Goal: Task Accomplishment & Management: Manage account settings

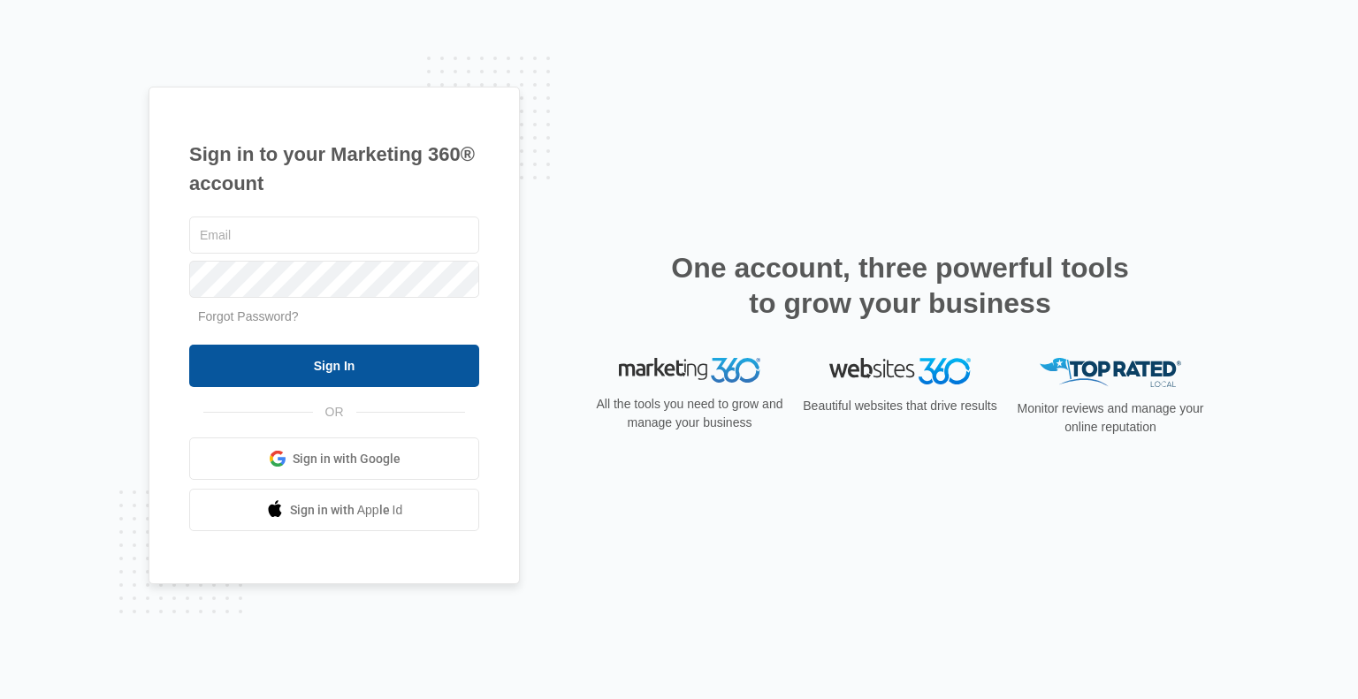
type input "[EMAIL_ADDRESS][DOMAIN_NAME]"
click at [373, 363] on input "Sign In" at bounding box center [334, 366] width 290 height 42
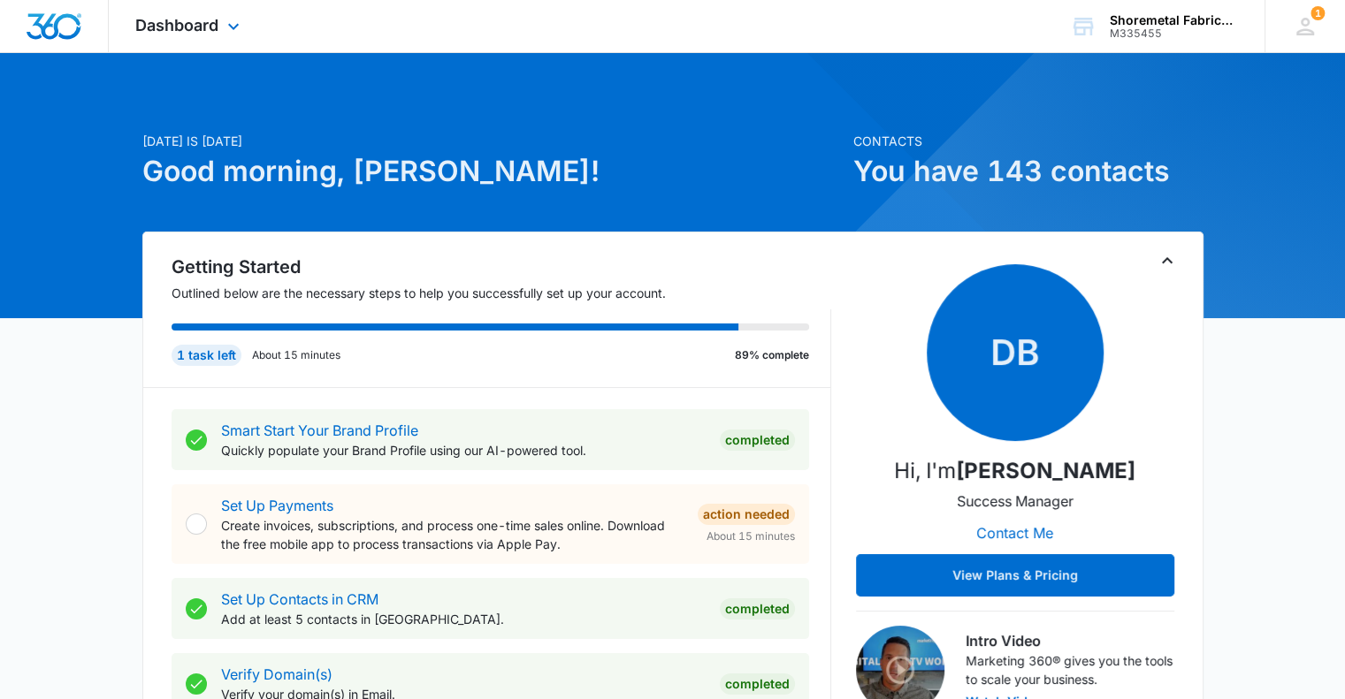
click at [219, 21] on div "Dashboard Apps Reputation Websites Forms CRM Email Social Content Ads Intellige…" at bounding box center [190, 26] width 162 height 52
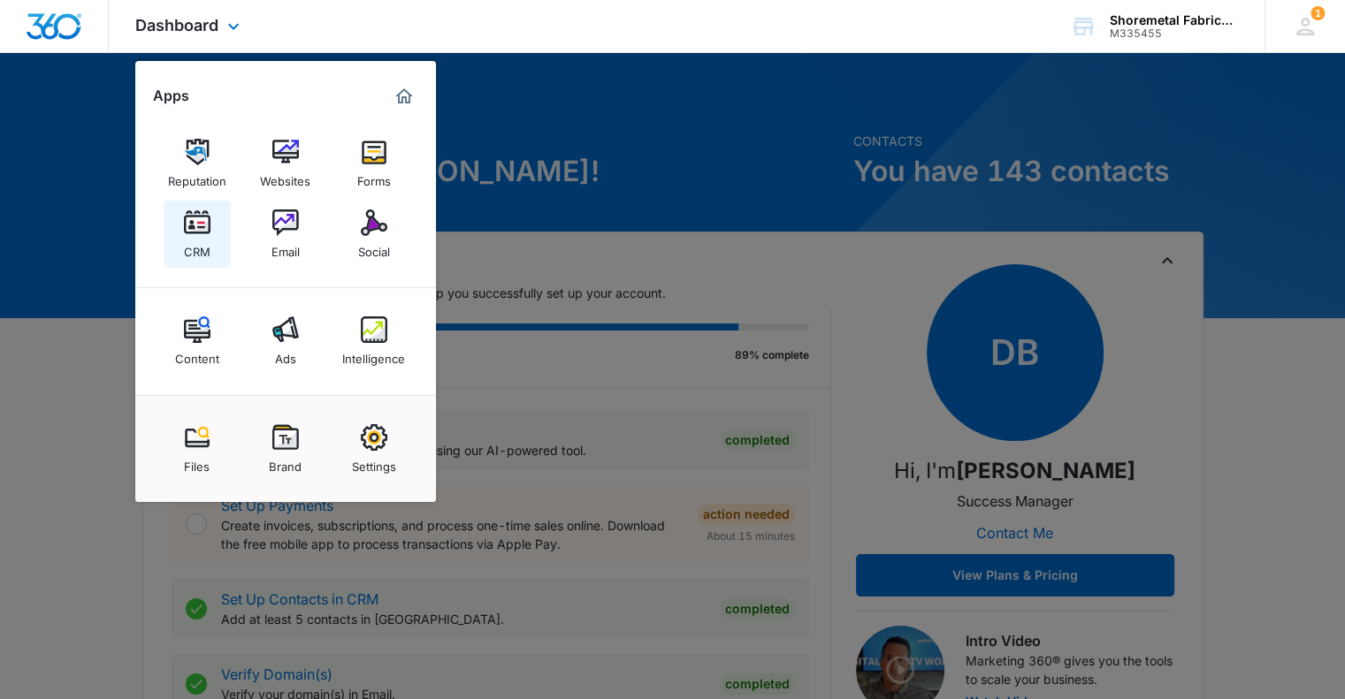
click at [195, 226] on img at bounding box center [197, 223] width 27 height 27
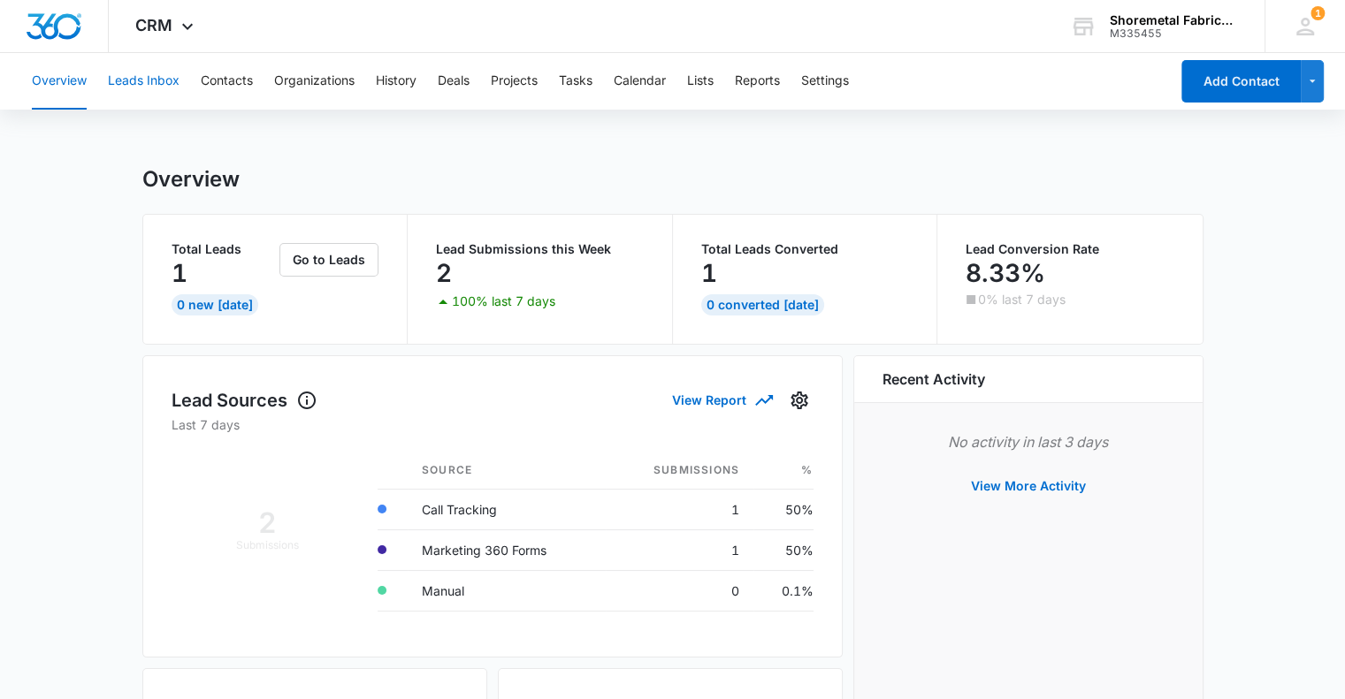
click at [146, 84] on button "Leads Inbox" at bounding box center [144, 81] width 72 height 57
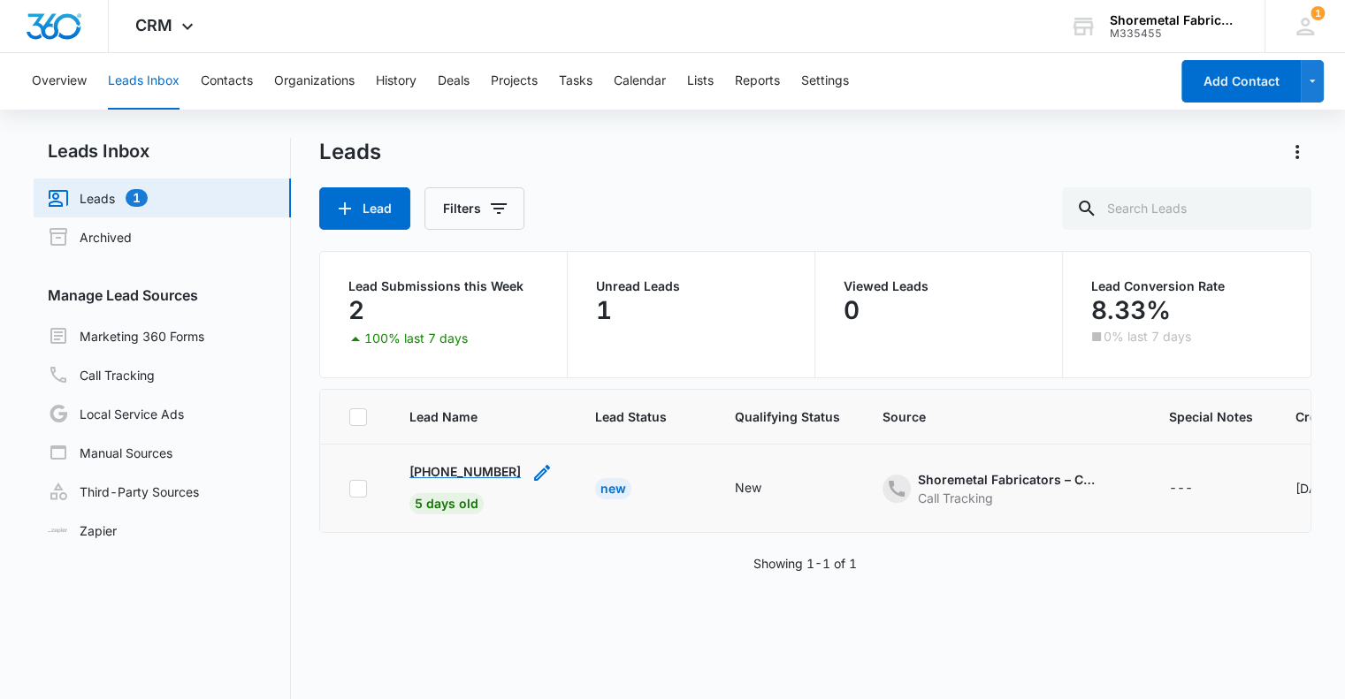
click at [481, 466] on p "[PHONE_NUMBER]" at bounding box center [464, 471] width 111 height 19
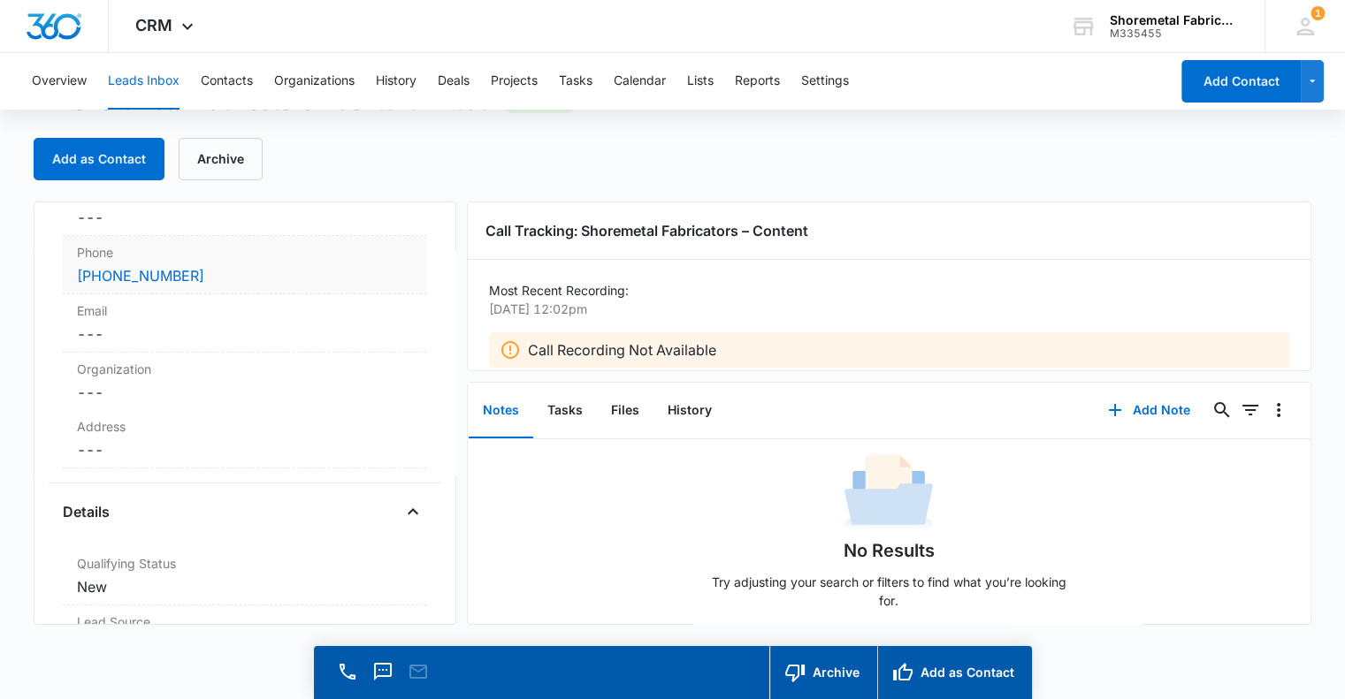
scroll to position [531, 0]
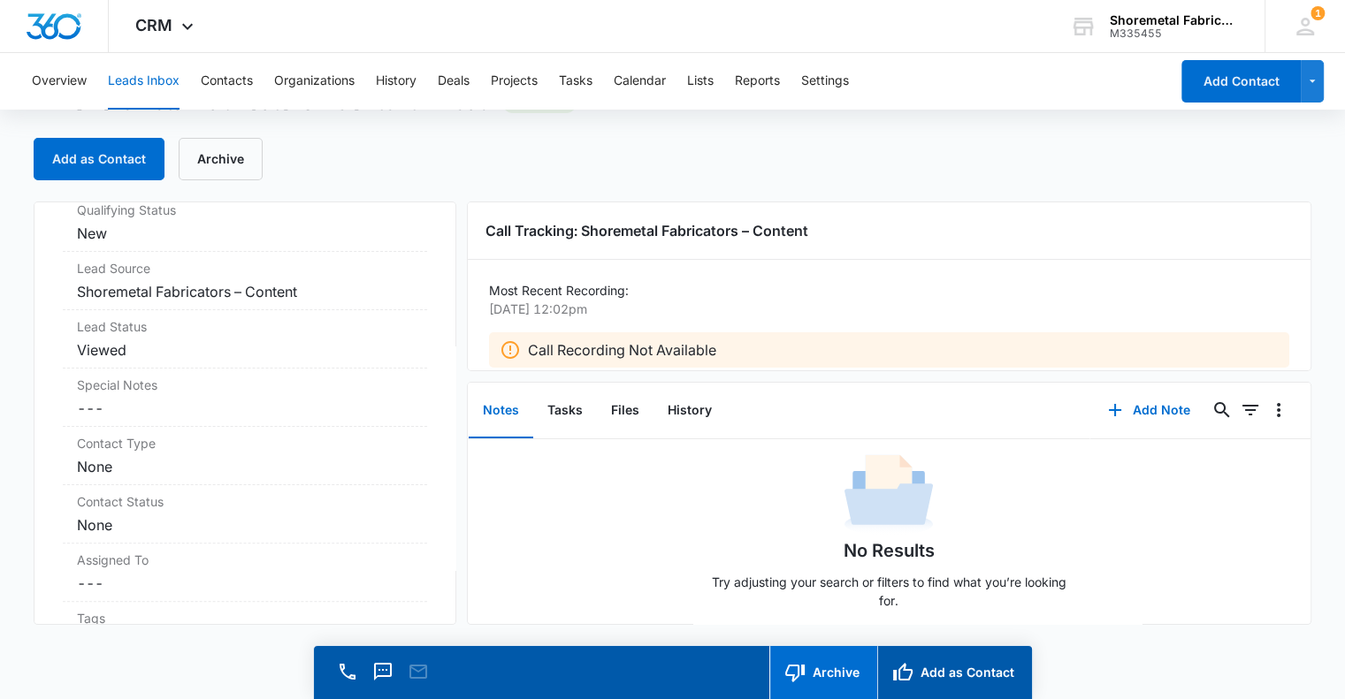
click at [837, 670] on button "Archive" at bounding box center [823, 672] width 108 height 53
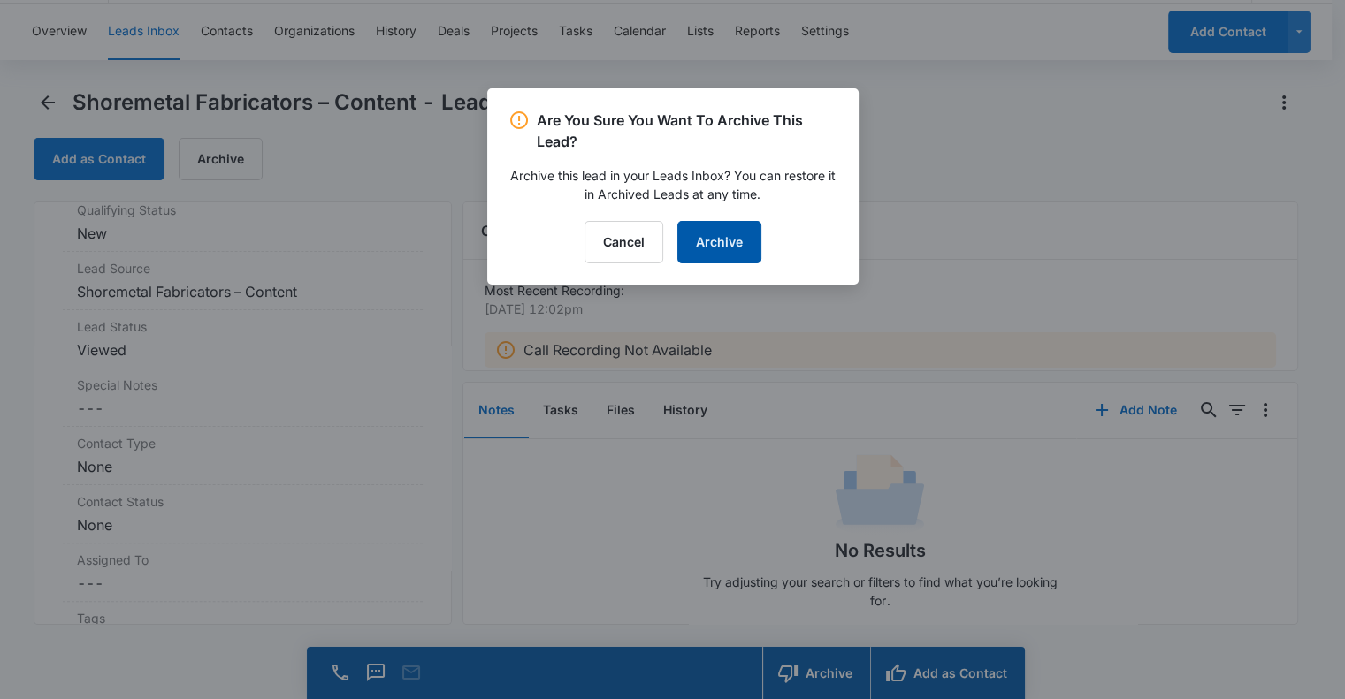
click at [726, 248] on button "Archive" at bounding box center [719, 242] width 84 height 42
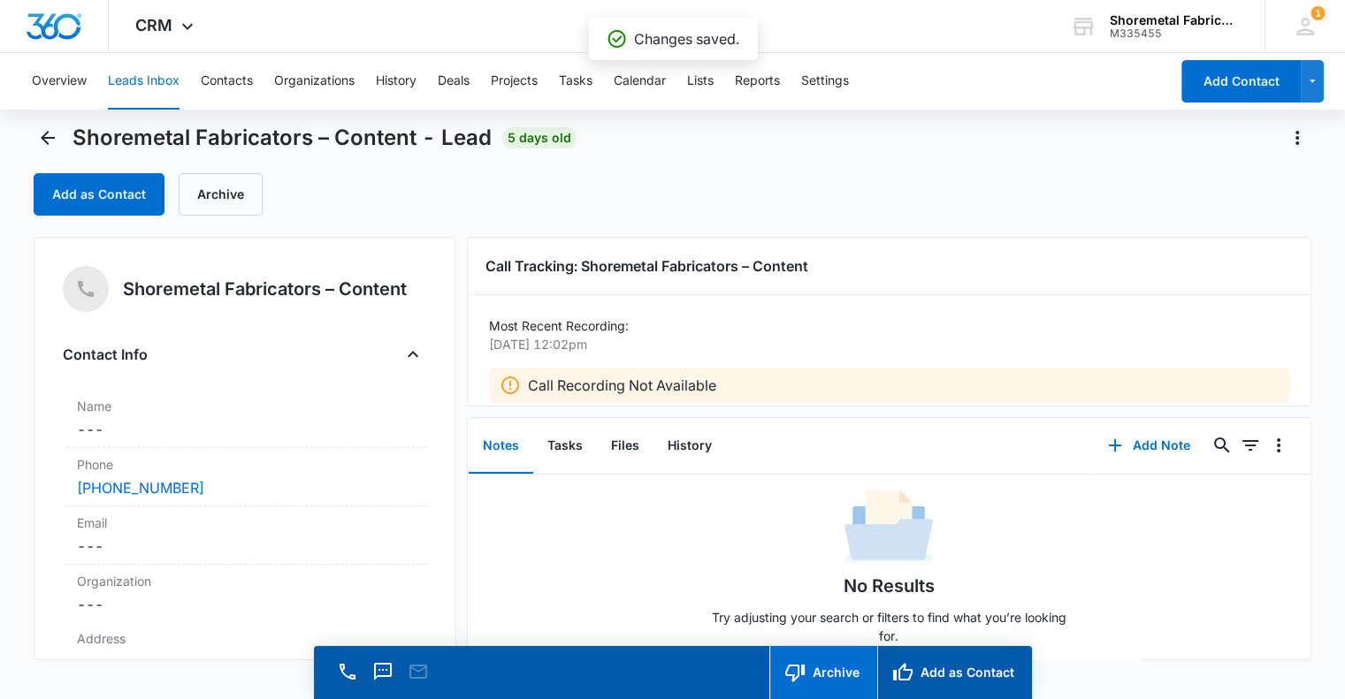
scroll to position [0, 0]
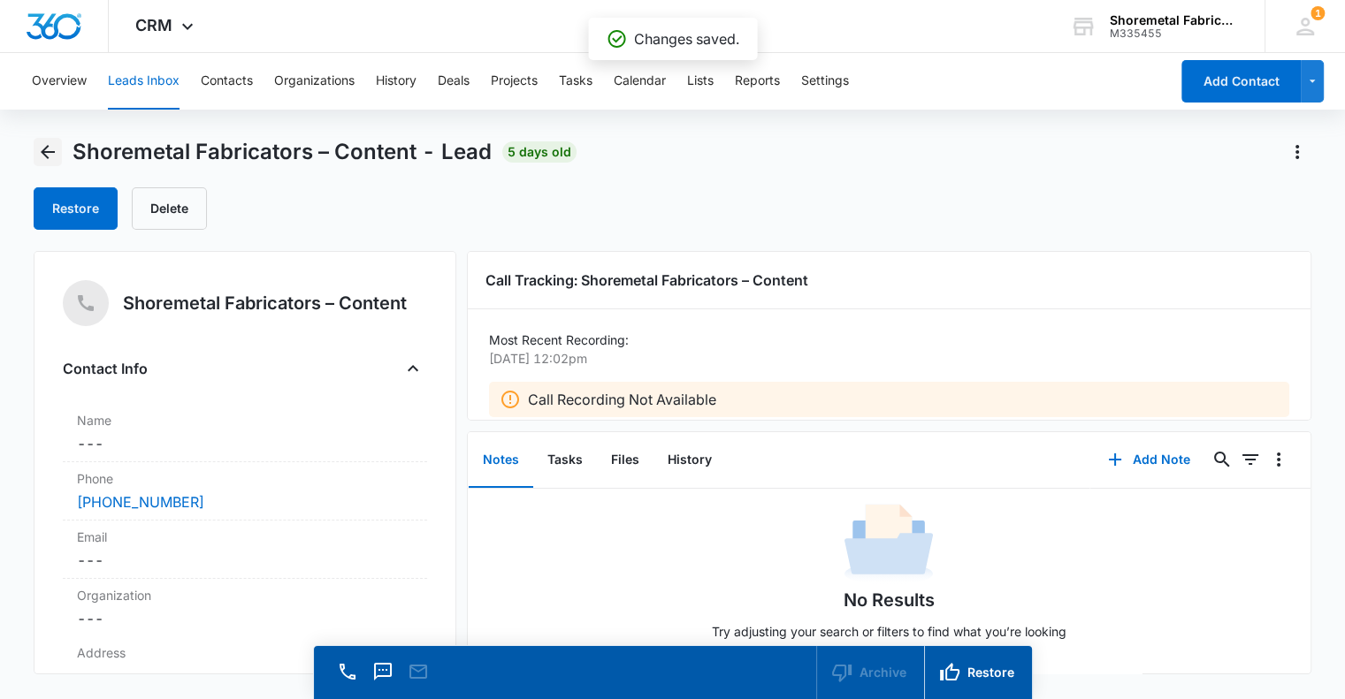
click at [54, 156] on icon "Back" at bounding box center [47, 151] width 21 height 21
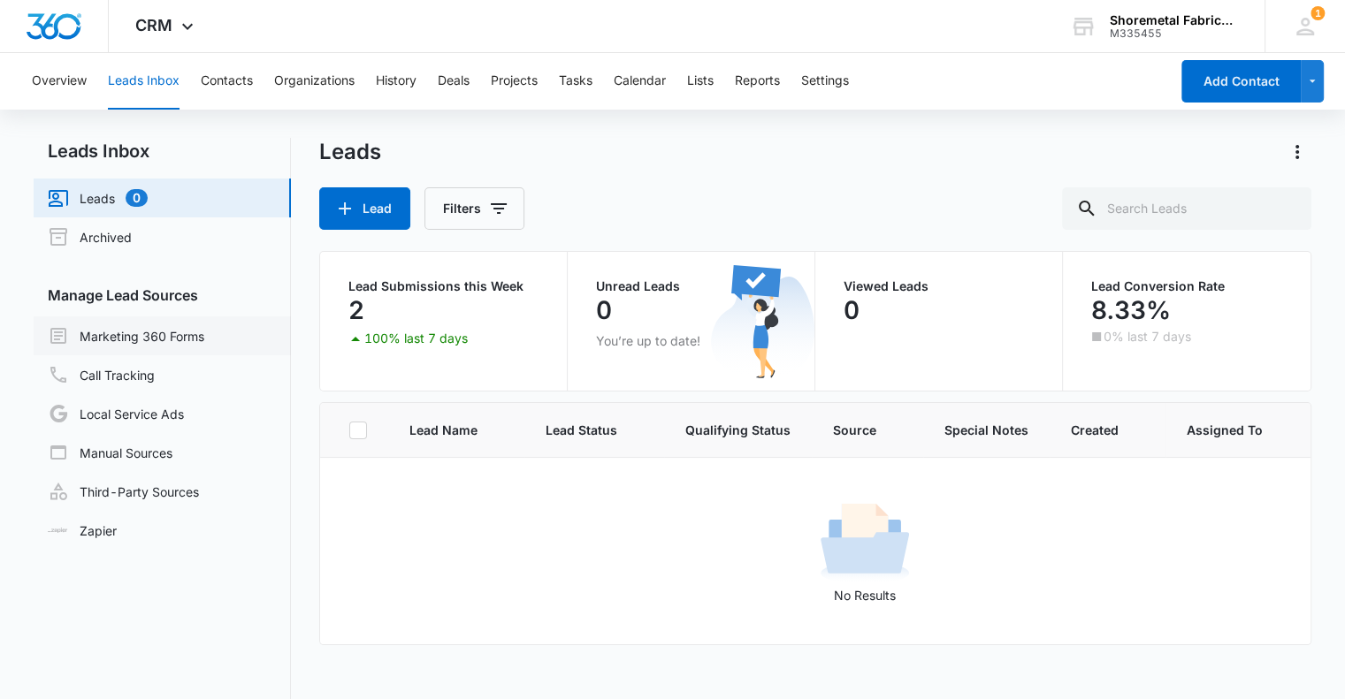
click at [204, 332] on link "Marketing 360 Forms" at bounding box center [126, 335] width 157 height 21
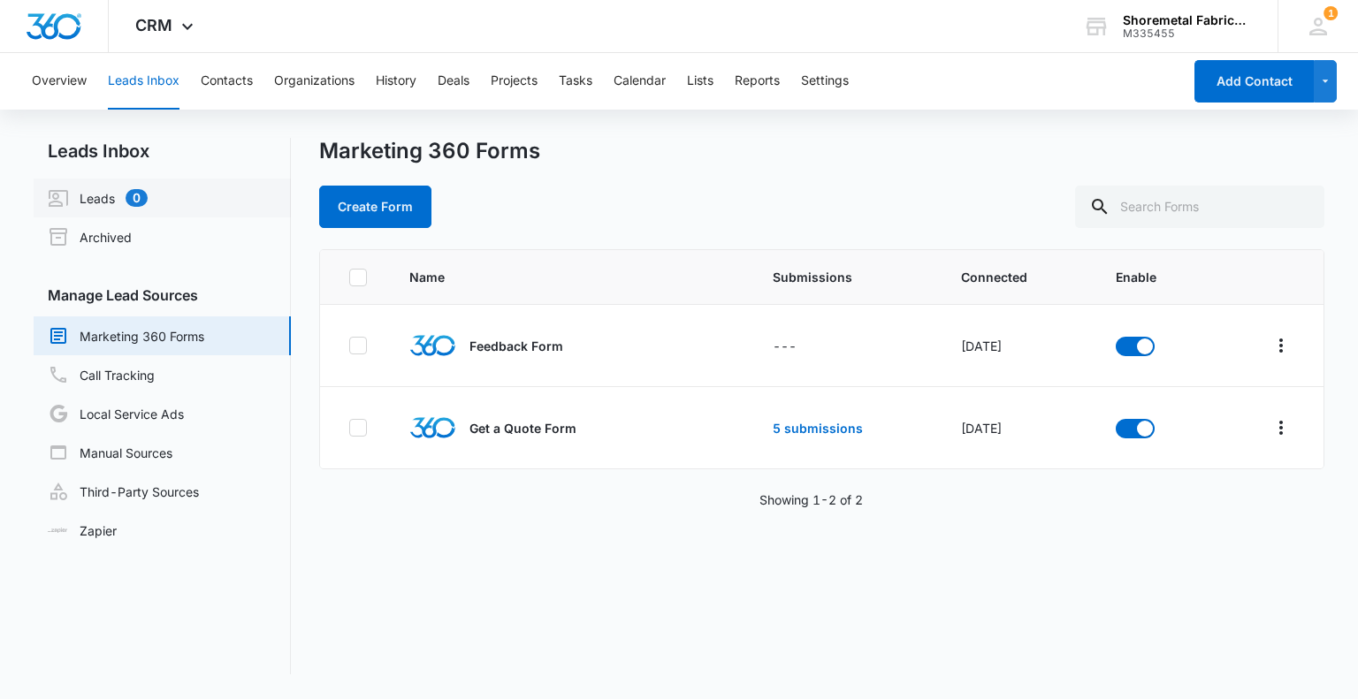
click at [97, 196] on link "Leads 0" at bounding box center [98, 197] width 100 height 21
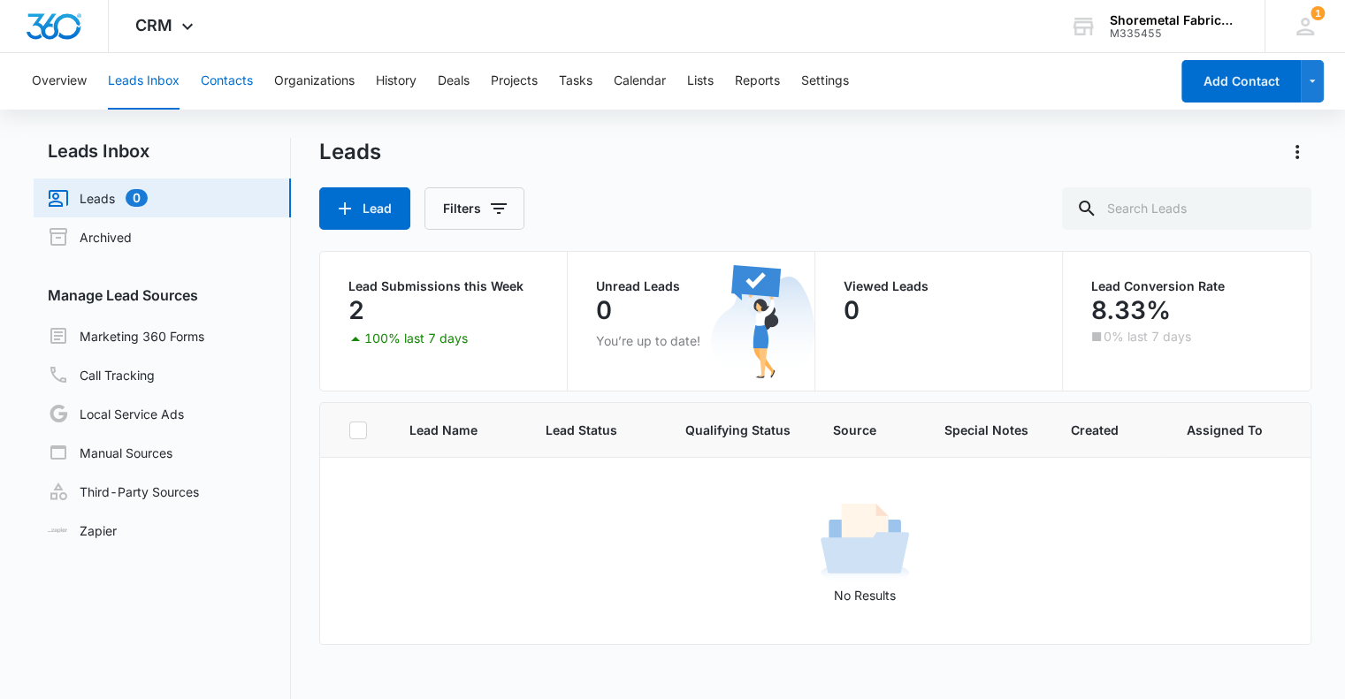
click at [233, 81] on button "Contacts" at bounding box center [227, 81] width 52 height 57
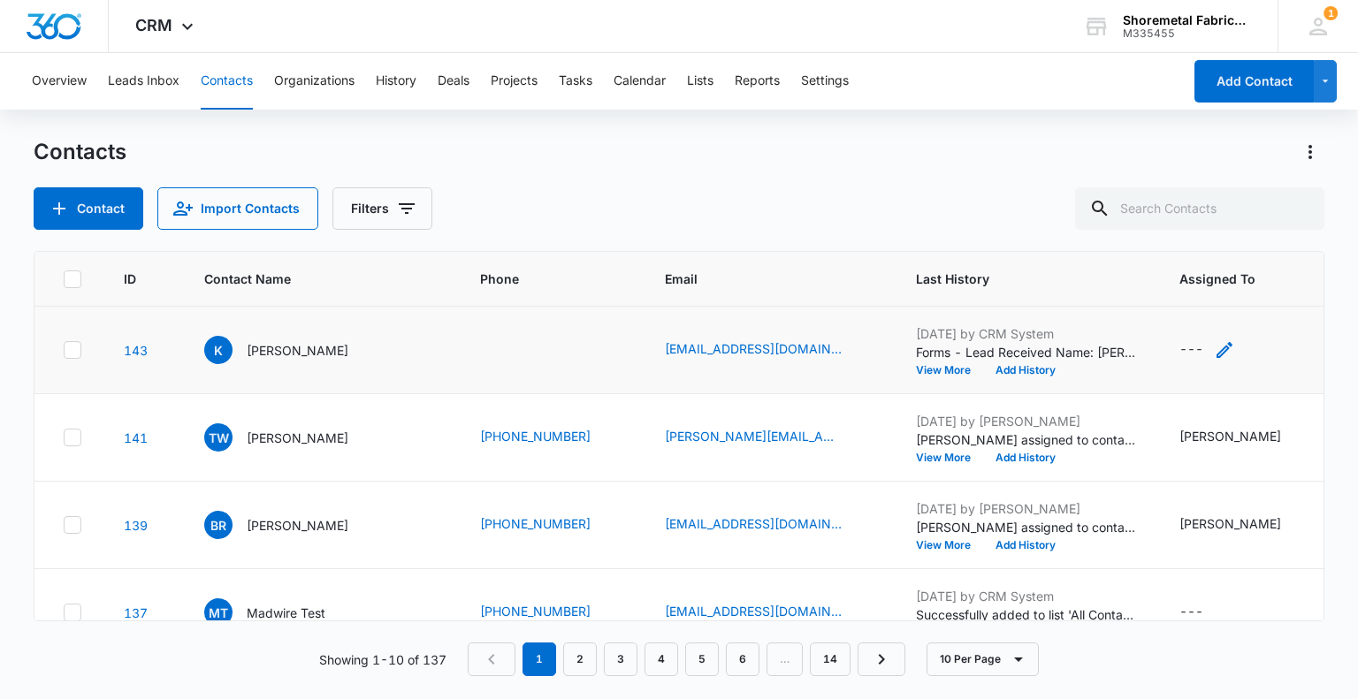
click at [1214, 346] on icon "Assigned To - - Select to Edit Field" at bounding box center [1224, 350] width 21 height 21
click at [1226, 247] on div "Assigned To" at bounding box center [1180, 237] width 111 height 40
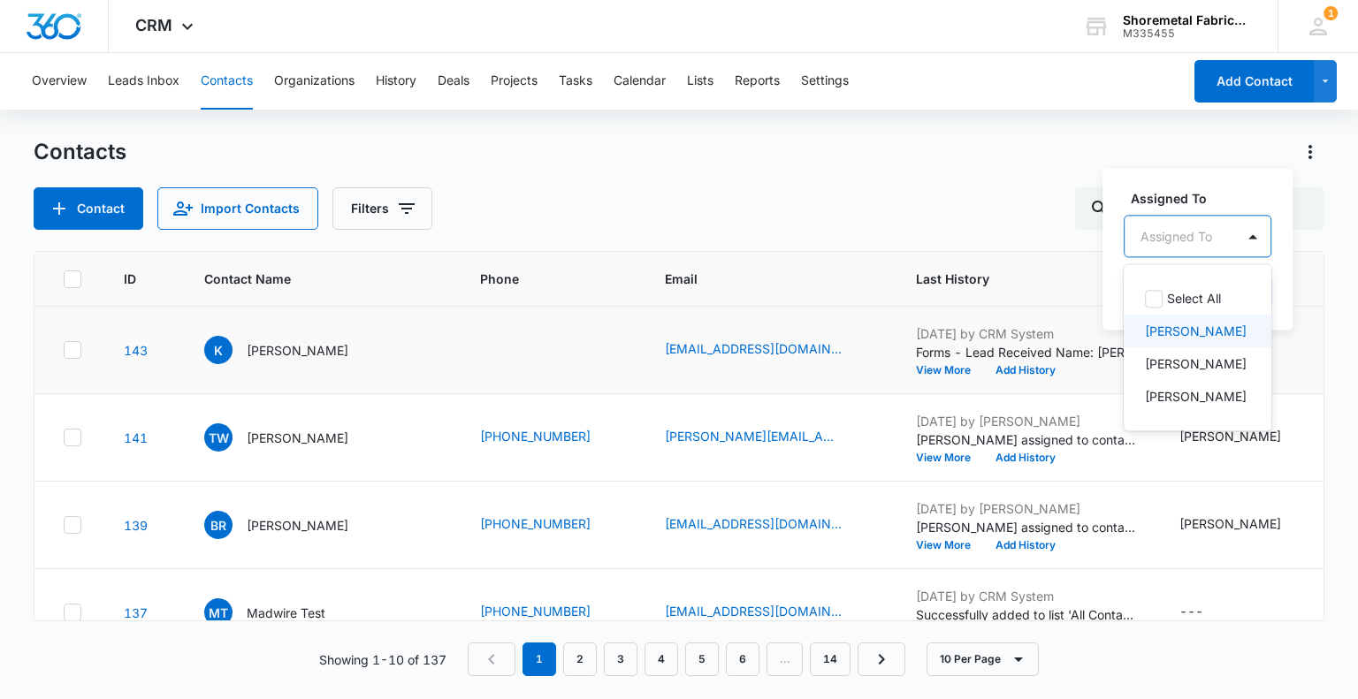
click at [1241, 328] on div "[PERSON_NAME]" at bounding box center [1196, 331] width 102 height 19
click at [1027, 174] on div "Contacts Contact Import Contacts Filters" at bounding box center [679, 184] width 1290 height 92
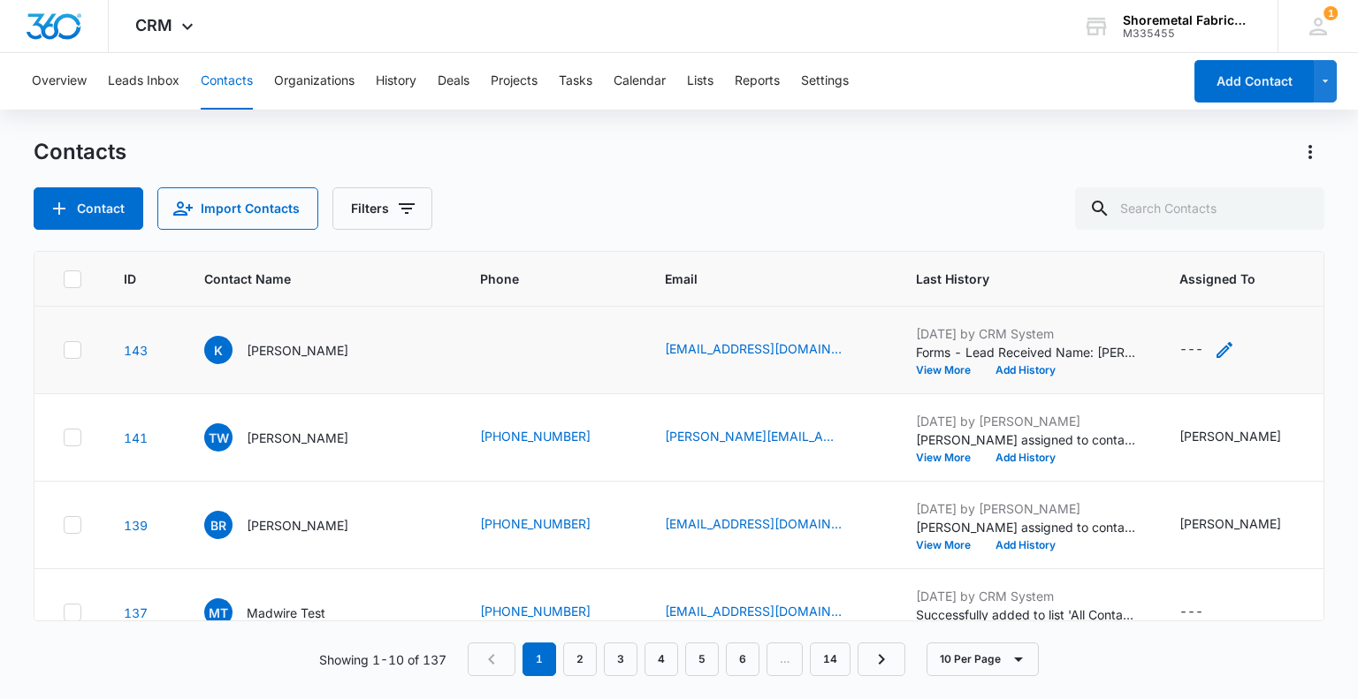
click at [1214, 351] on icon "Assigned To - - Select to Edit Field" at bounding box center [1224, 350] width 21 height 21
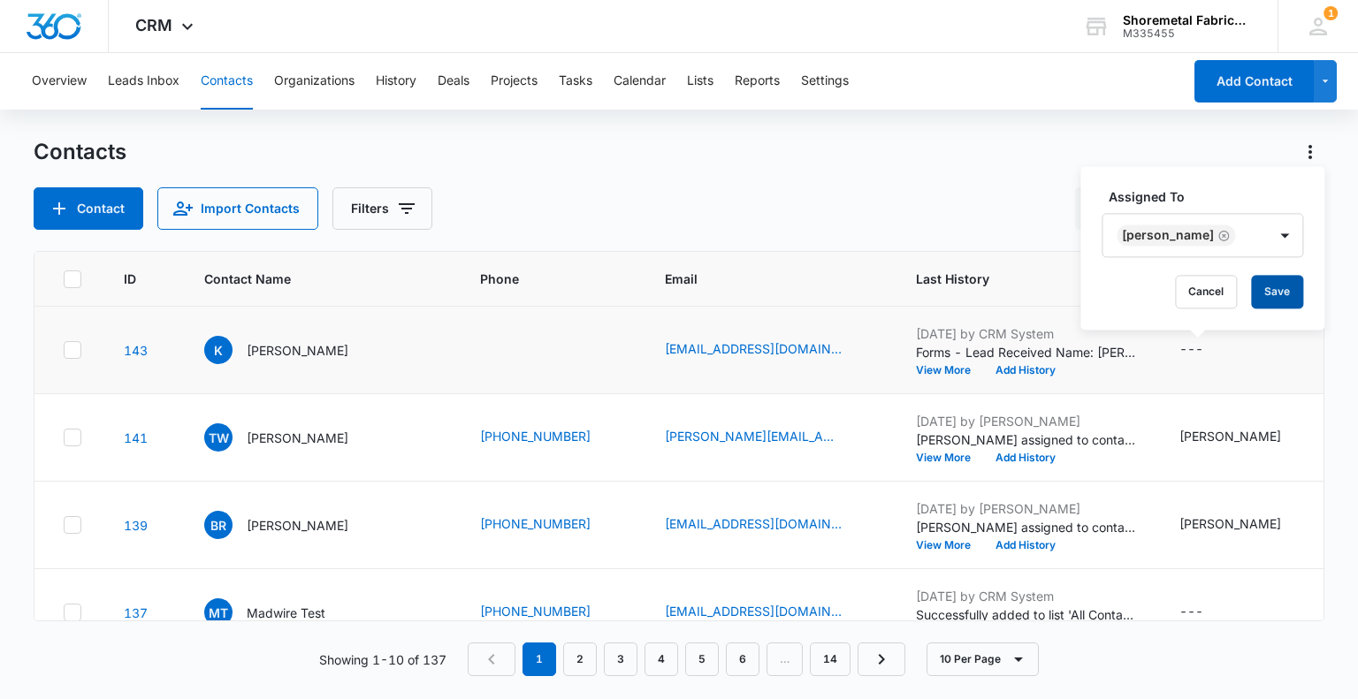
click at [1276, 294] on button "Save" at bounding box center [1277, 292] width 52 height 34
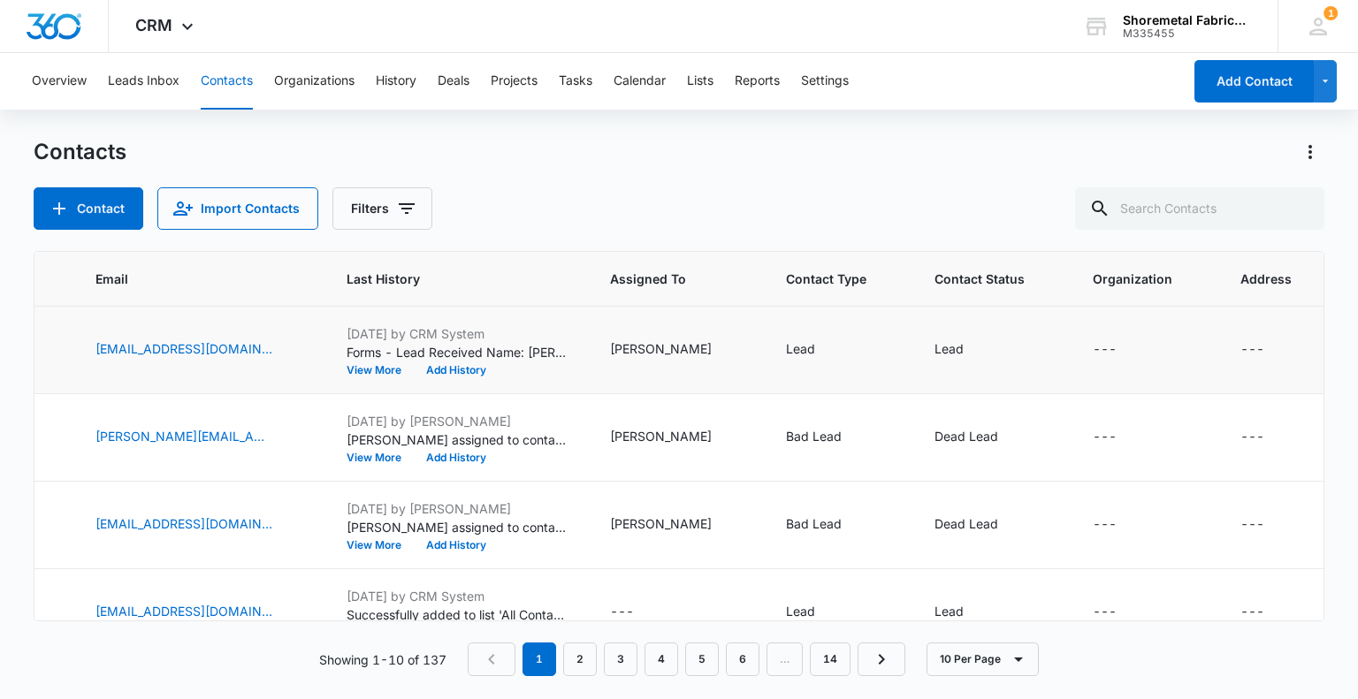
scroll to position [0, 570]
click at [827, 344] on div "Lead" at bounding box center [838, 350] width 106 height 21
click at [825, 355] on icon "Contact Type - Lead - Select to Edit Field" at bounding box center [835, 350] width 21 height 21
click at [792, 238] on input "text" at bounding box center [793, 235] width 4 height 19
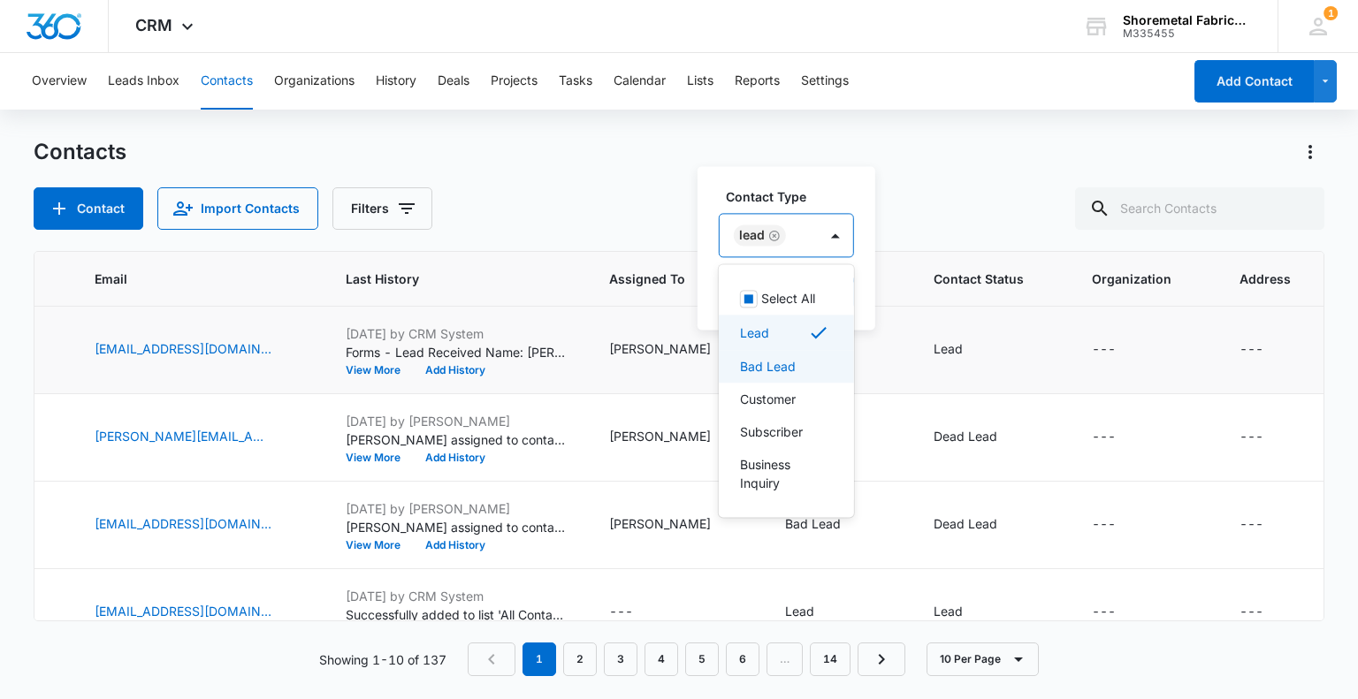
click at [768, 366] on p "Bad Lead" at bounding box center [768, 366] width 56 height 19
click at [779, 339] on div "Lead" at bounding box center [826, 332] width 172 height 21
click at [1000, 204] on div "Contact Import Contacts Filters" at bounding box center [679, 208] width 1290 height 42
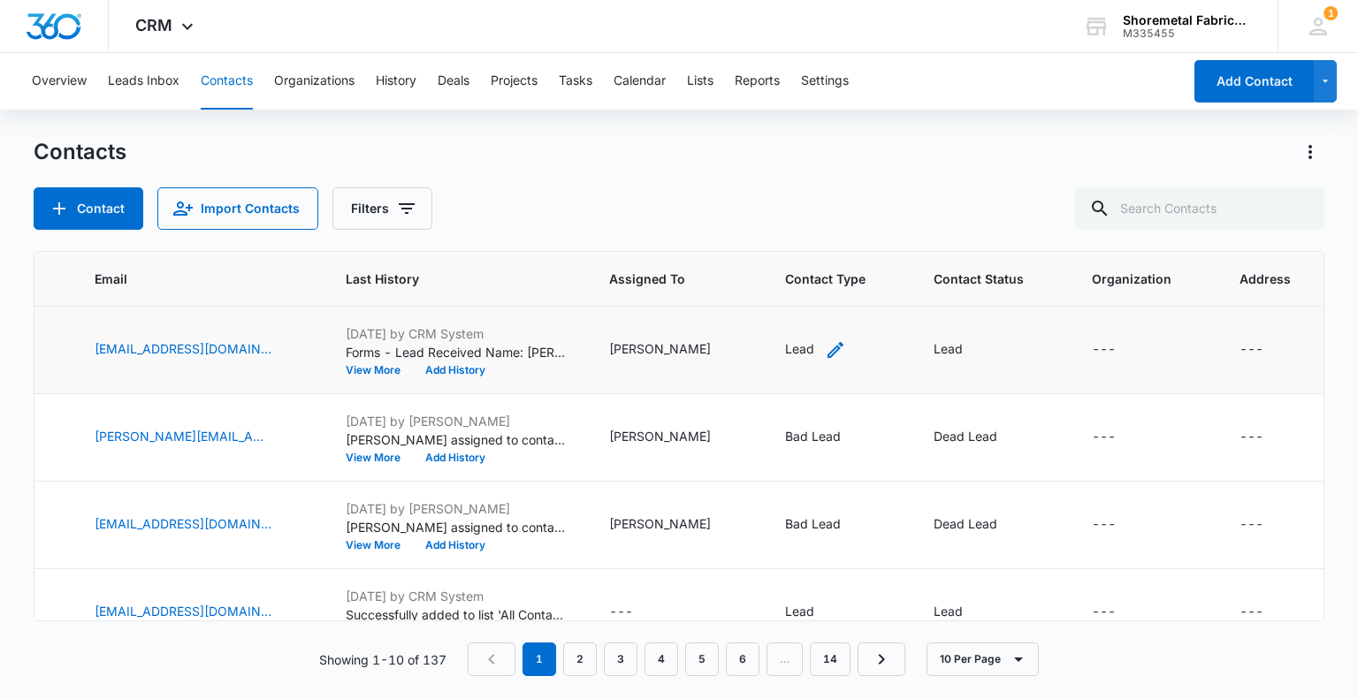
click at [825, 342] on icon "Contact Type - Lead - Select to Edit Field" at bounding box center [835, 350] width 21 height 21
click at [858, 290] on button "Save" at bounding box center [841, 292] width 52 height 34
click at [934, 346] on div "Lead" at bounding box center [964, 350] width 61 height 21
click at [977, 218] on div "Contact Import Contacts Filters" at bounding box center [679, 208] width 1290 height 42
drag, startPoint x: 923, startPoint y: 348, endPoint x: 927, endPoint y: 339, distance: 10.3
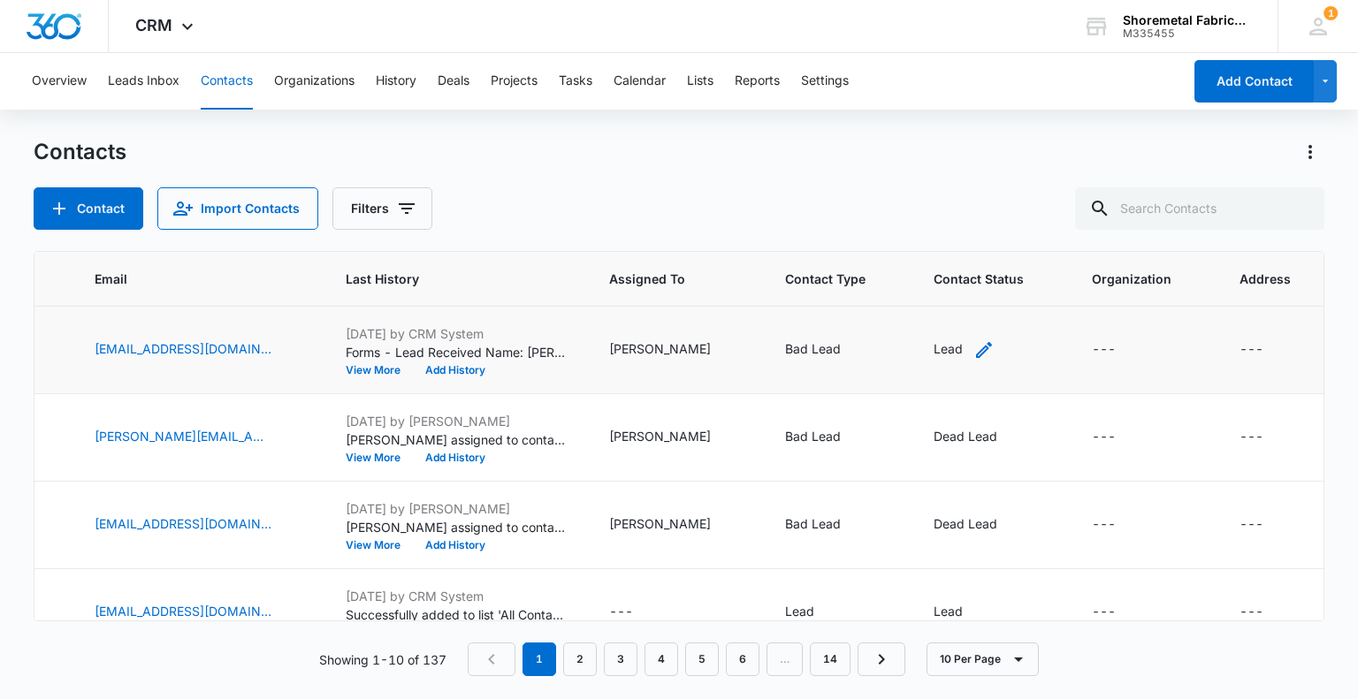
click at [934, 348] on div "Lead" at bounding box center [948, 349] width 29 height 19
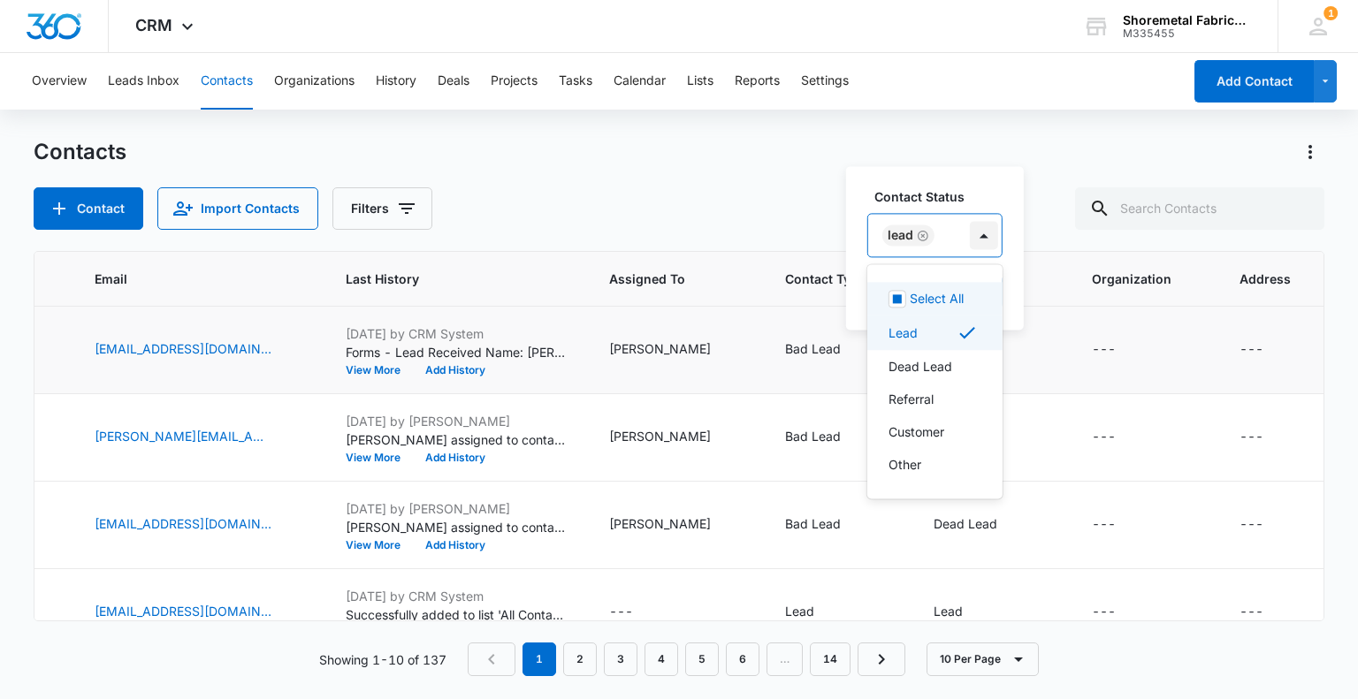
click at [972, 226] on div at bounding box center [984, 235] width 28 height 28
click at [913, 358] on p "Dead Lead" at bounding box center [921, 366] width 64 height 19
click at [913, 331] on p "Lead" at bounding box center [903, 333] width 29 height 19
click at [1027, 190] on label "Contact Status" at bounding box center [958, 196] width 169 height 19
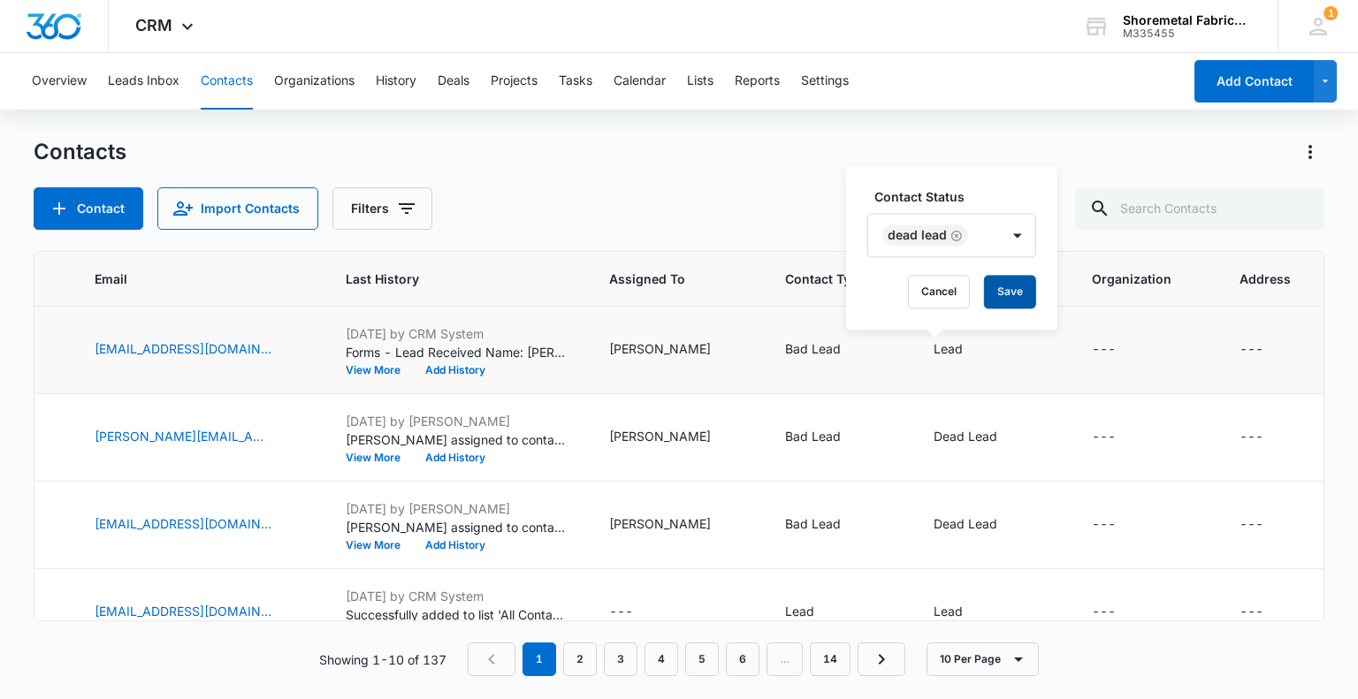
click at [1020, 293] on button "Save" at bounding box center [1010, 292] width 52 height 34
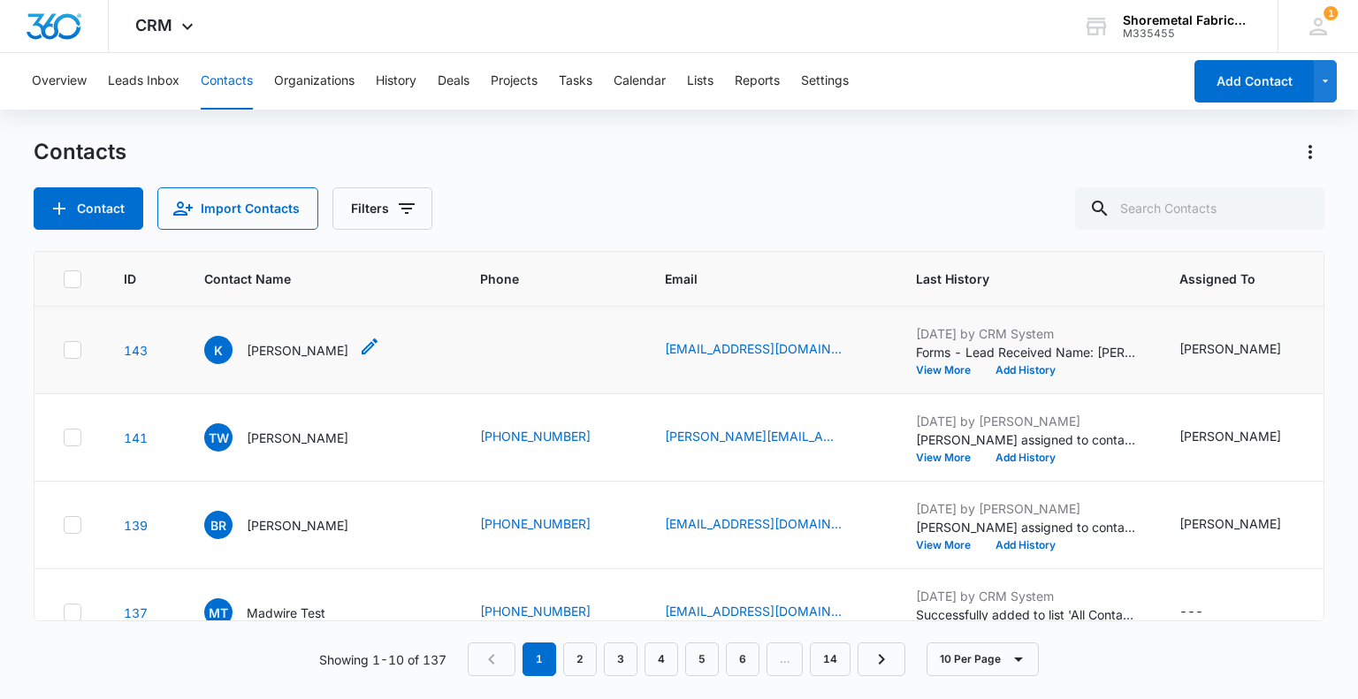
click at [248, 344] on p "[PERSON_NAME]" at bounding box center [298, 350] width 102 height 19
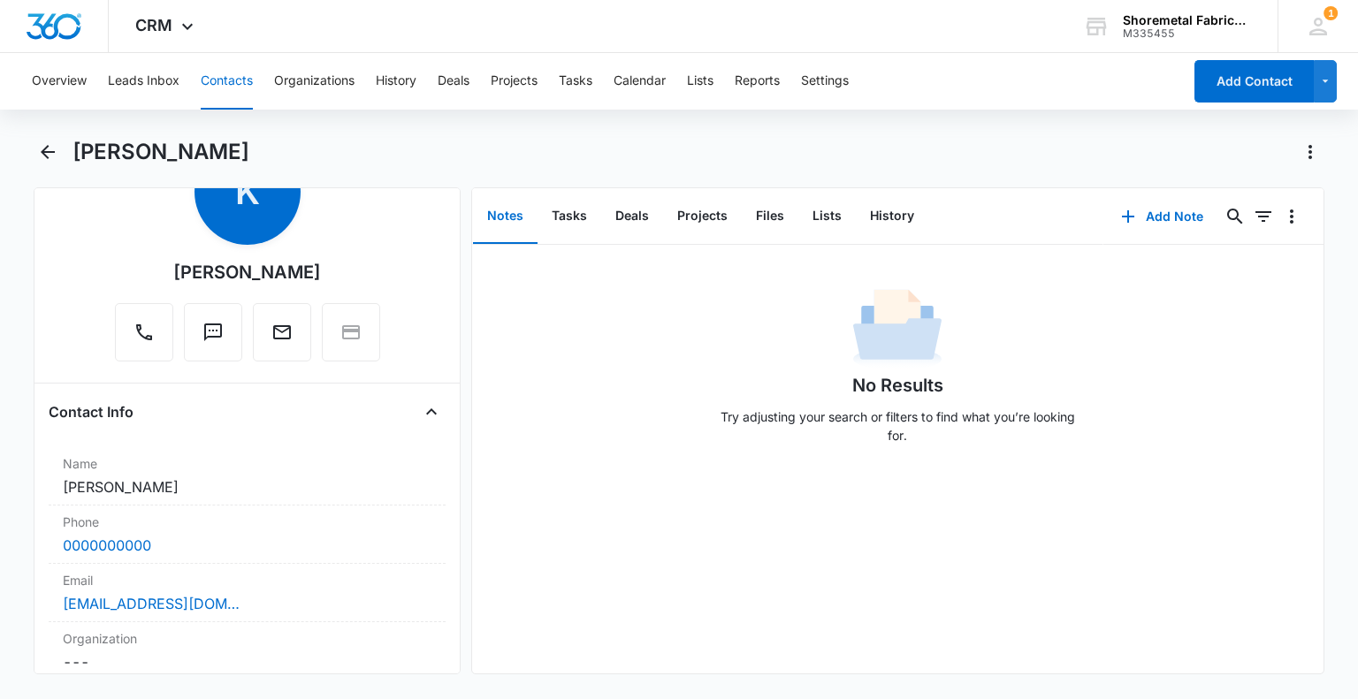
scroll to position [177, 0]
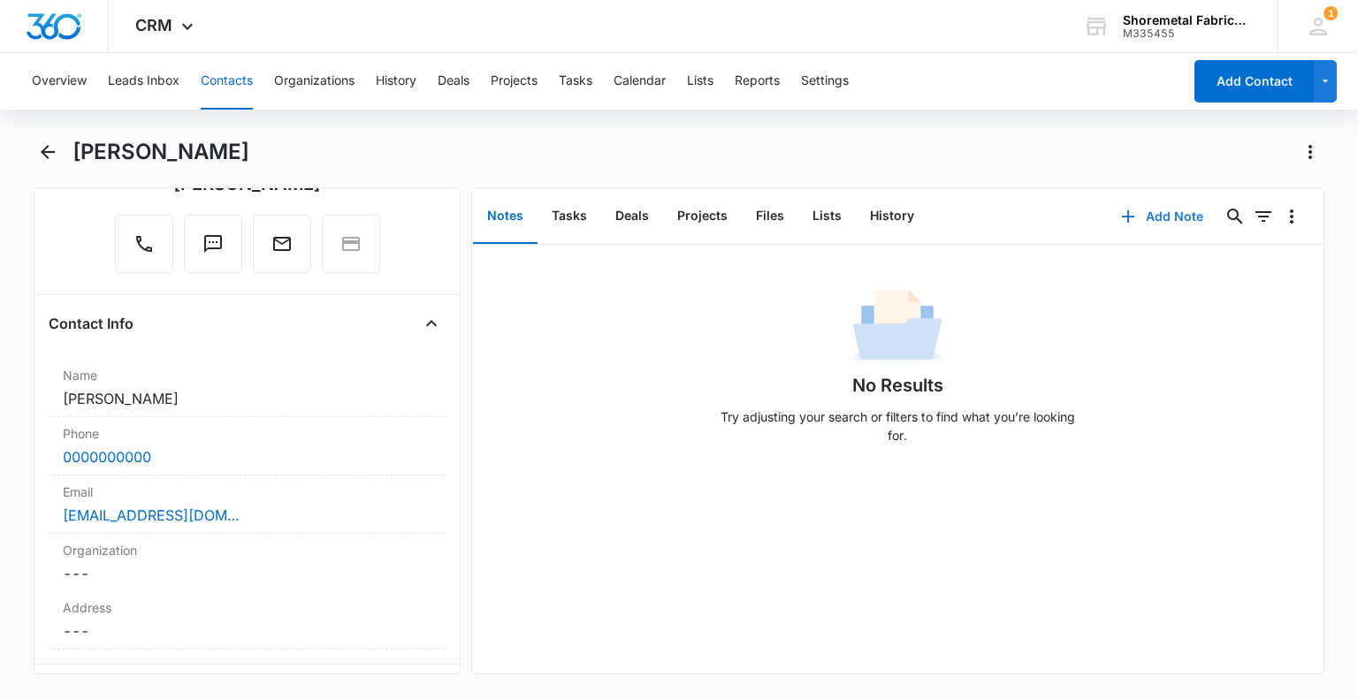
click at [1168, 219] on button "Add Note" at bounding box center [1162, 216] width 118 height 42
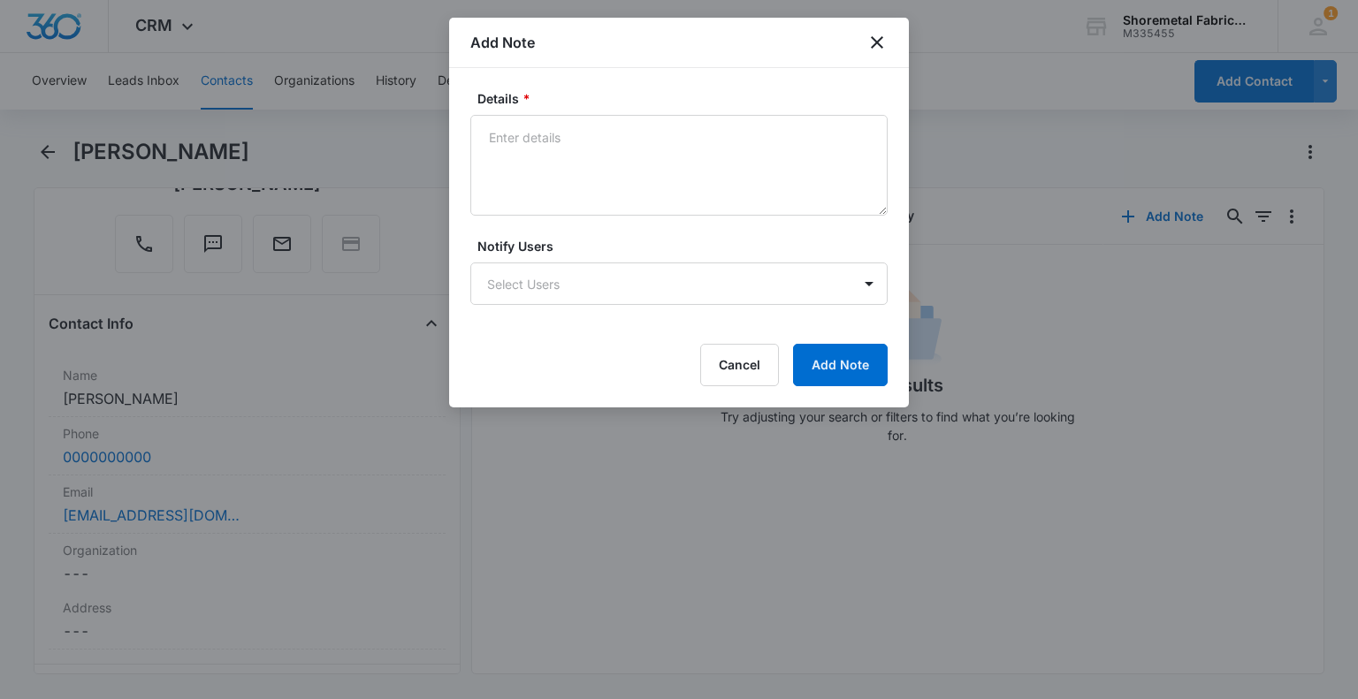
click at [770, 80] on div "Details * Notify Users Select Users Cancel Add Note" at bounding box center [679, 238] width 460 height 340
click at [757, 162] on textarea "Details *" at bounding box center [678, 165] width 417 height 101
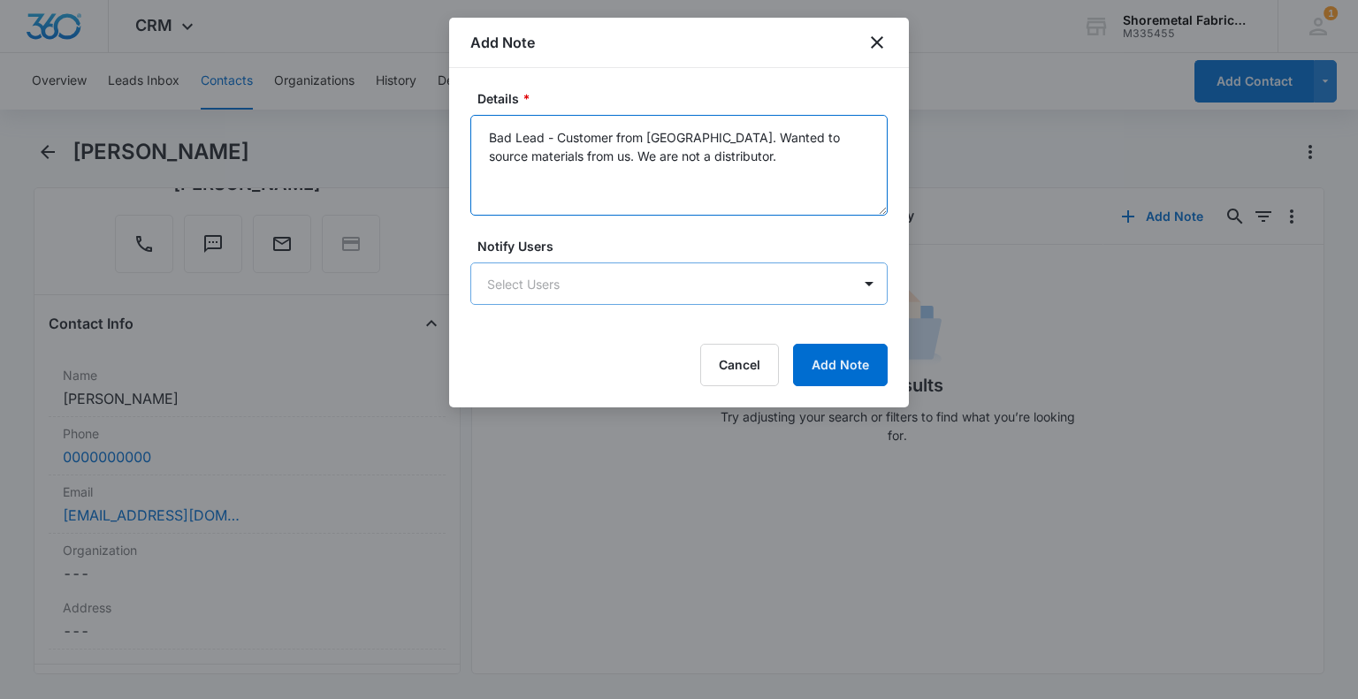
type textarea "Bad Lead - Customer from [GEOGRAPHIC_DATA]. Wanted to source materials from us.…"
click at [704, 278] on body "CRM Apps Reputation Websites Forms CRM Email Social Content Ads Intelligence Fi…" at bounding box center [679, 349] width 1358 height 699
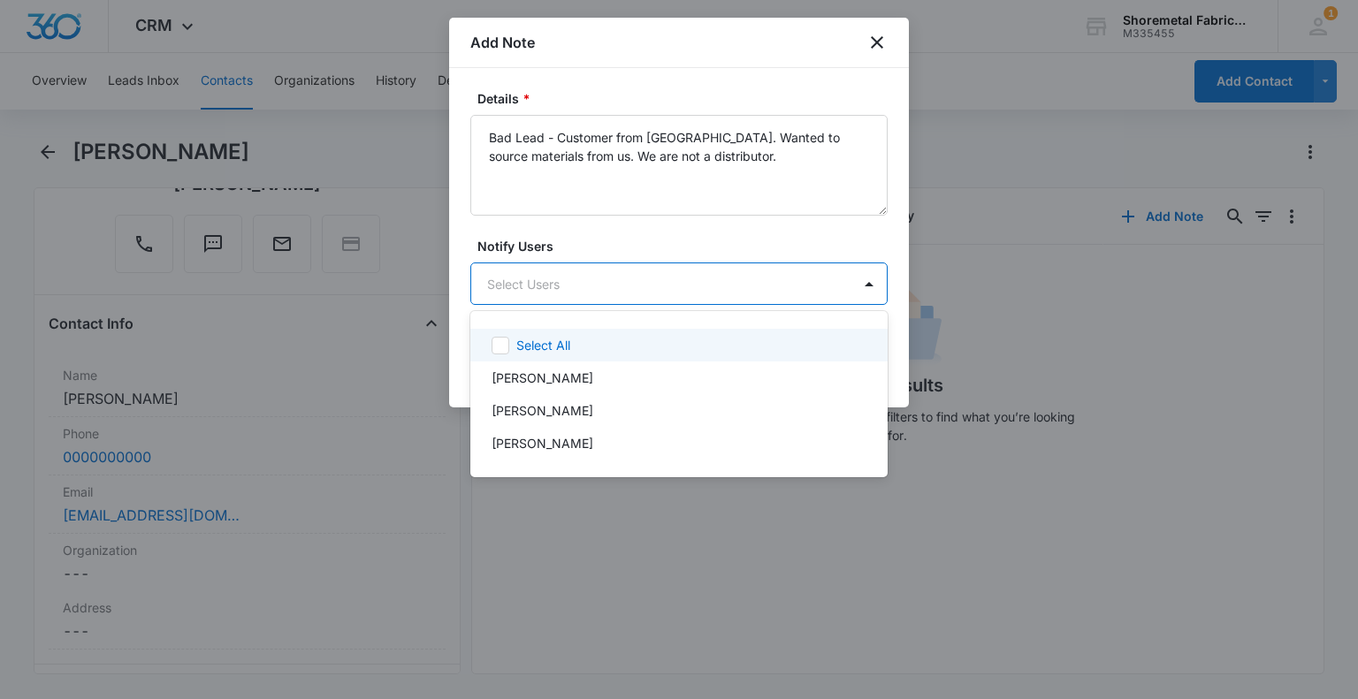
click at [737, 218] on div at bounding box center [679, 349] width 1358 height 699
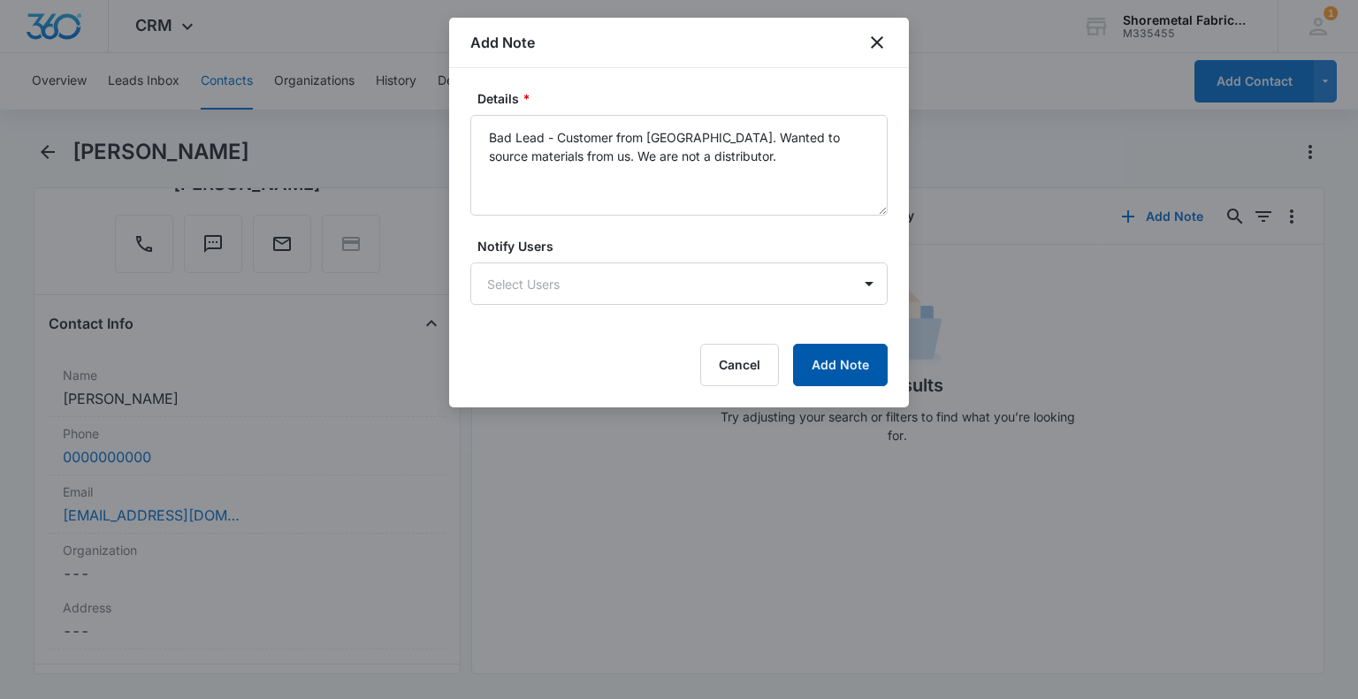
click at [823, 370] on button "Add Note" at bounding box center [840, 365] width 95 height 42
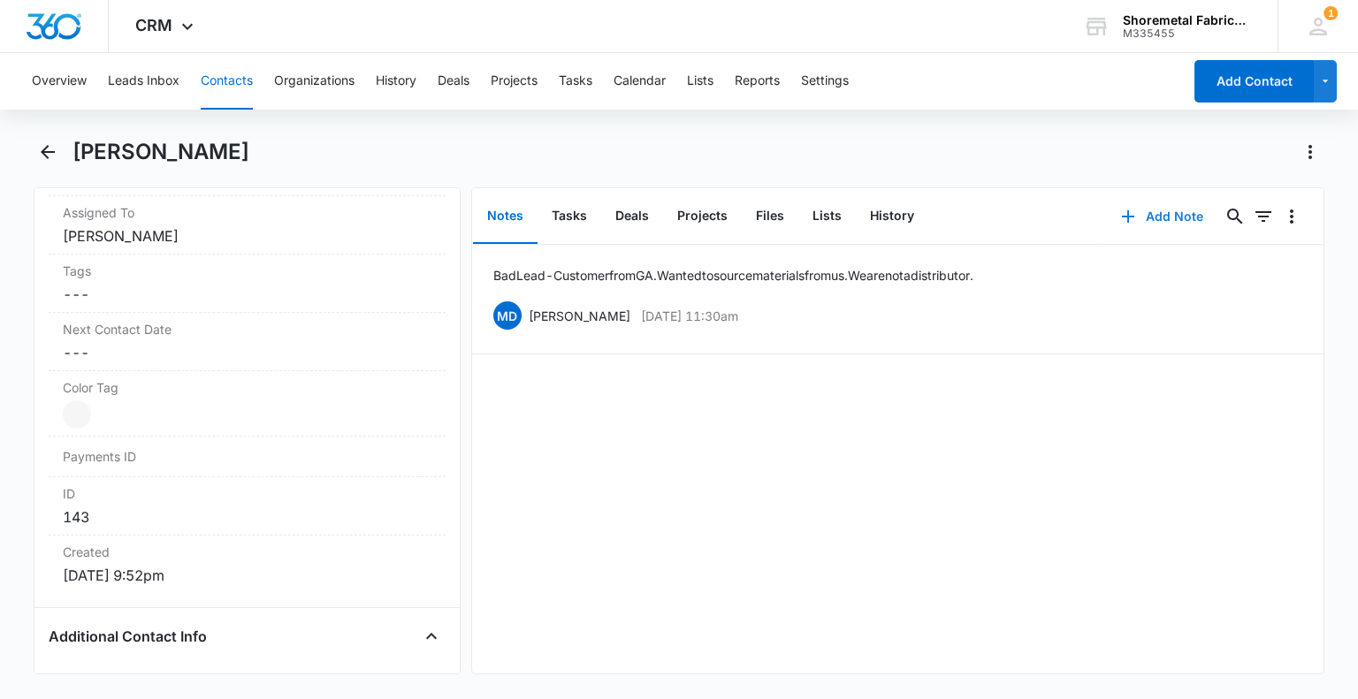
scroll to position [354, 0]
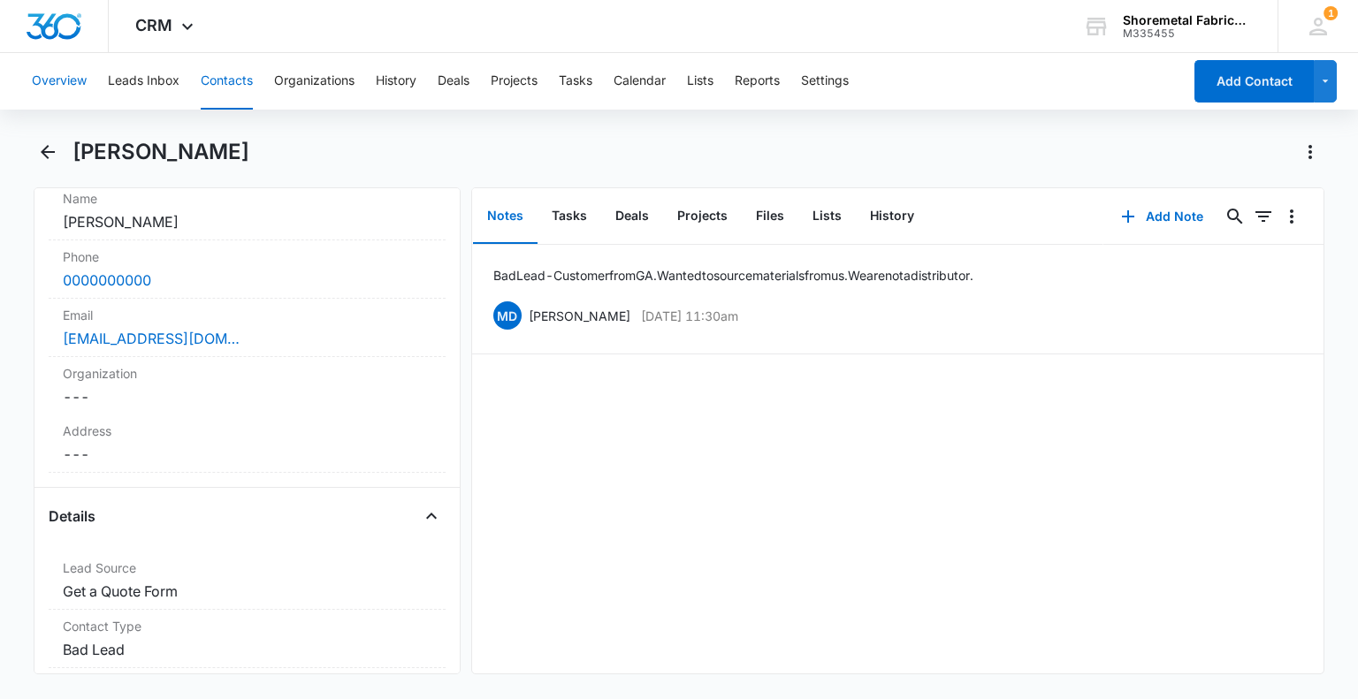
click at [56, 76] on button "Overview" at bounding box center [59, 81] width 55 height 57
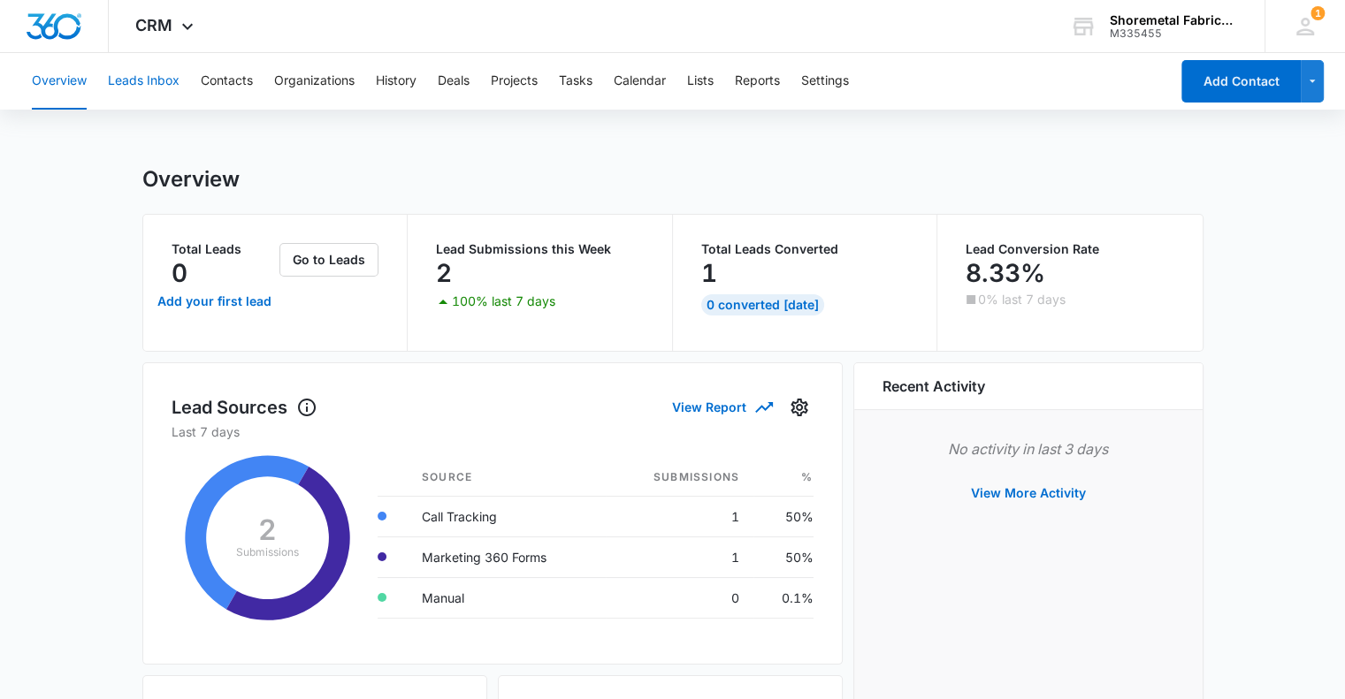
click at [159, 79] on button "Leads Inbox" at bounding box center [144, 81] width 72 height 57
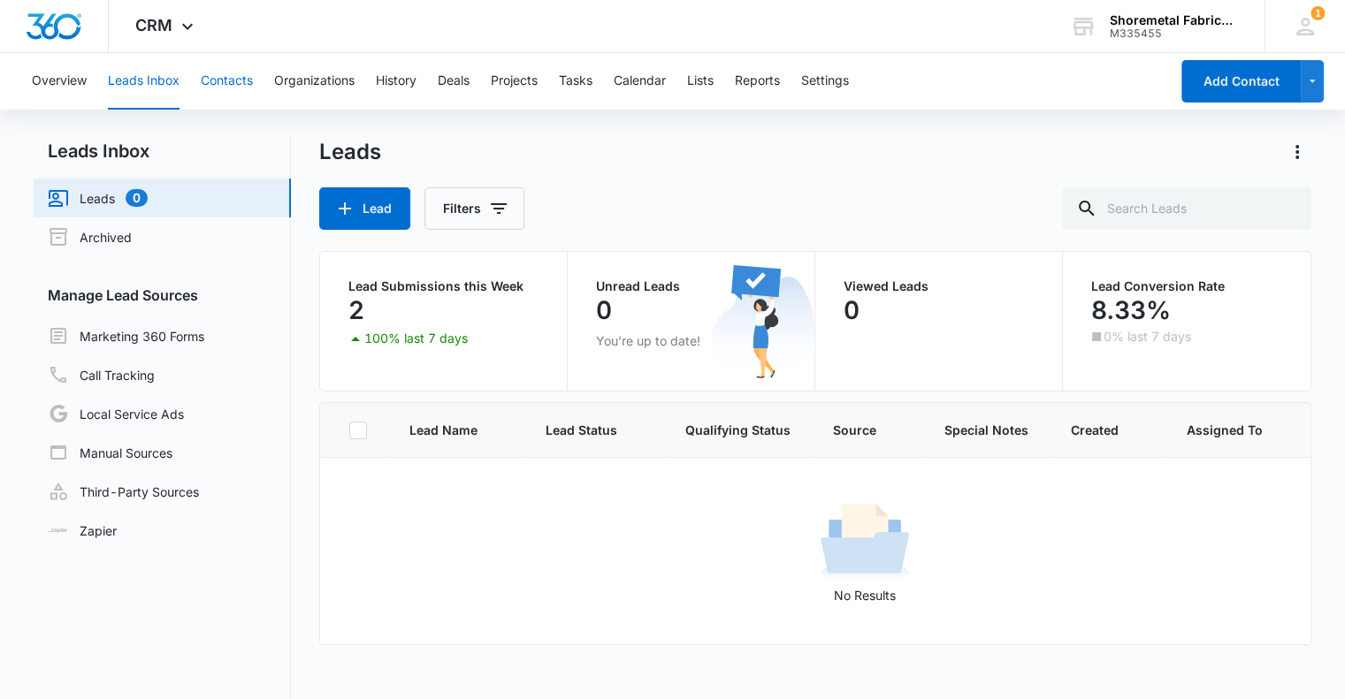
click at [241, 80] on button "Contacts" at bounding box center [227, 81] width 52 height 57
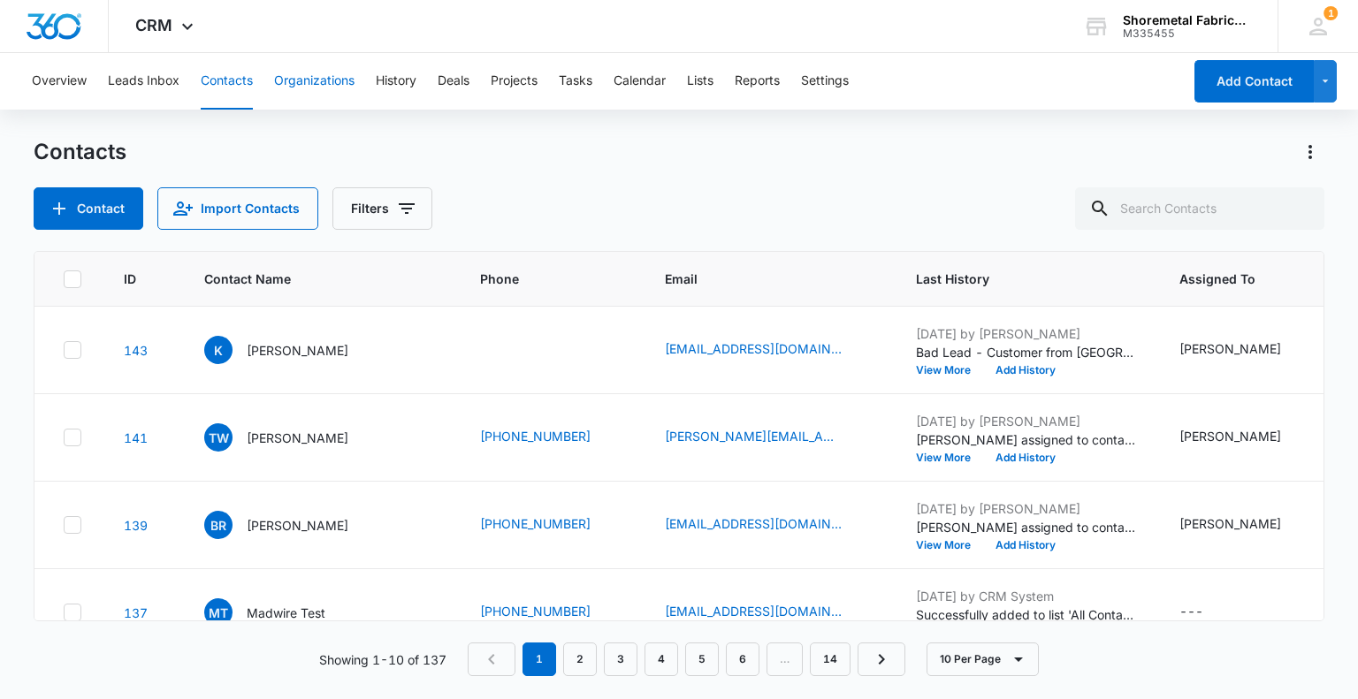
click at [317, 84] on button "Organizations" at bounding box center [314, 81] width 80 height 57
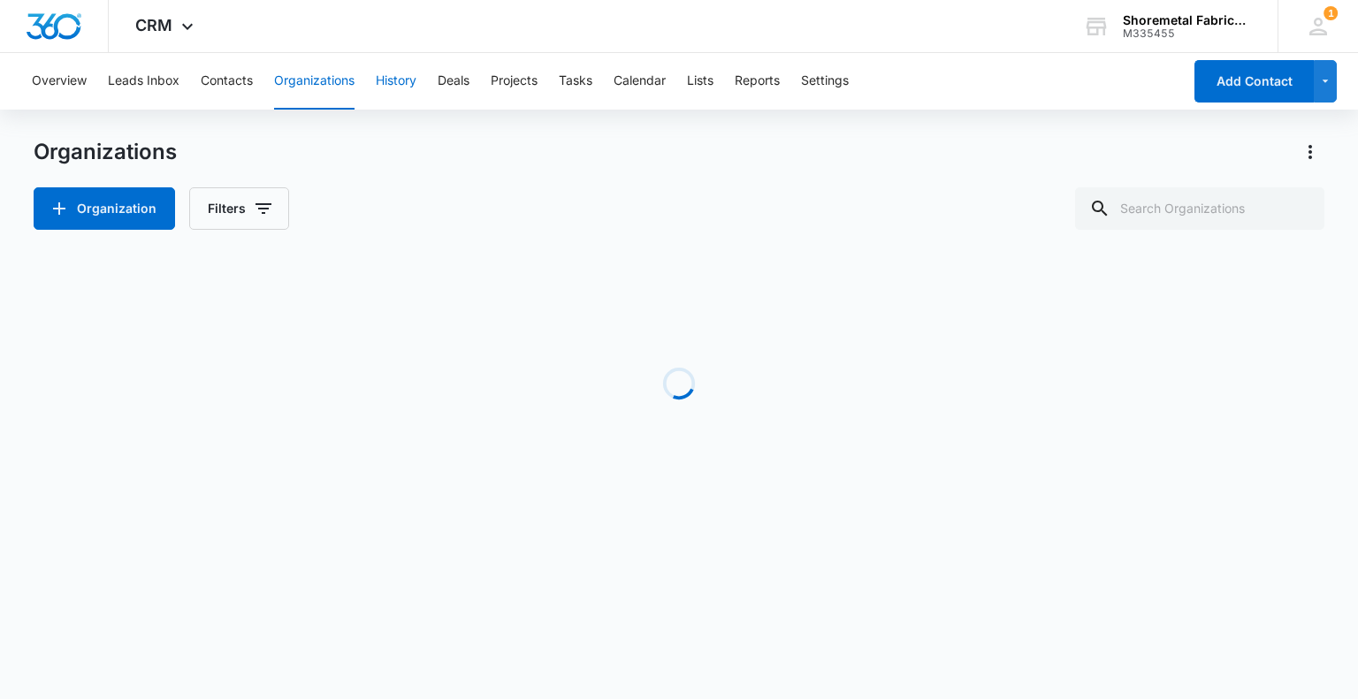
click at [394, 83] on button "History" at bounding box center [396, 81] width 41 height 57
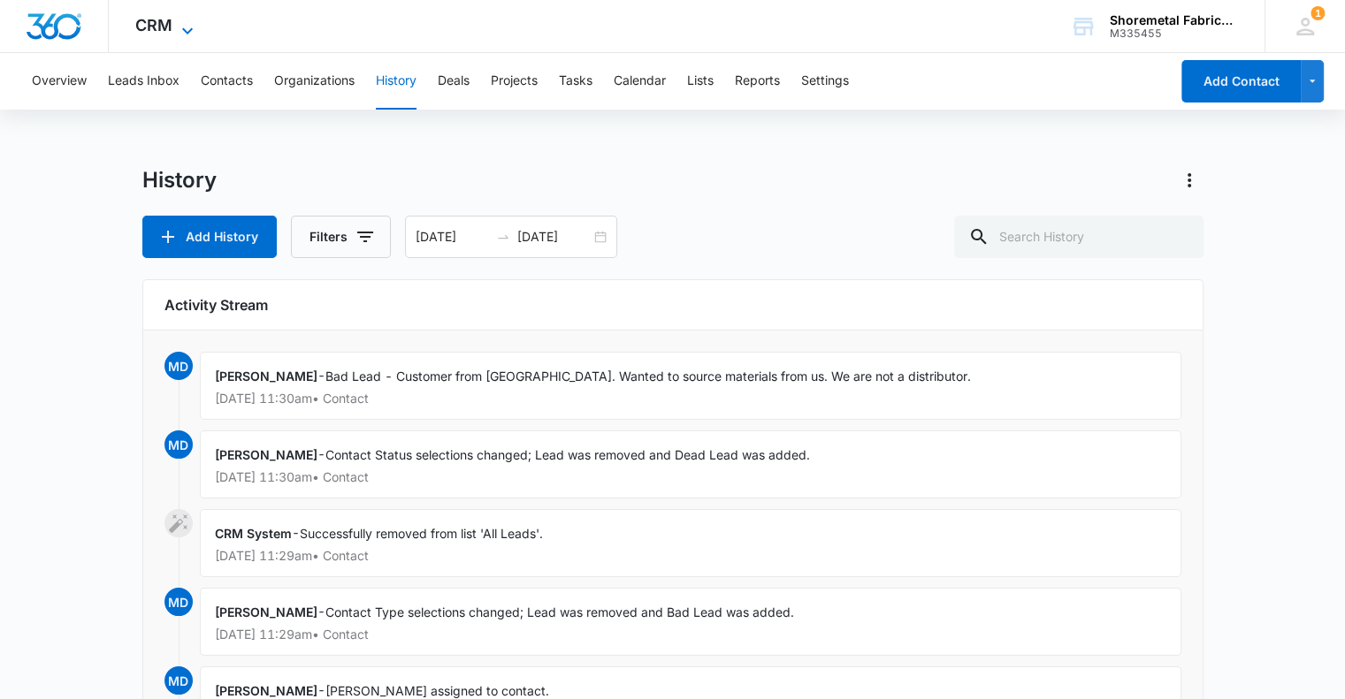
click at [164, 31] on span "CRM" at bounding box center [153, 25] width 37 height 19
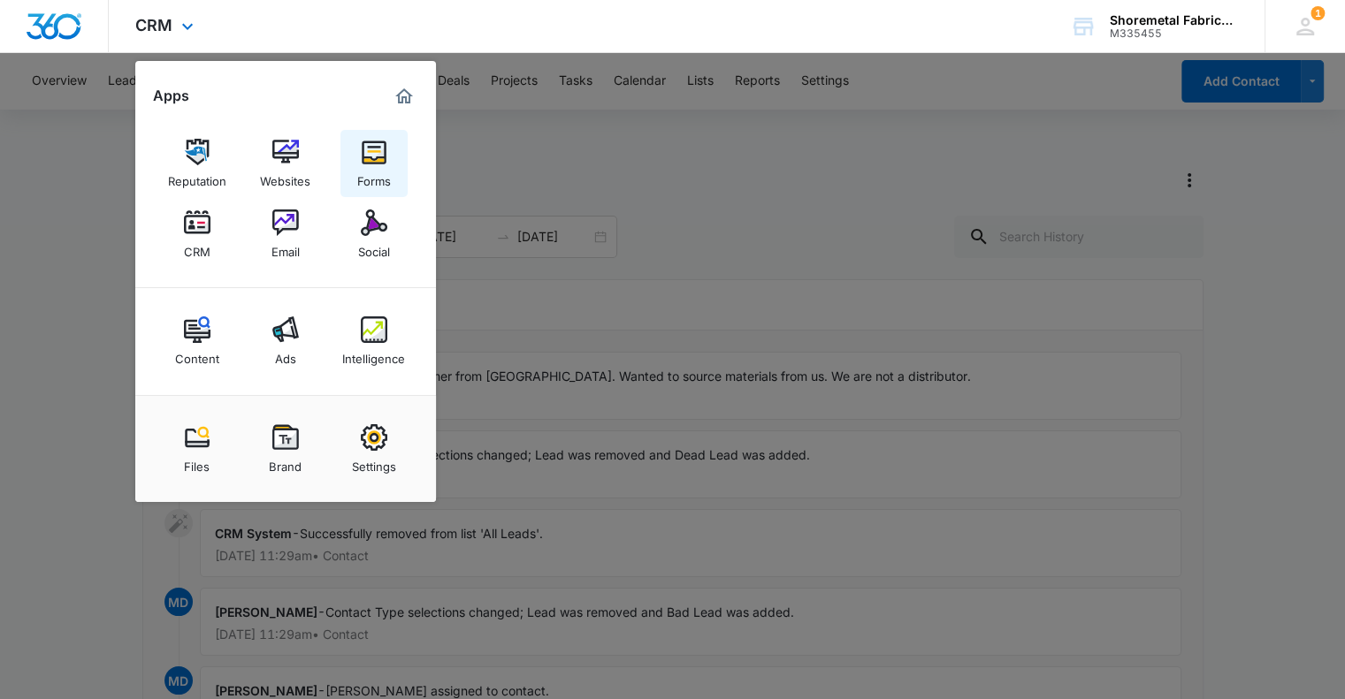
click at [406, 158] on link "Forms" at bounding box center [373, 163] width 67 height 67
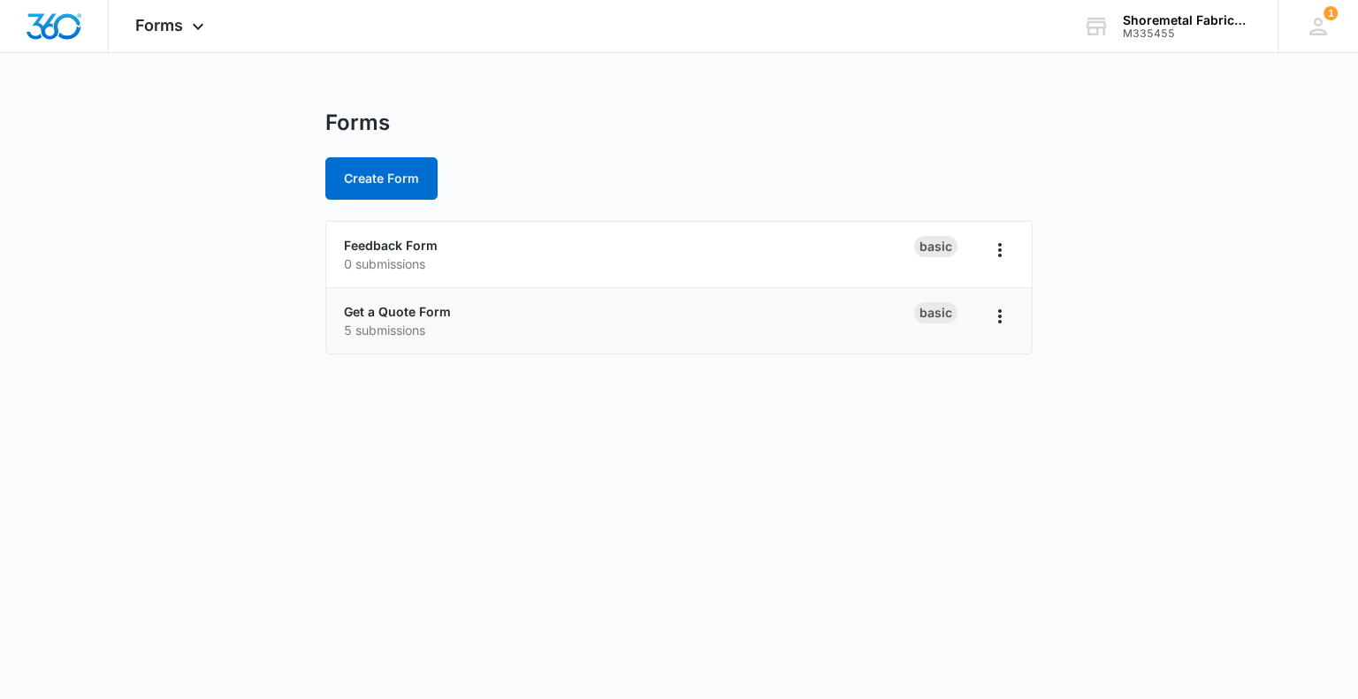
click at [729, 312] on div "Get a Quote Form 5 submissions" at bounding box center [629, 320] width 570 height 37
click at [996, 317] on icon "Overflow Menu" at bounding box center [999, 316] width 21 height 21
click at [396, 311] on link "Get a Quote Form" at bounding box center [397, 311] width 107 height 15
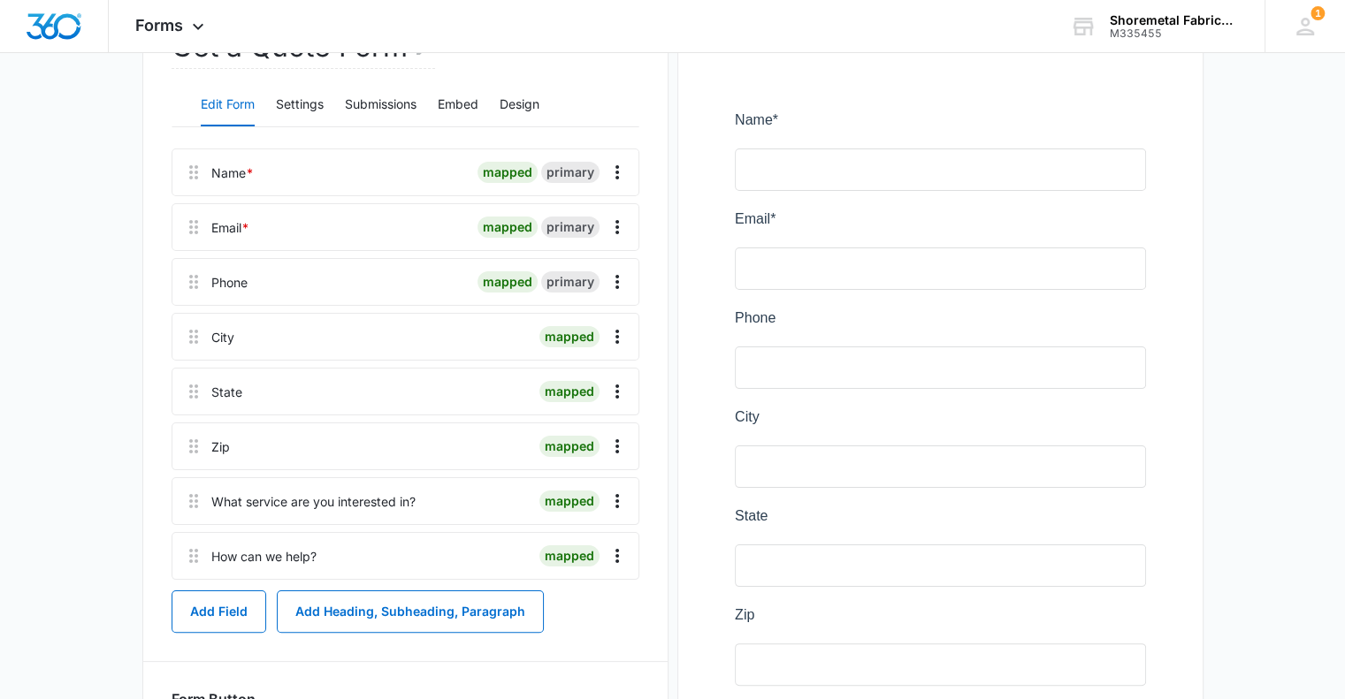
scroll to position [265, 0]
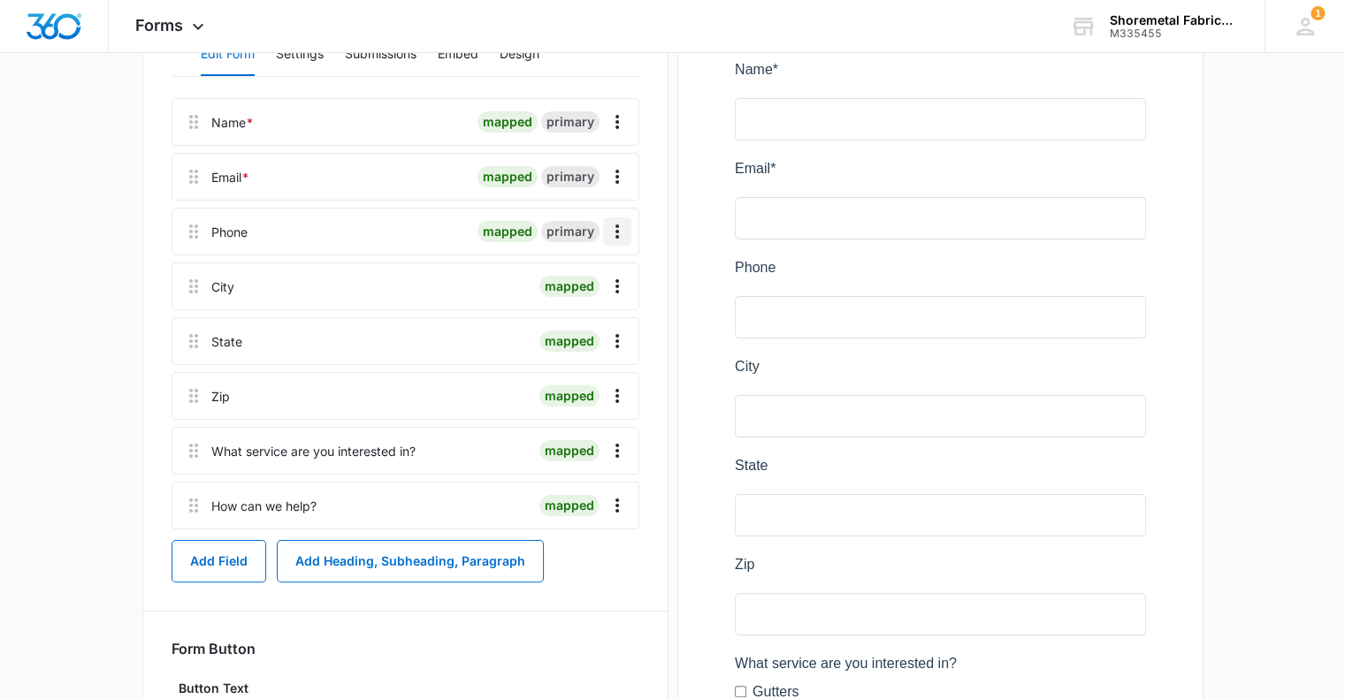
click at [620, 227] on icon "Overflow Menu" at bounding box center [617, 231] width 21 height 21
click at [581, 275] on div "Edit" at bounding box center [569, 281] width 37 height 12
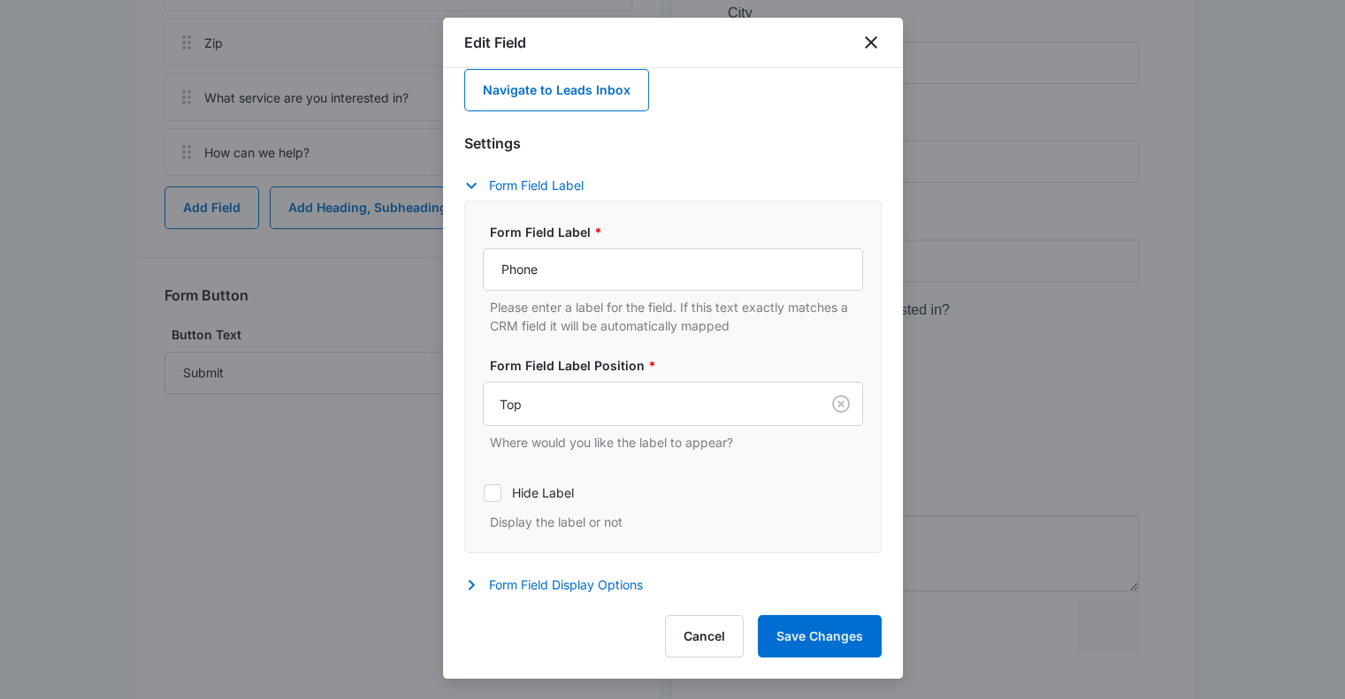
scroll to position [130, 0]
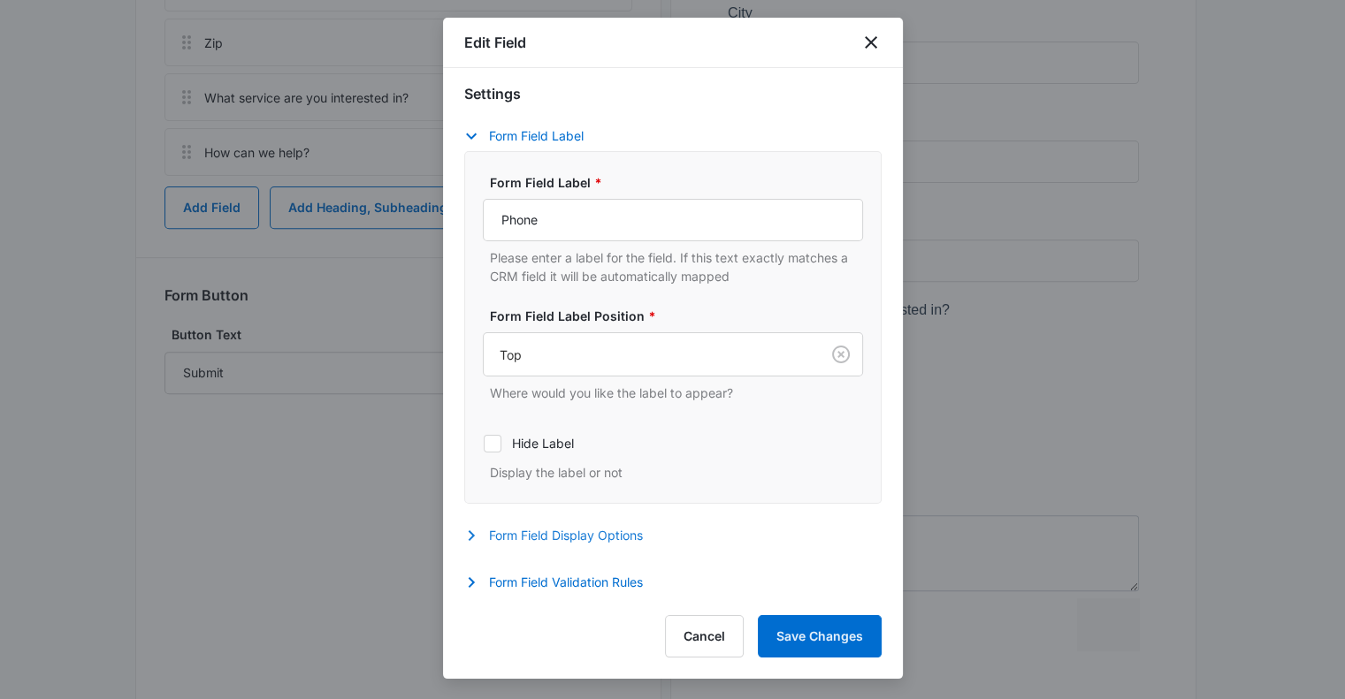
click at [470, 532] on icon "button" at bounding box center [471, 536] width 6 height 11
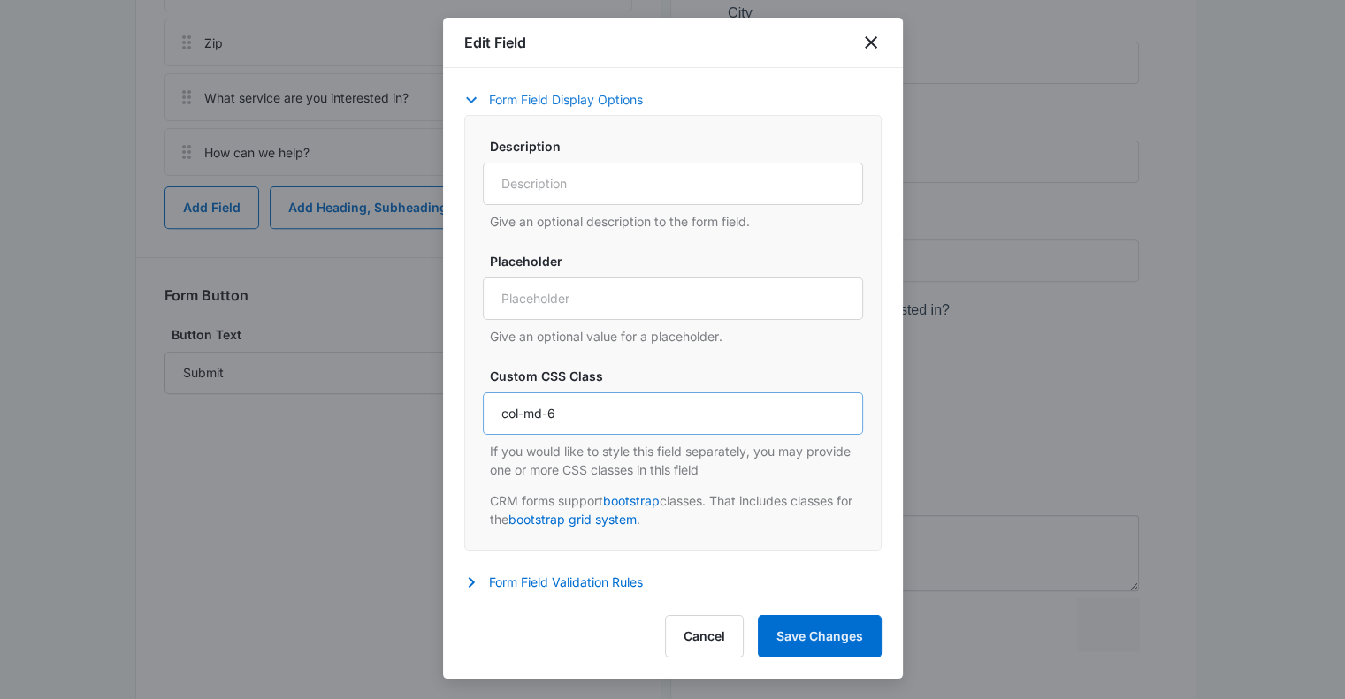
scroll to position [681, 0]
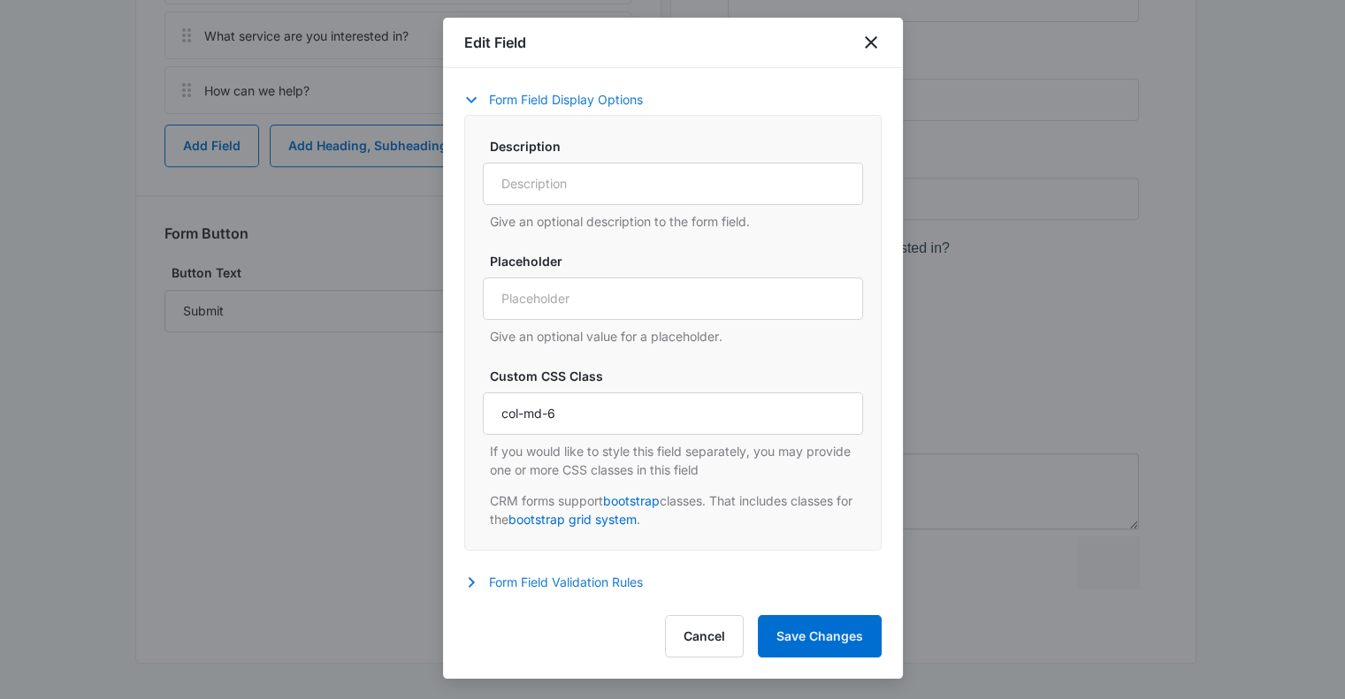
click at [470, 583] on icon "button" at bounding box center [471, 582] width 6 height 11
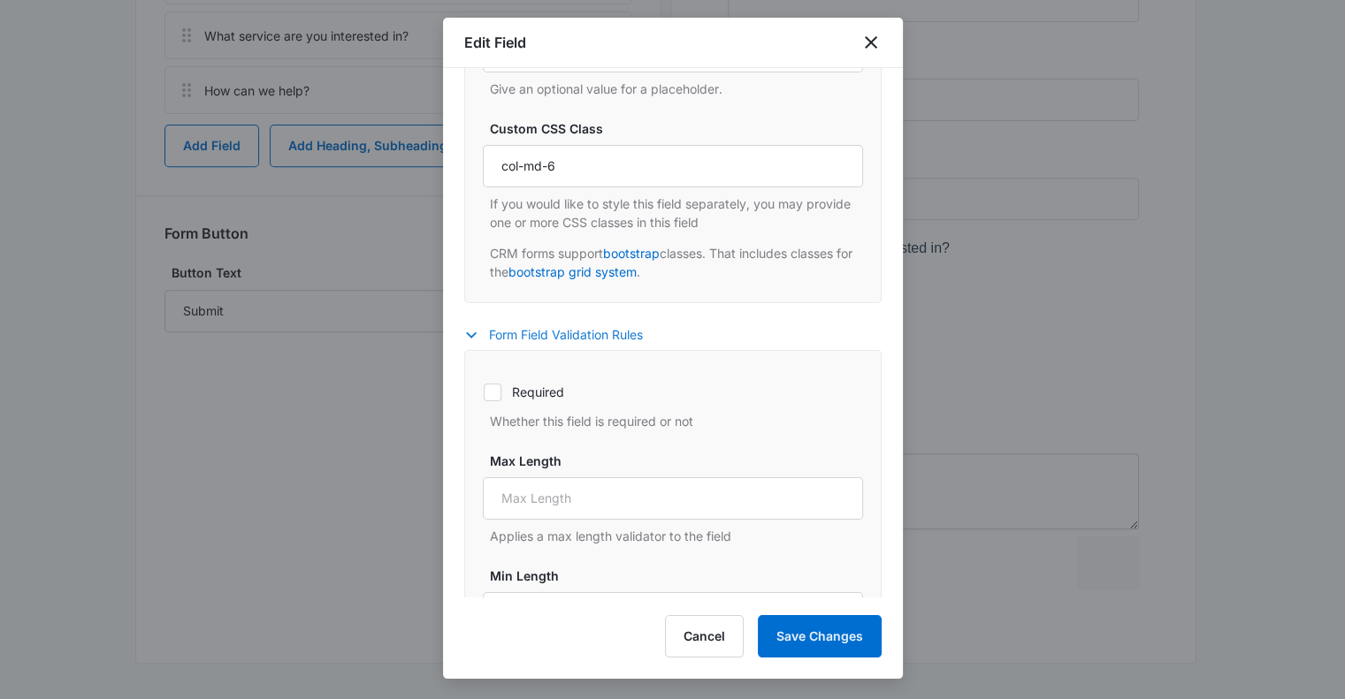
scroll to position [831, 0]
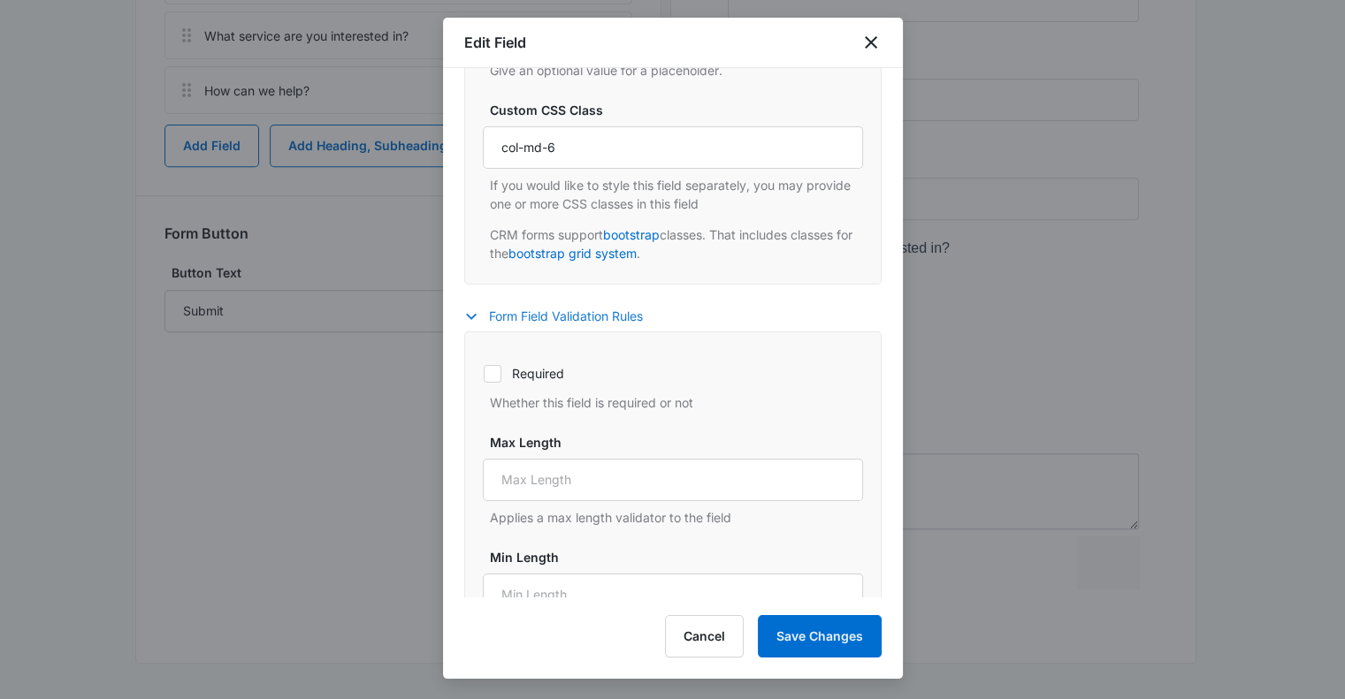
click at [500, 376] on div at bounding box center [493, 374] width 18 height 18
click at [484, 374] on input "Required" at bounding box center [483, 373] width 1 height 1
checkbox input "true"
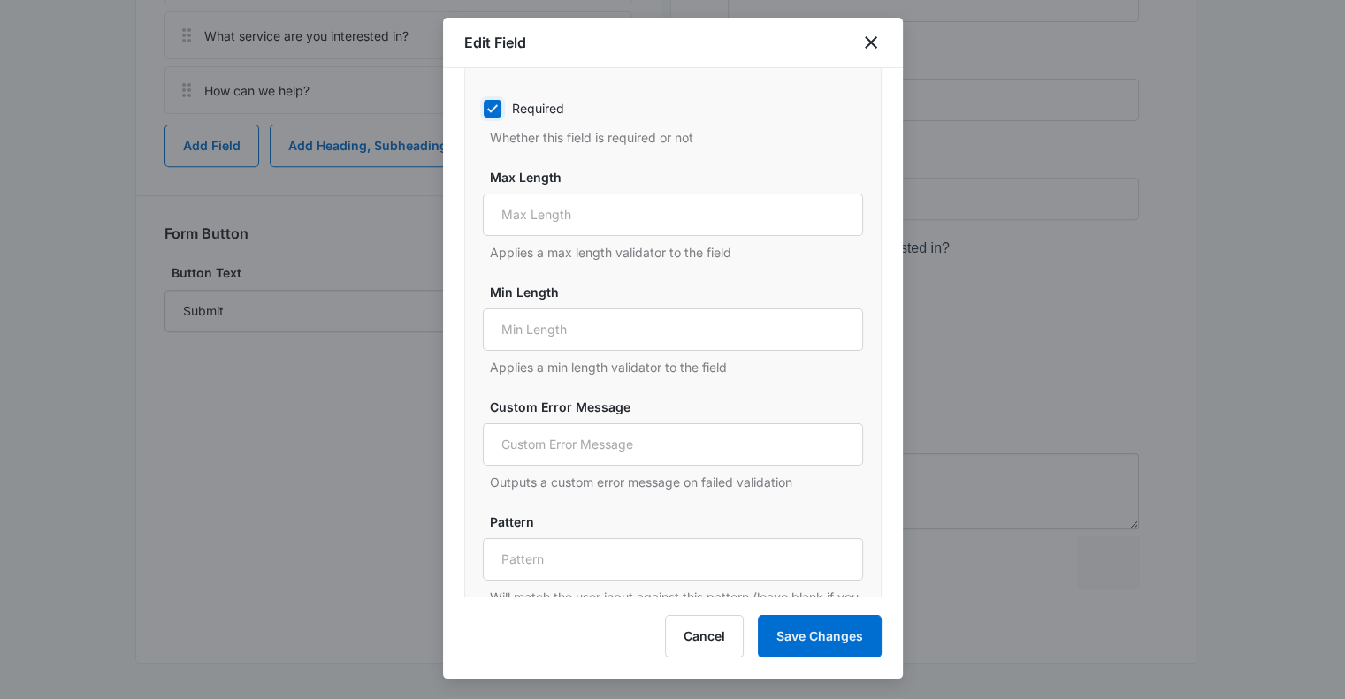
scroll to position [1146, 0]
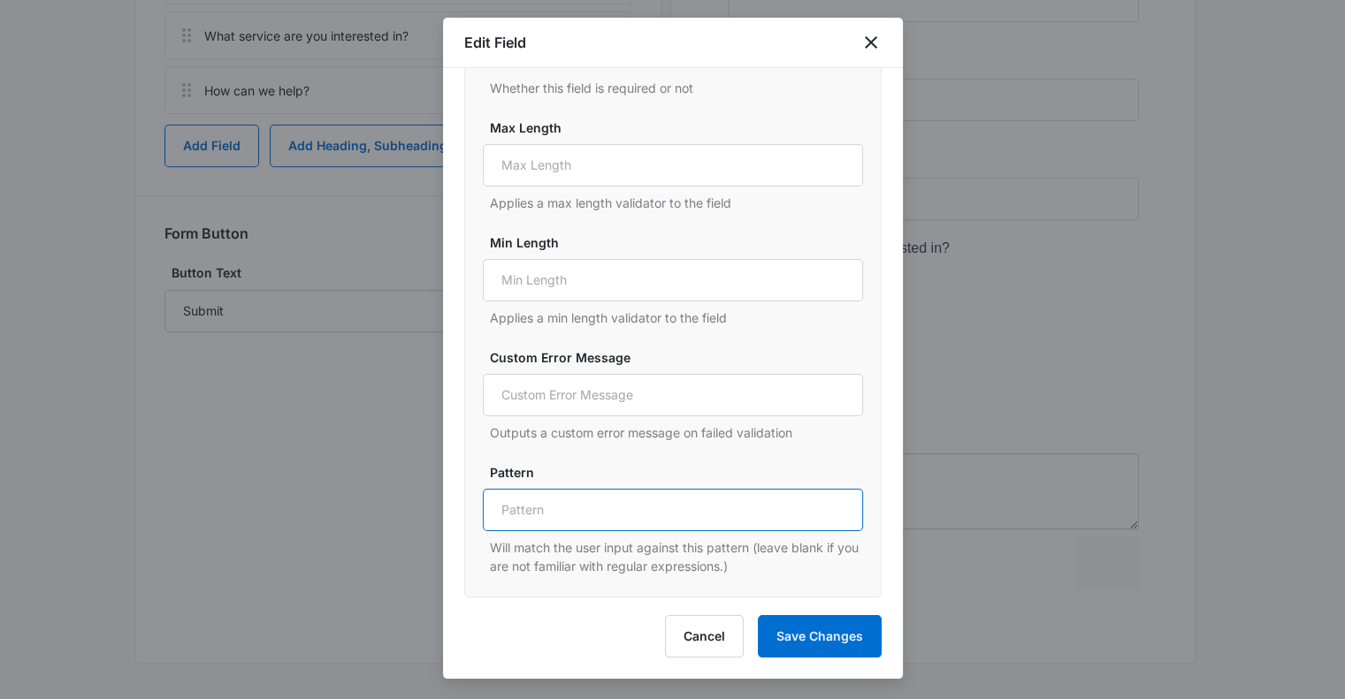
click at [696, 508] on input "Pattern" at bounding box center [673, 510] width 380 height 42
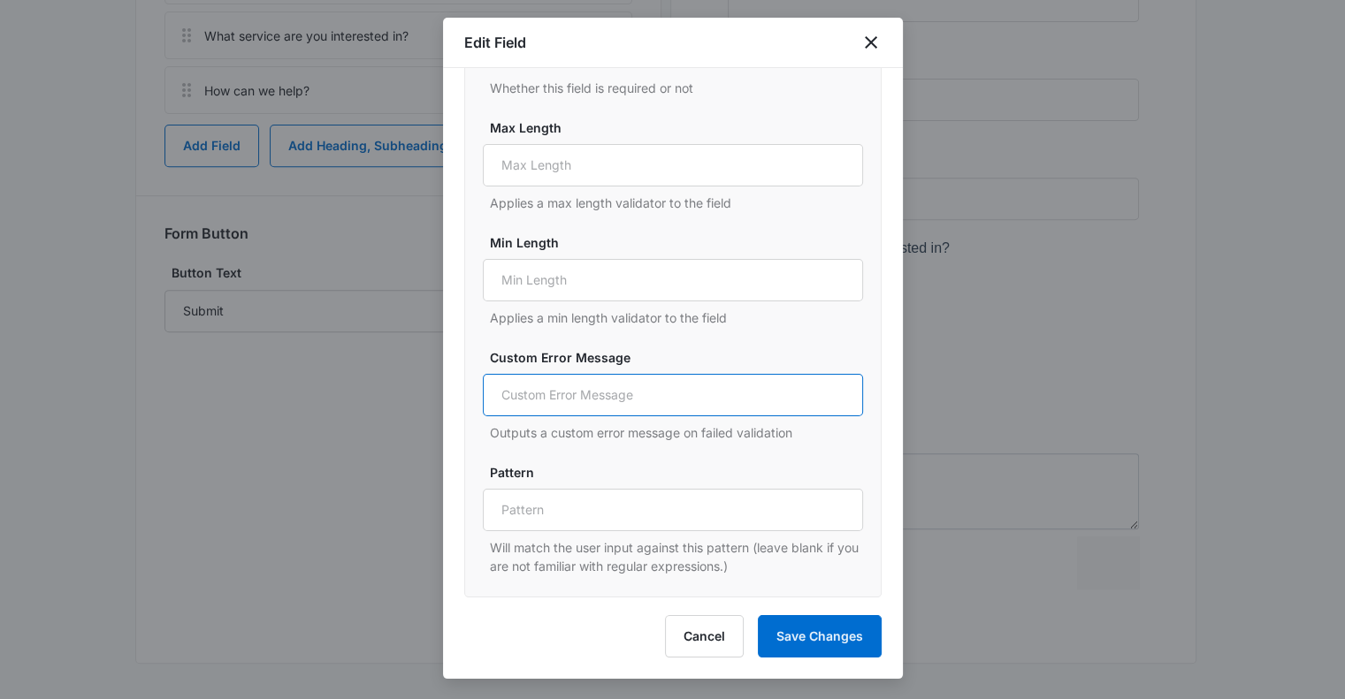
click at [712, 406] on input "Custom Error Message" at bounding box center [673, 395] width 380 height 42
click at [821, 637] on button "Save Changes" at bounding box center [820, 636] width 124 height 42
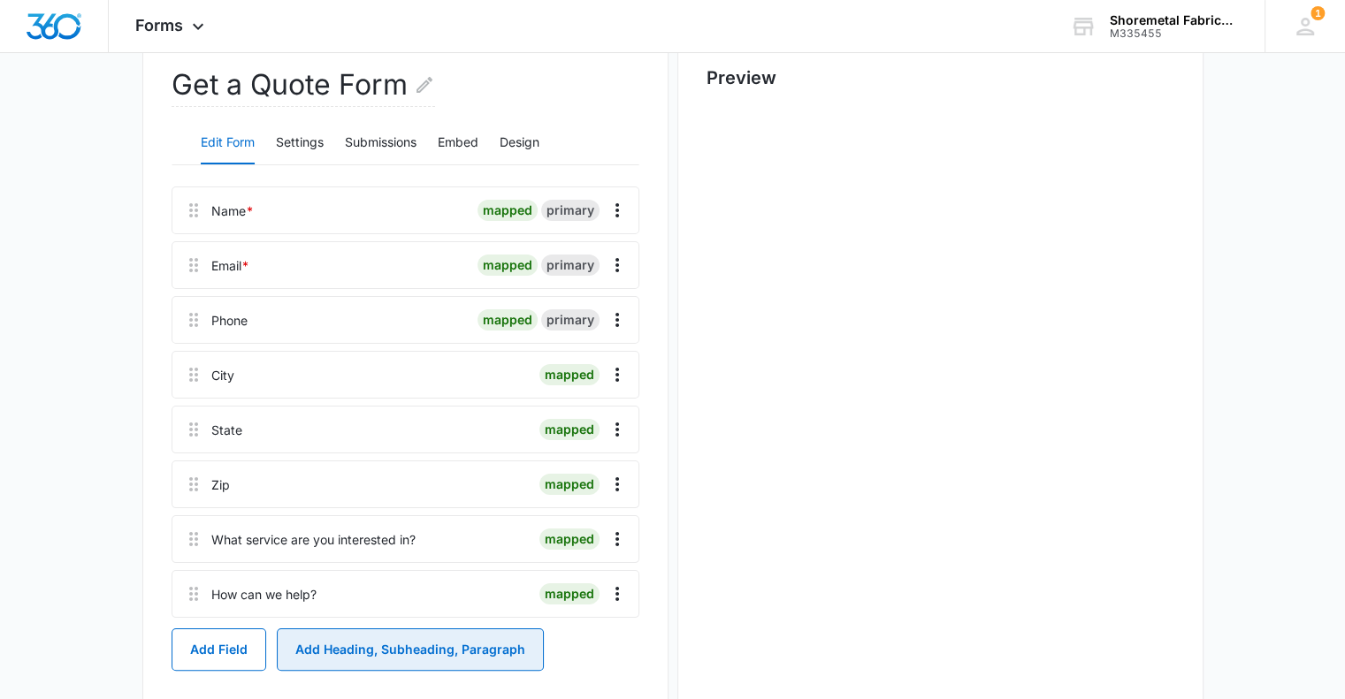
scroll to position [176, 0]
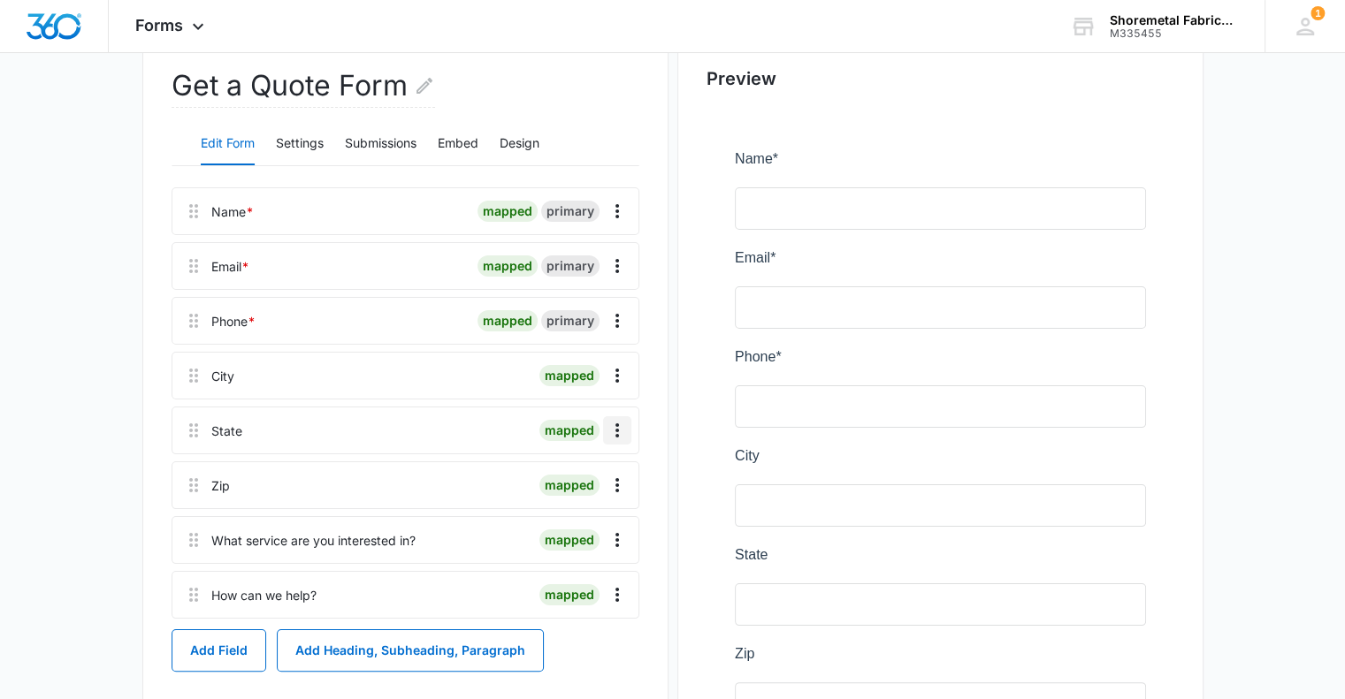
click at [615, 425] on icon "Overflow Menu" at bounding box center [617, 431] width 4 height 14
click at [607, 481] on button "Edit" at bounding box center [580, 480] width 101 height 27
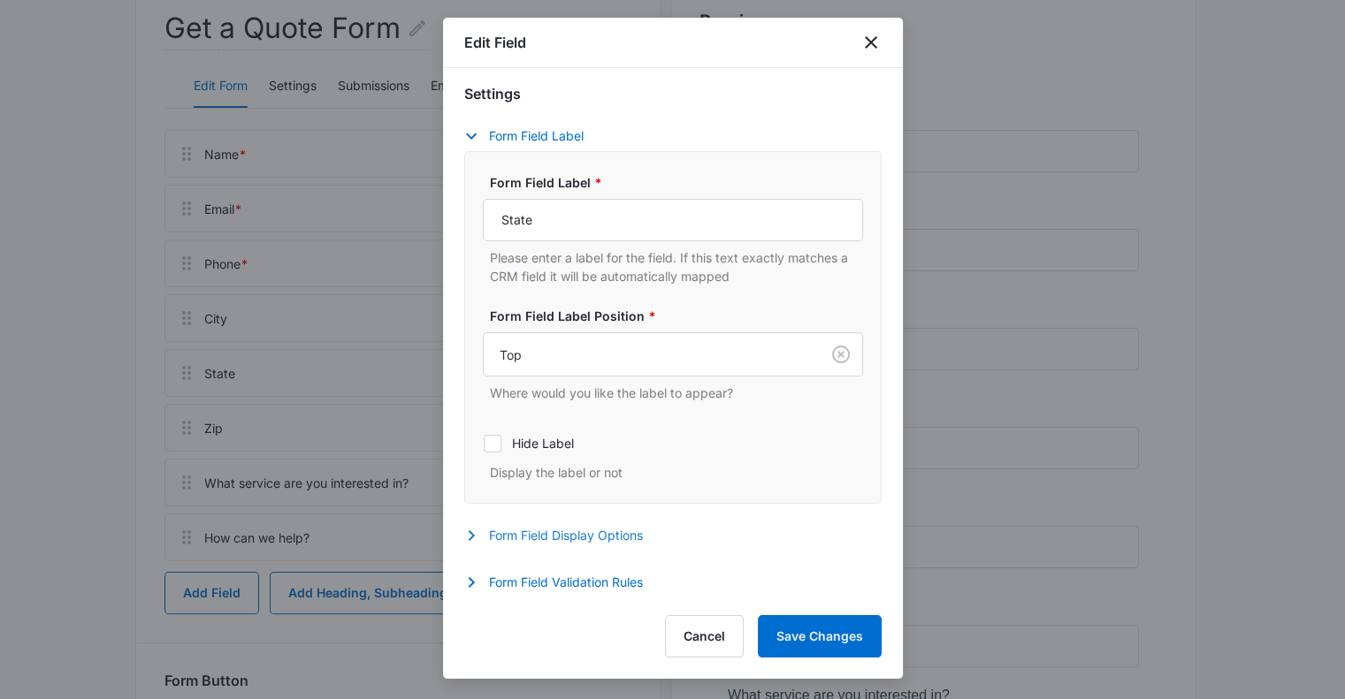
scroll to position [353, 0]
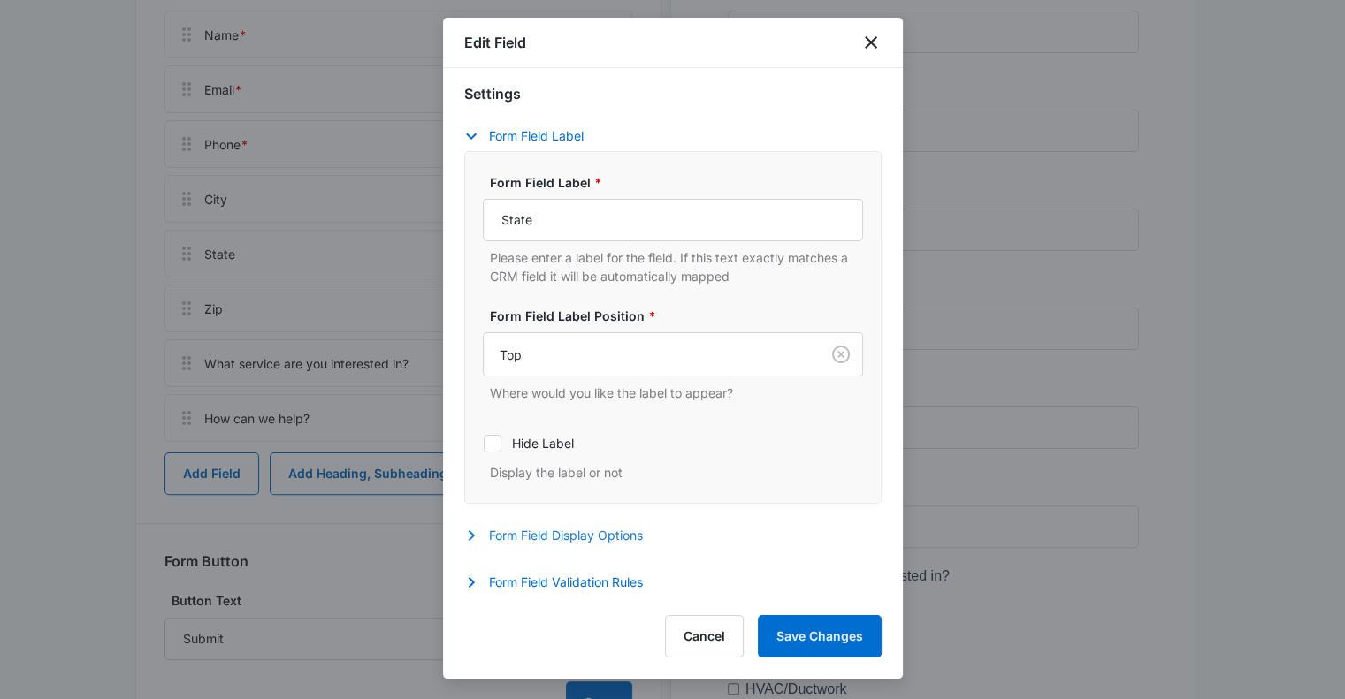
click at [485, 530] on button "Form Field Display Options" at bounding box center [562, 535] width 196 height 21
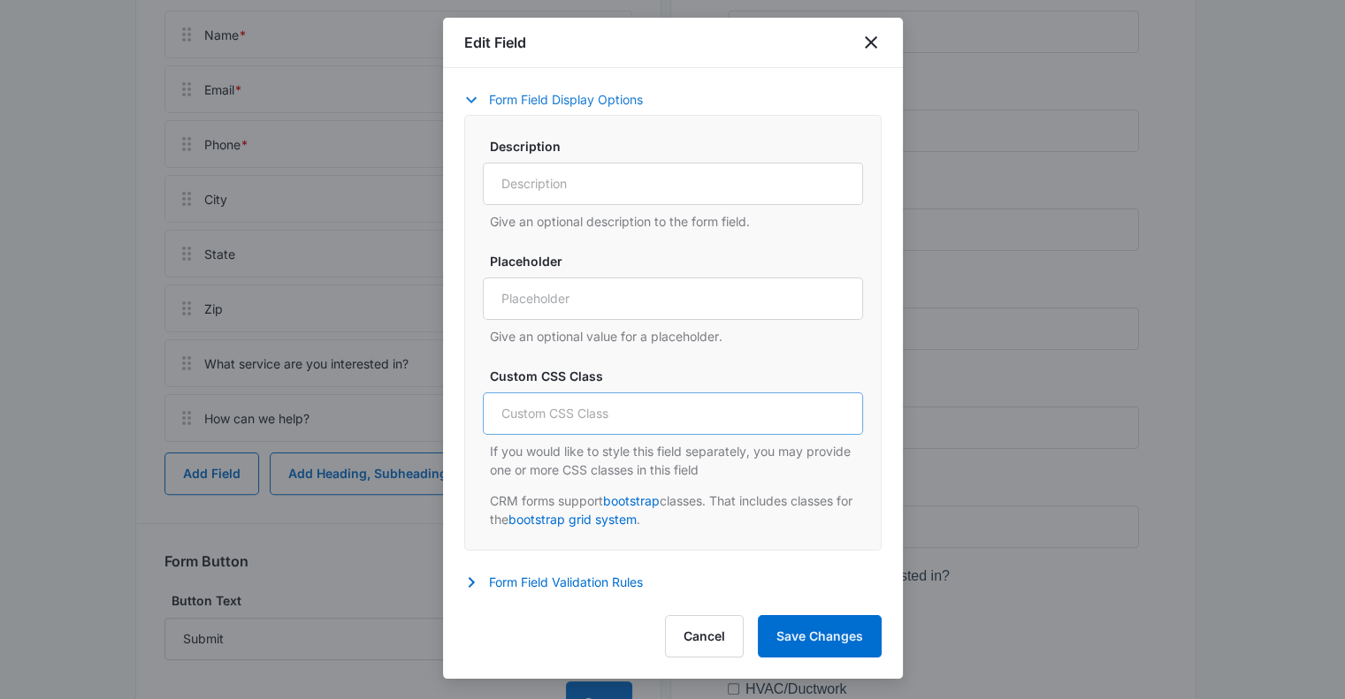
scroll to position [530, 0]
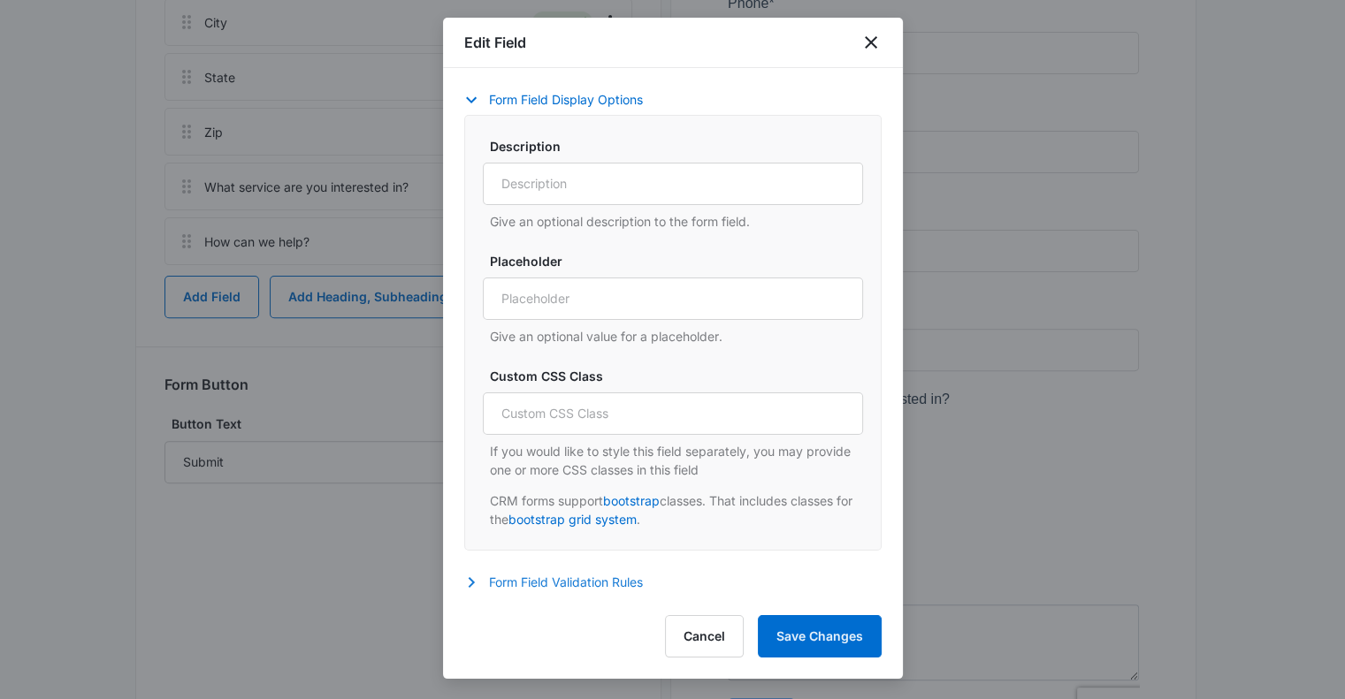
click at [493, 576] on button "Form Field Validation Rules" at bounding box center [562, 582] width 196 height 21
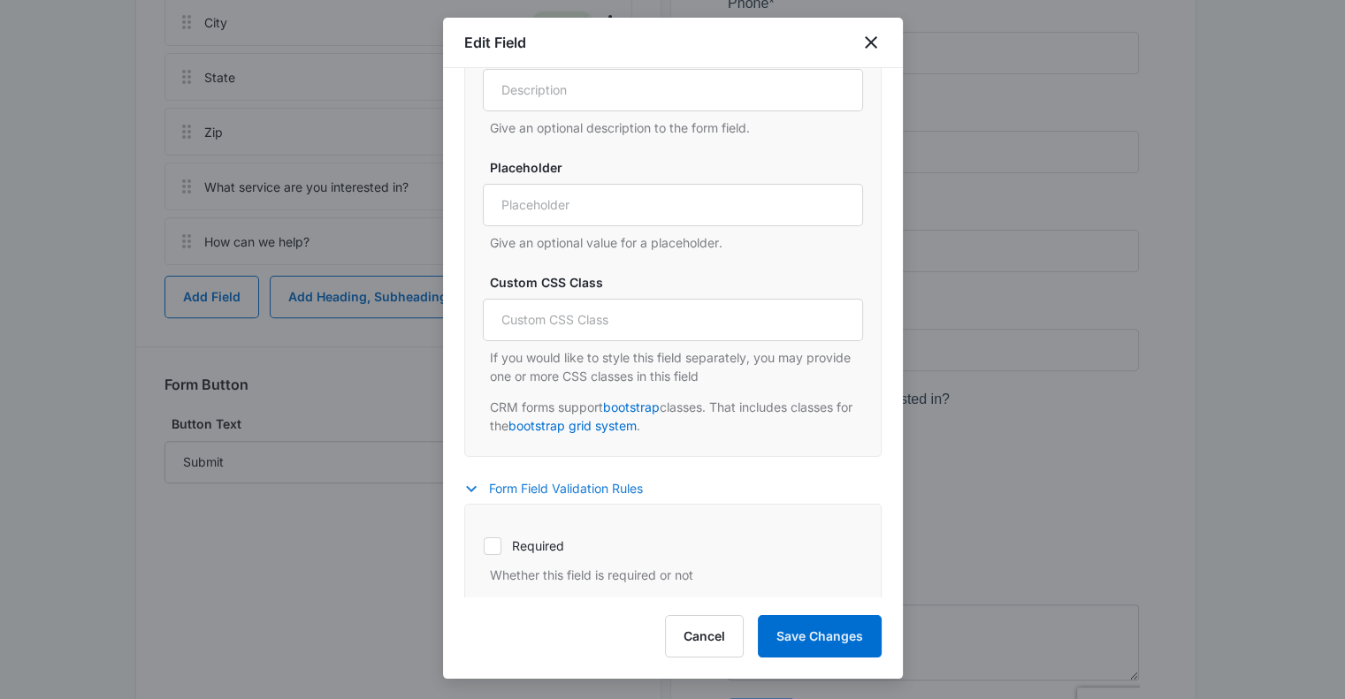
scroll to position [743, 0]
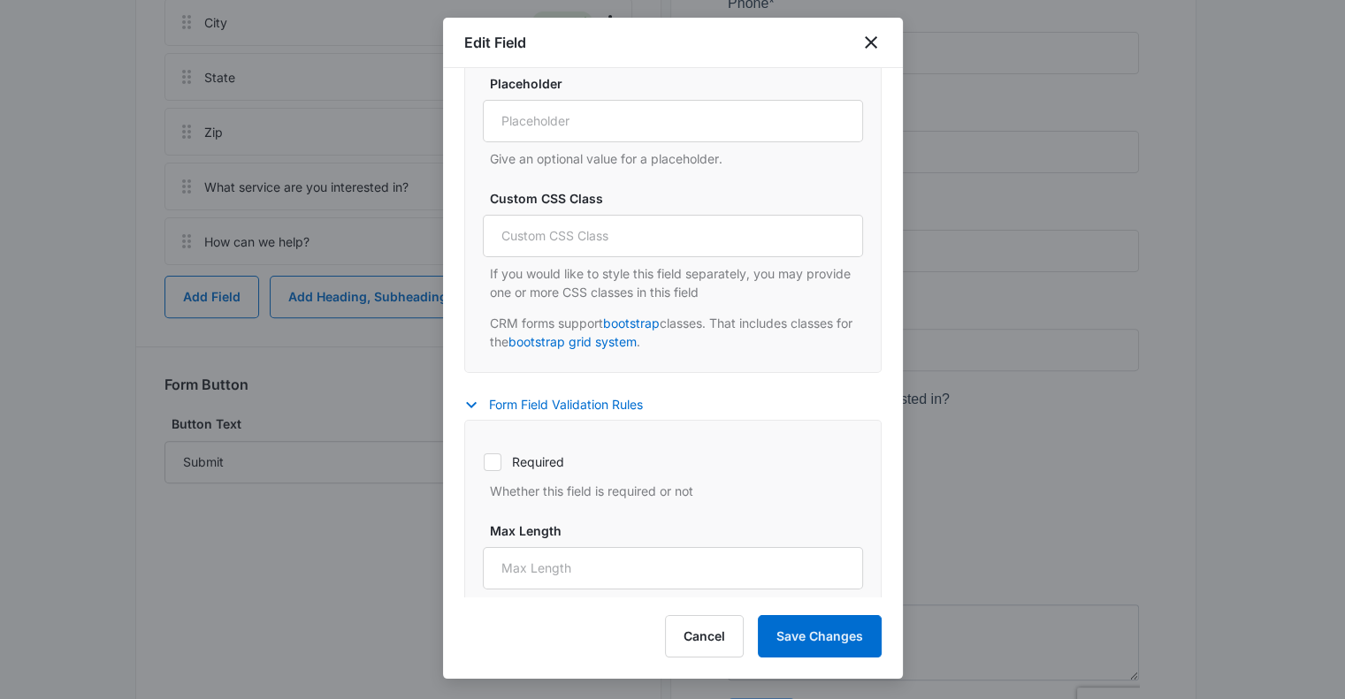
click at [498, 463] on icon at bounding box center [493, 462] width 16 height 16
click at [484, 462] on input "Required" at bounding box center [483, 462] width 1 height 1
checkbox input "true"
click at [794, 638] on button "Save Changes" at bounding box center [820, 636] width 124 height 42
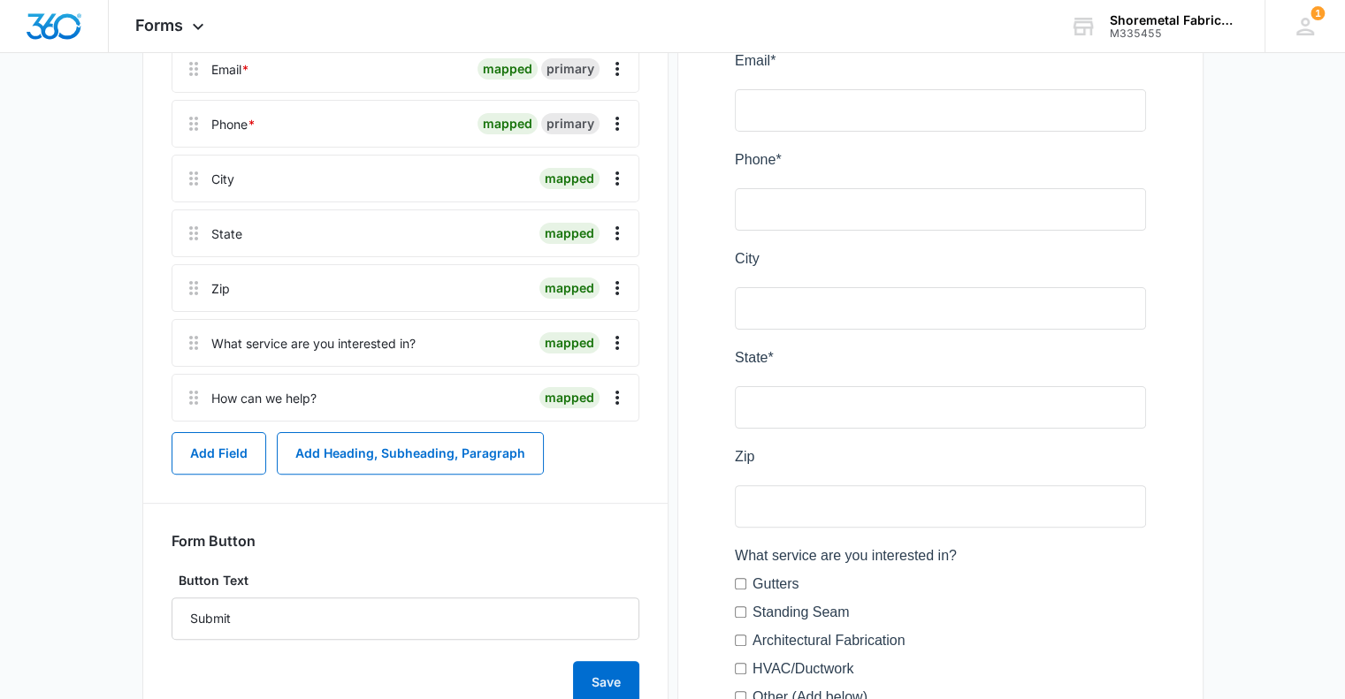
scroll to position [264, 0]
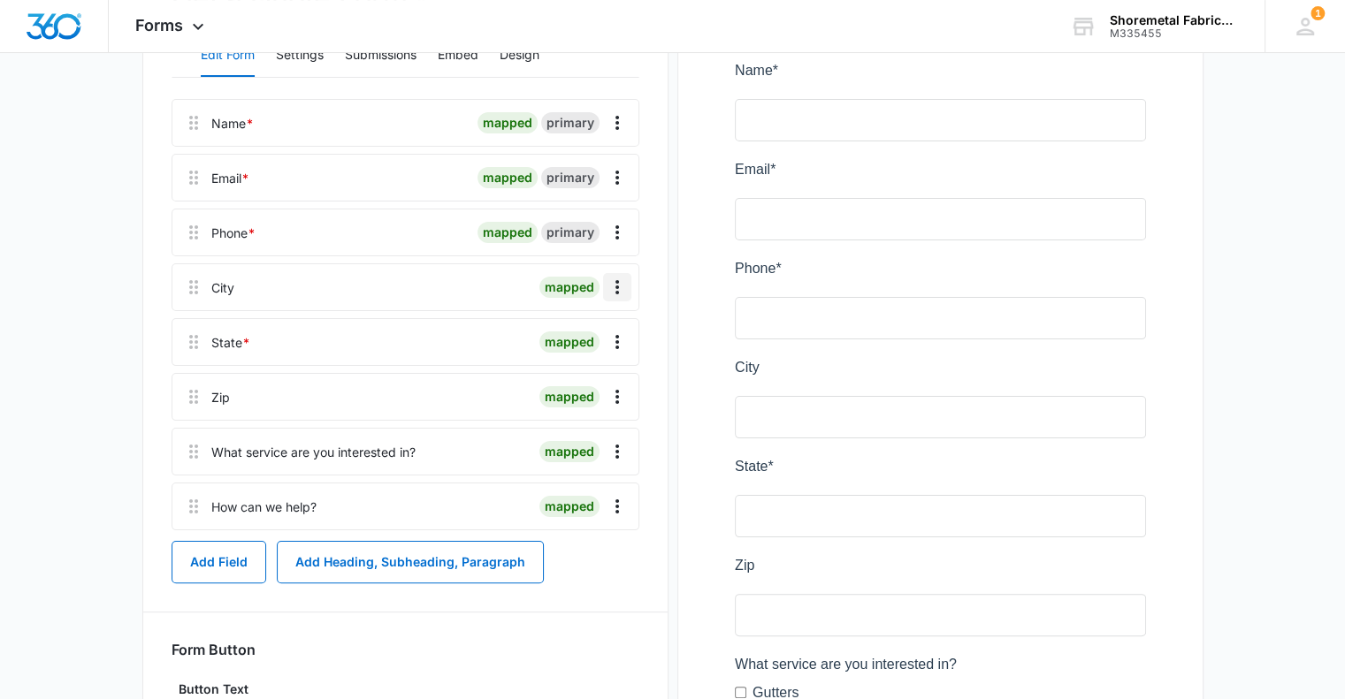
click at [620, 289] on icon "Overflow Menu" at bounding box center [617, 287] width 21 height 21
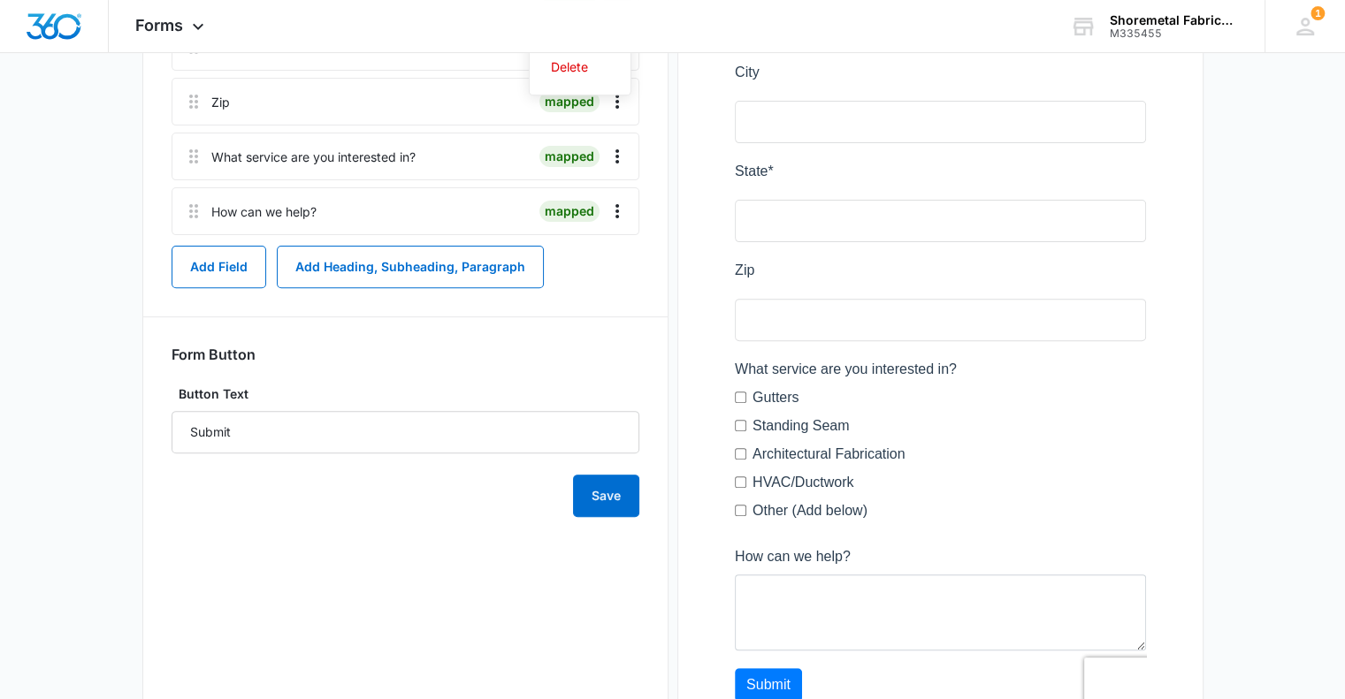
scroll to position [530, 0]
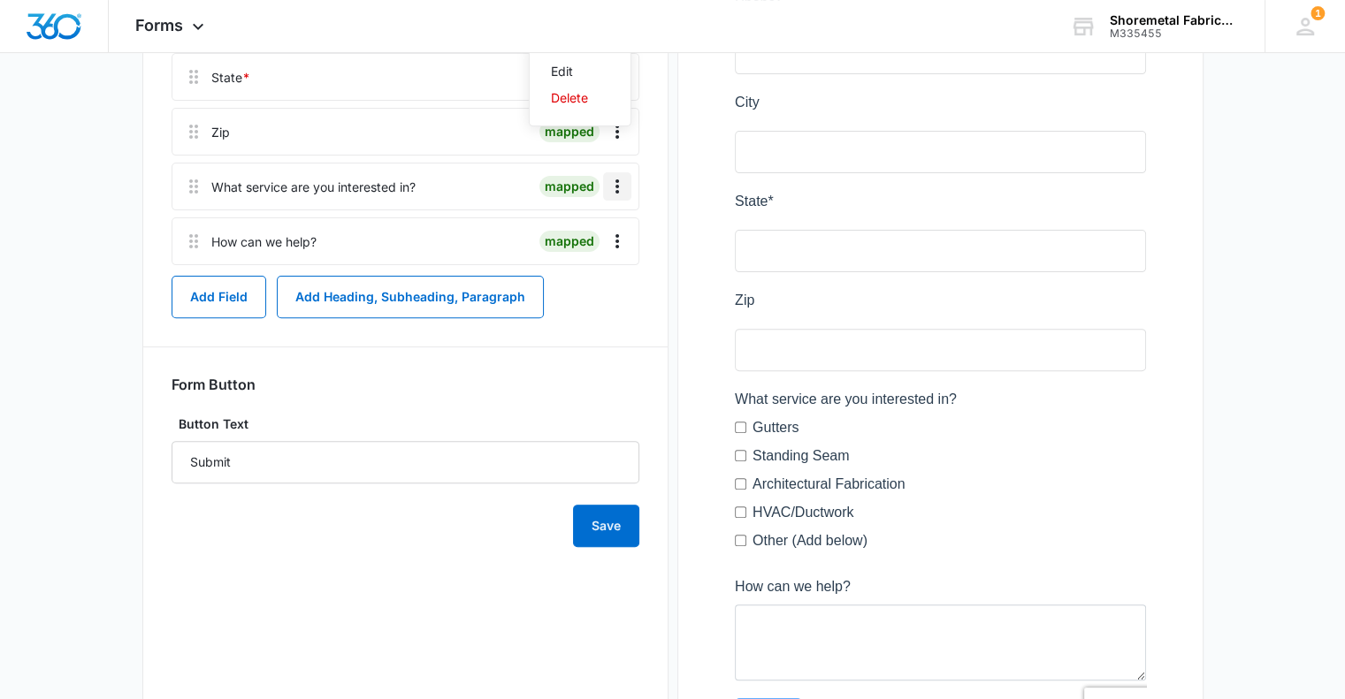
click at [616, 187] on icon "Overflow Menu" at bounding box center [617, 186] width 4 height 14
click at [566, 235] on div "Edit" at bounding box center [569, 236] width 37 height 12
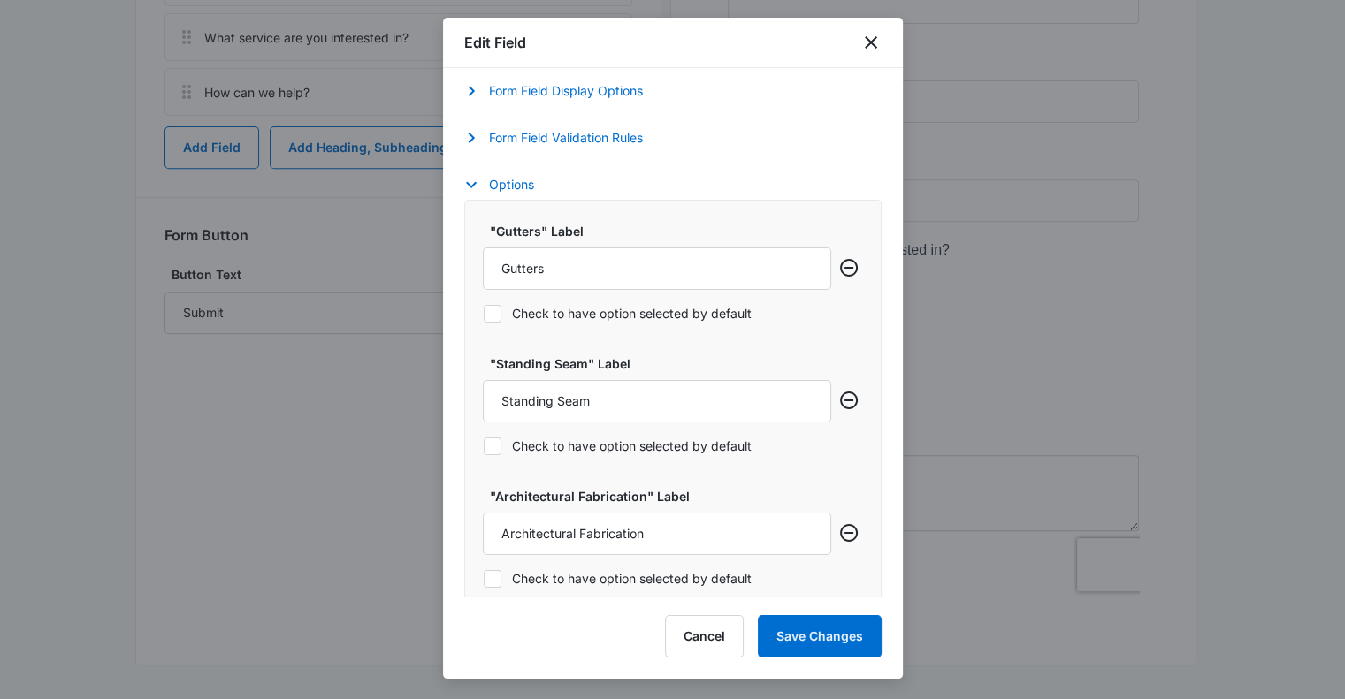
scroll to position [504, 0]
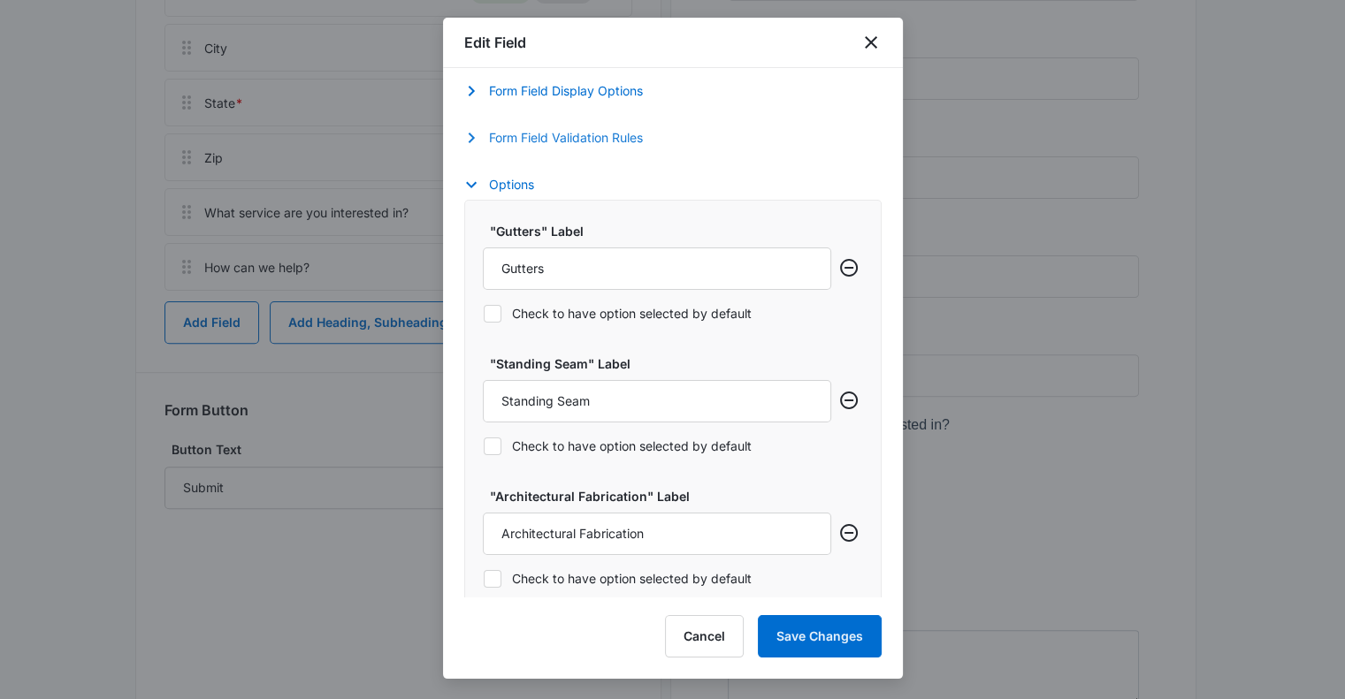
click at [472, 134] on icon "button" at bounding box center [471, 137] width 21 height 21
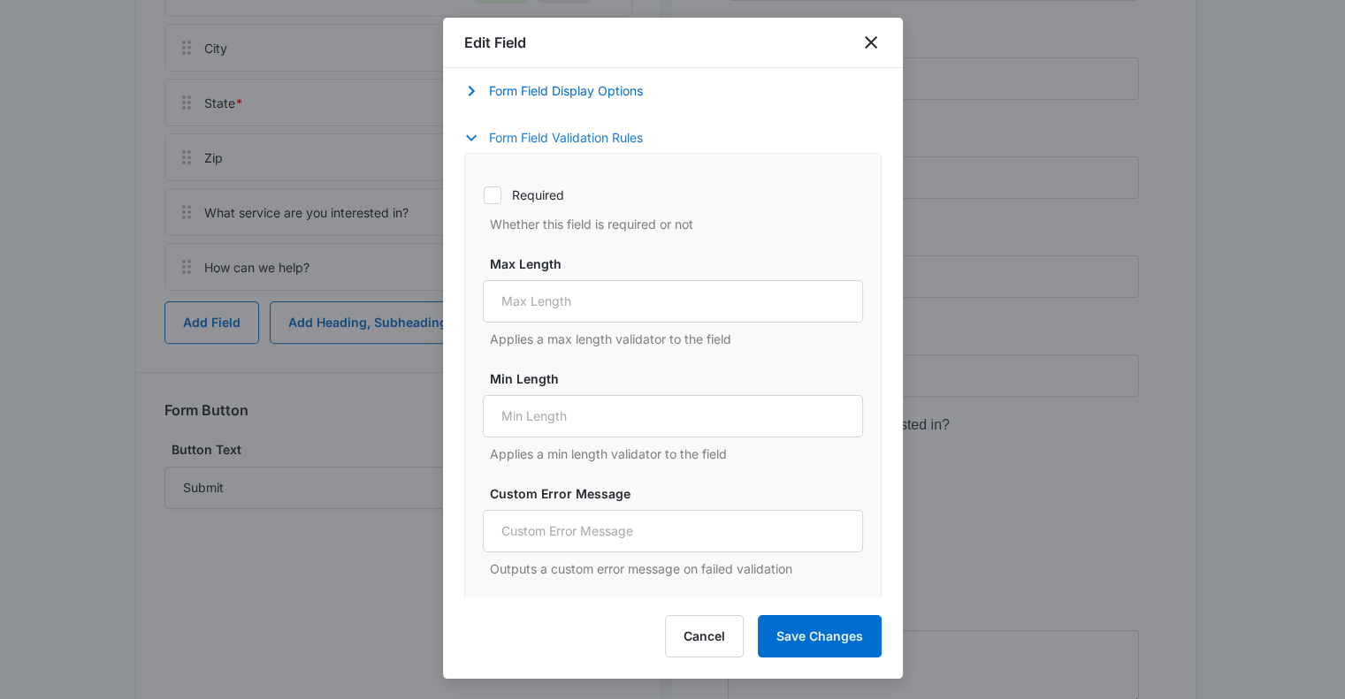
click at [485, 197] on icon at bounding box center [493, 195] width 16 height 16
click at [484, 195] on input "Required" at bounding box center [483, 195] width 1 height 1
checkbox input "true"
click at [816, 631] on button "Save Changes" at bounding box center [820, 636] width 124 height 42
click at [872, 41] on icon "close" at bounding box center [871, 42] width 12 height 12
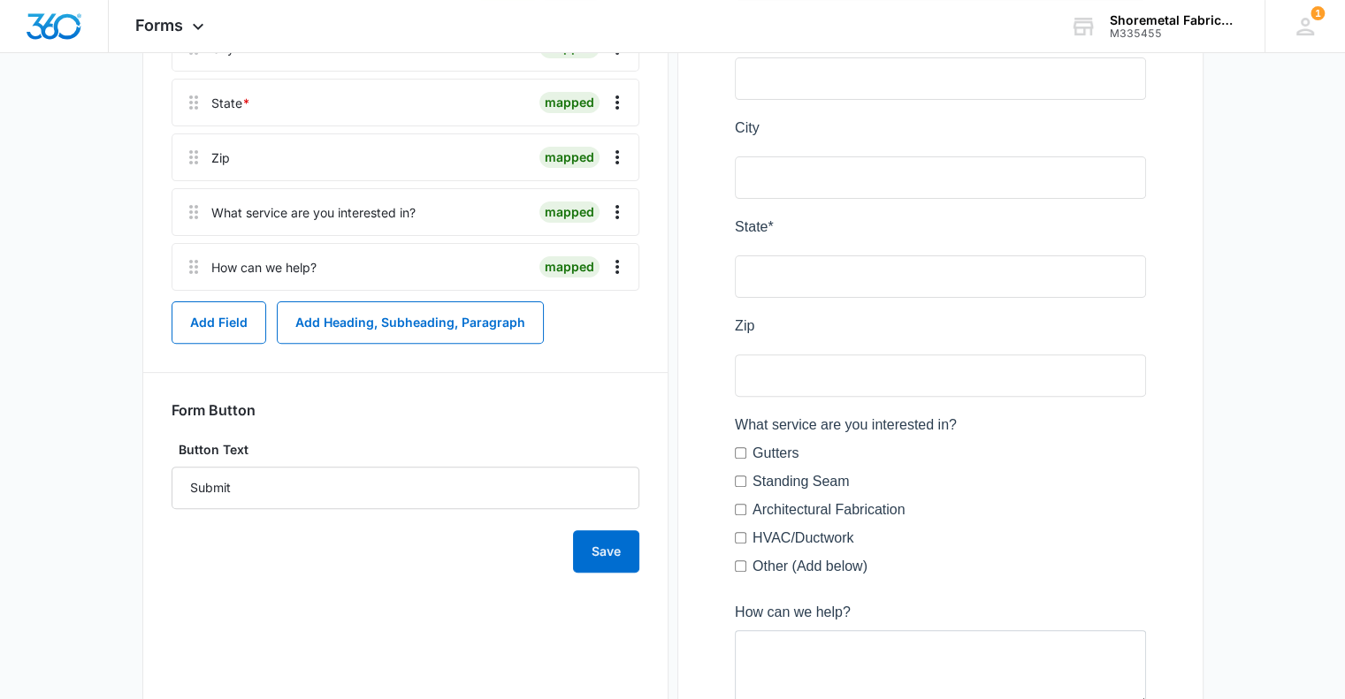
scroll to position [416, 0]
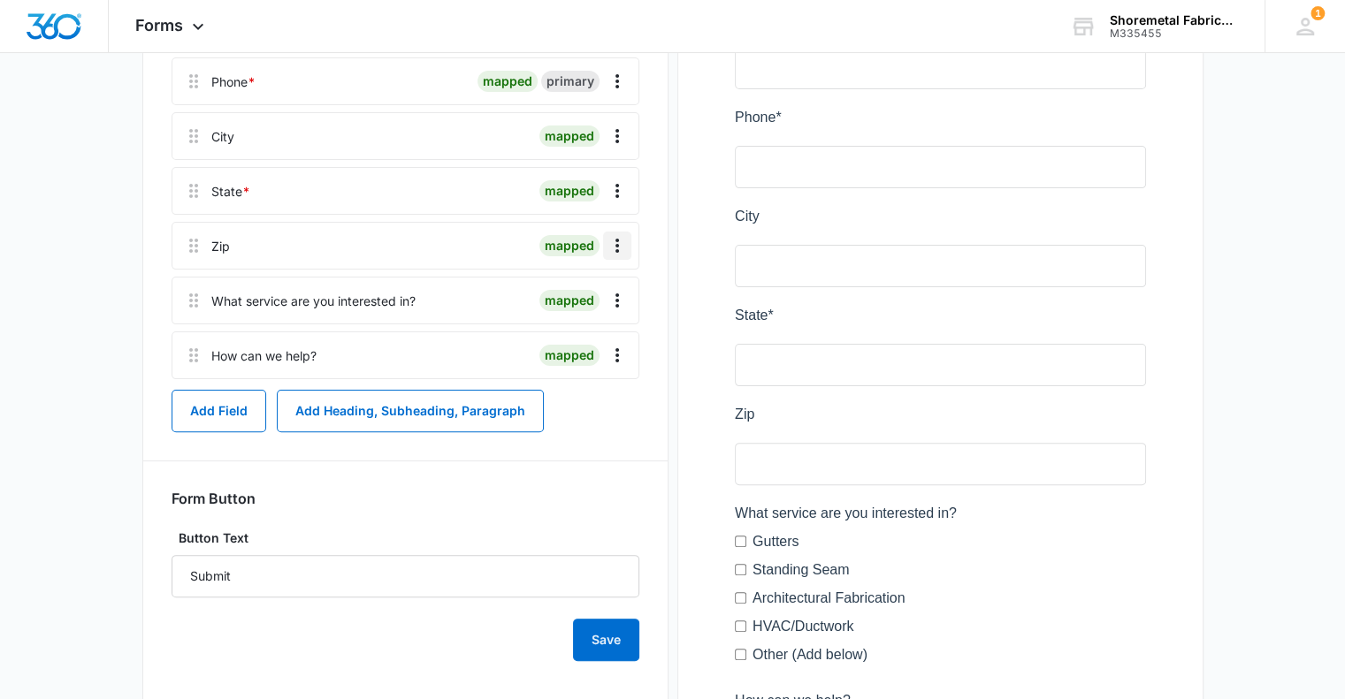
click at [626, 246] on icon "Overflow Menu" at bounding box center [617, 245] width 21 height 21
click at [581, 293] on div "Edit" at bounding box center [569, 295] width 37 height 12
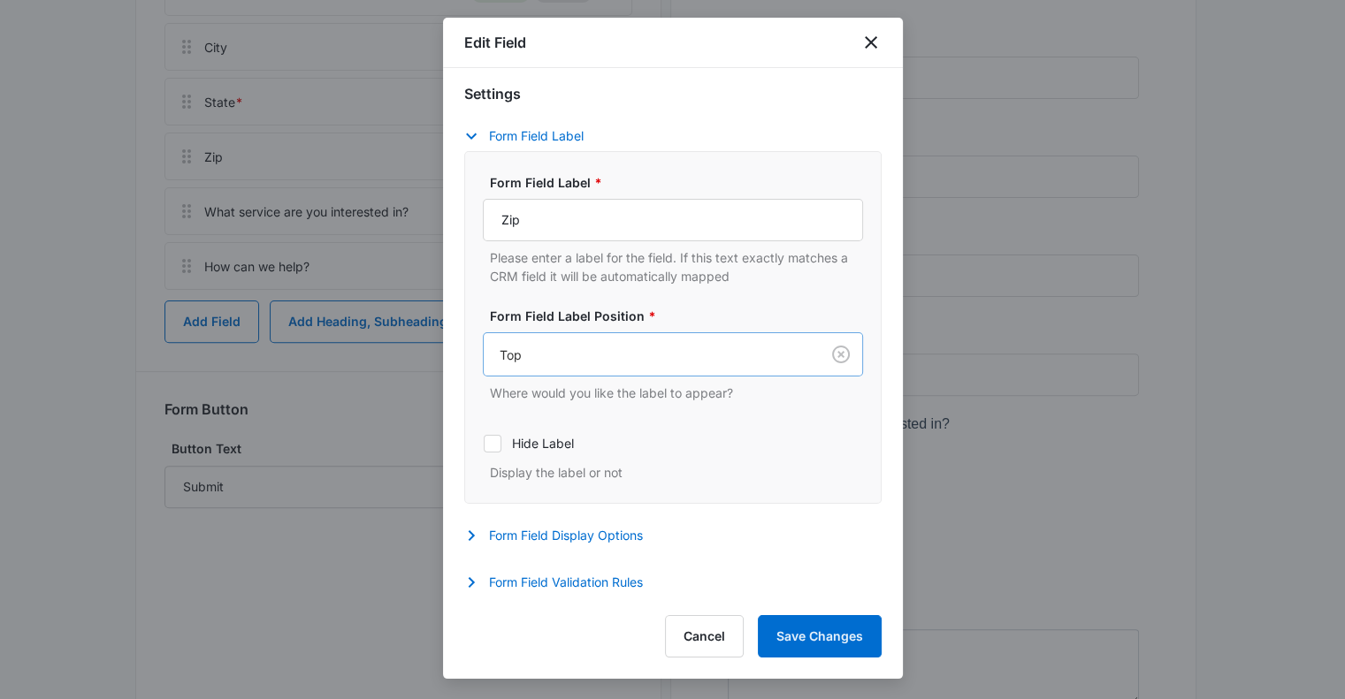
scroll to position [681, 0]
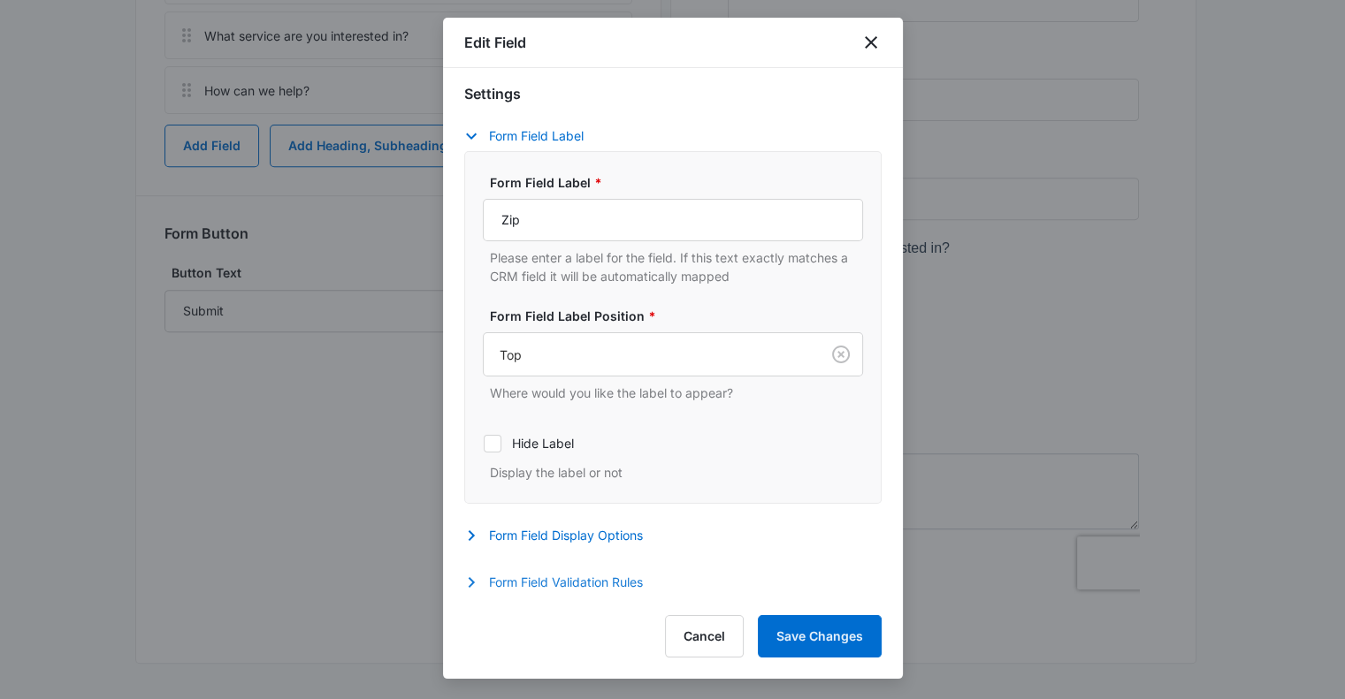
click at [473, 581] on icon "button" at bounding box center [471, 582] width 6 height 11
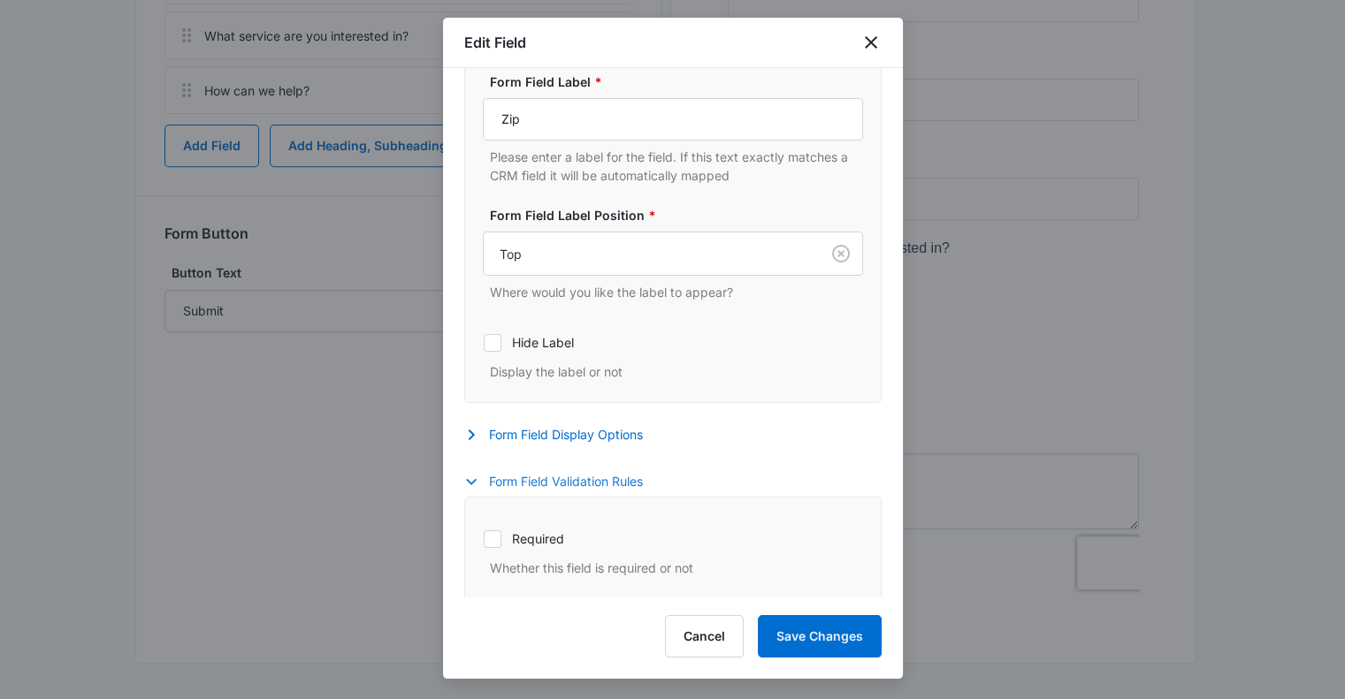
scroll to position [307, 0]
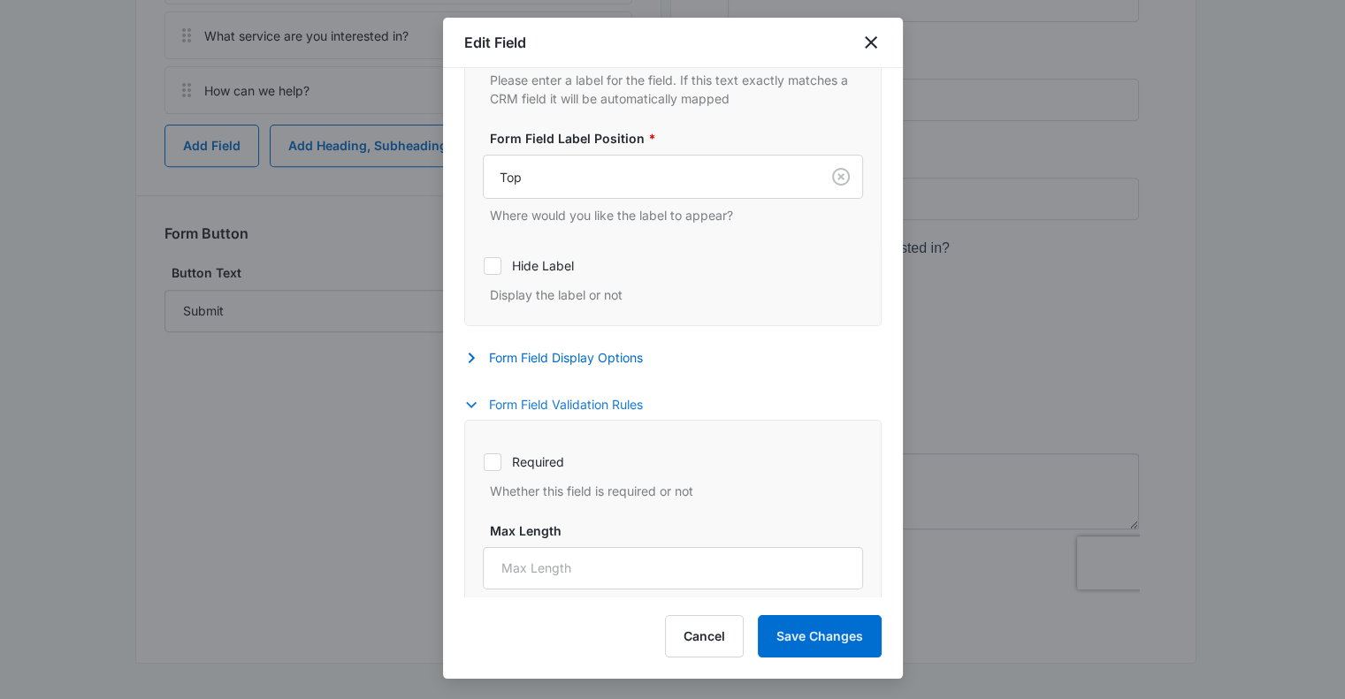
click at [492, 470] on icon at bounding box center [493, 462] width 16 height 16
click at [484, 462] on input "Required" at bounding box center [483, 462] width 1 height 1
checkbox input "true"
click at [828, 639] on button "Save Changes" at bounding box center [820, 636] width 124 height 42
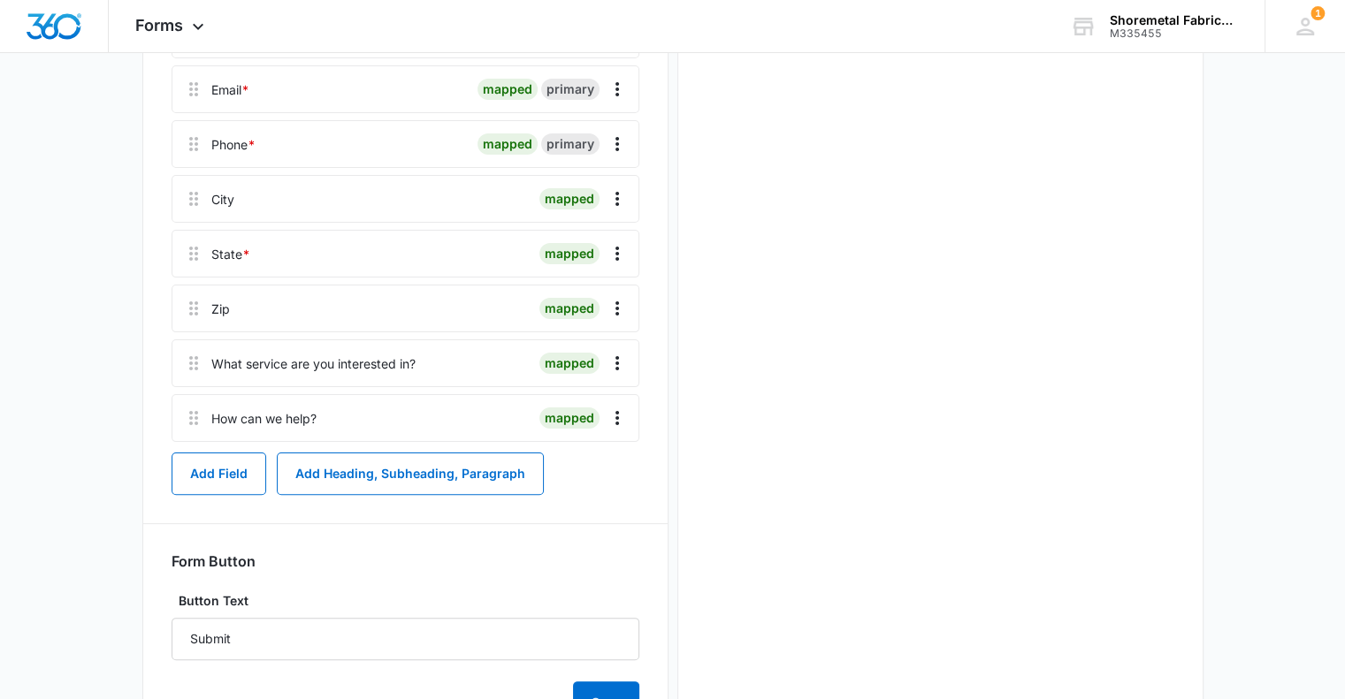
scroll to position [0, 0]
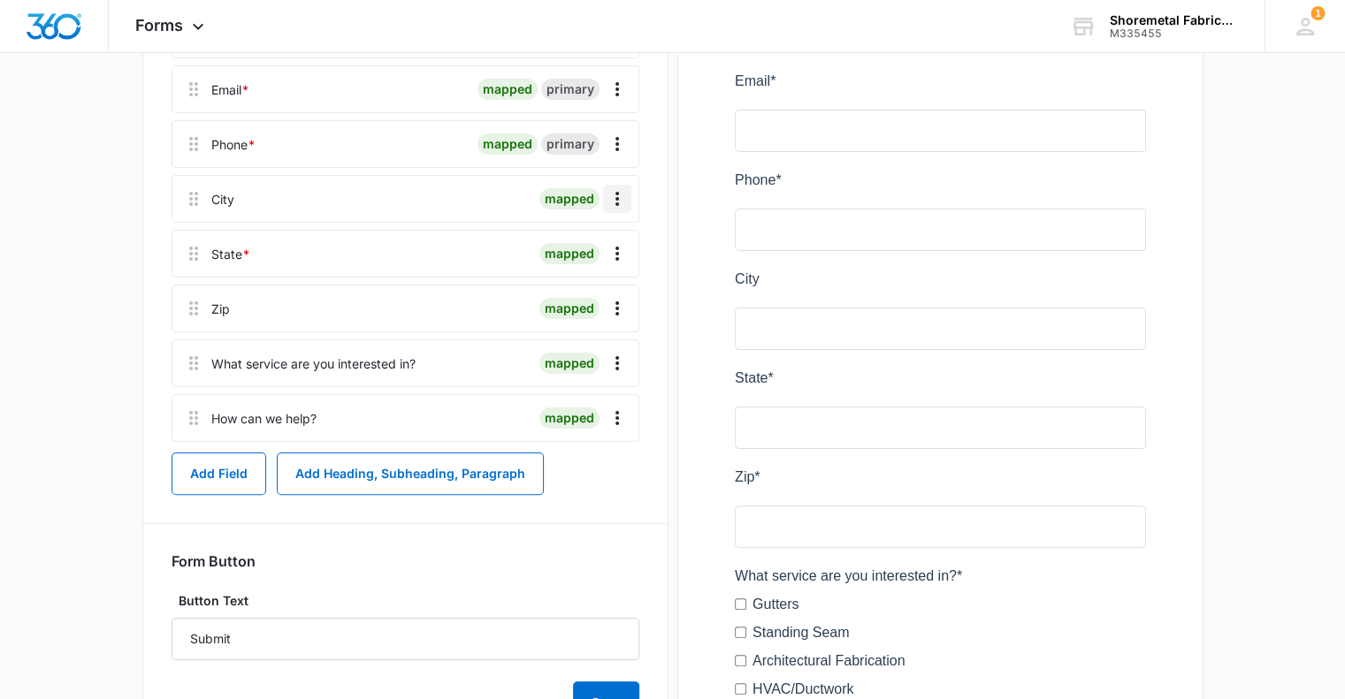
click at [622, 197] on icon "Overflow Menu" at bounding box center [617, 198] width 21 height 21
click at [569, 245] on div "Edit" at bounding box center [569, 248] width 37 height 12
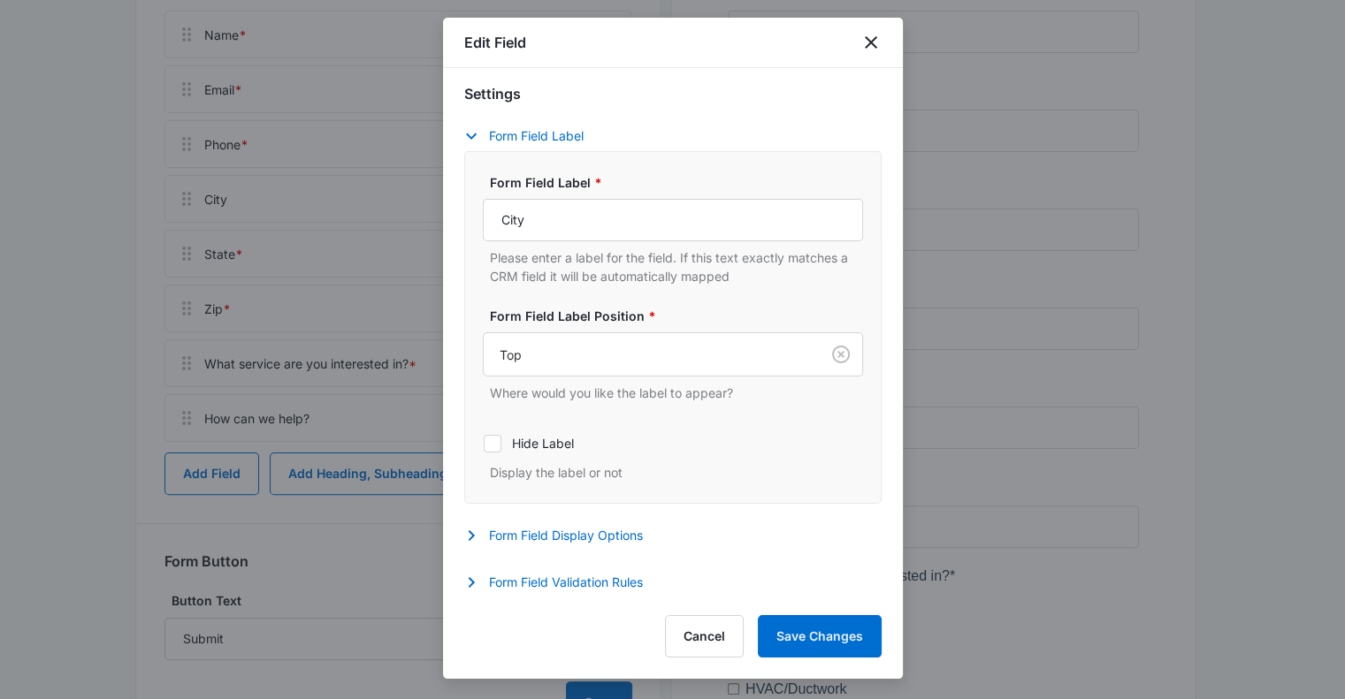
scroll to position [681, 0]
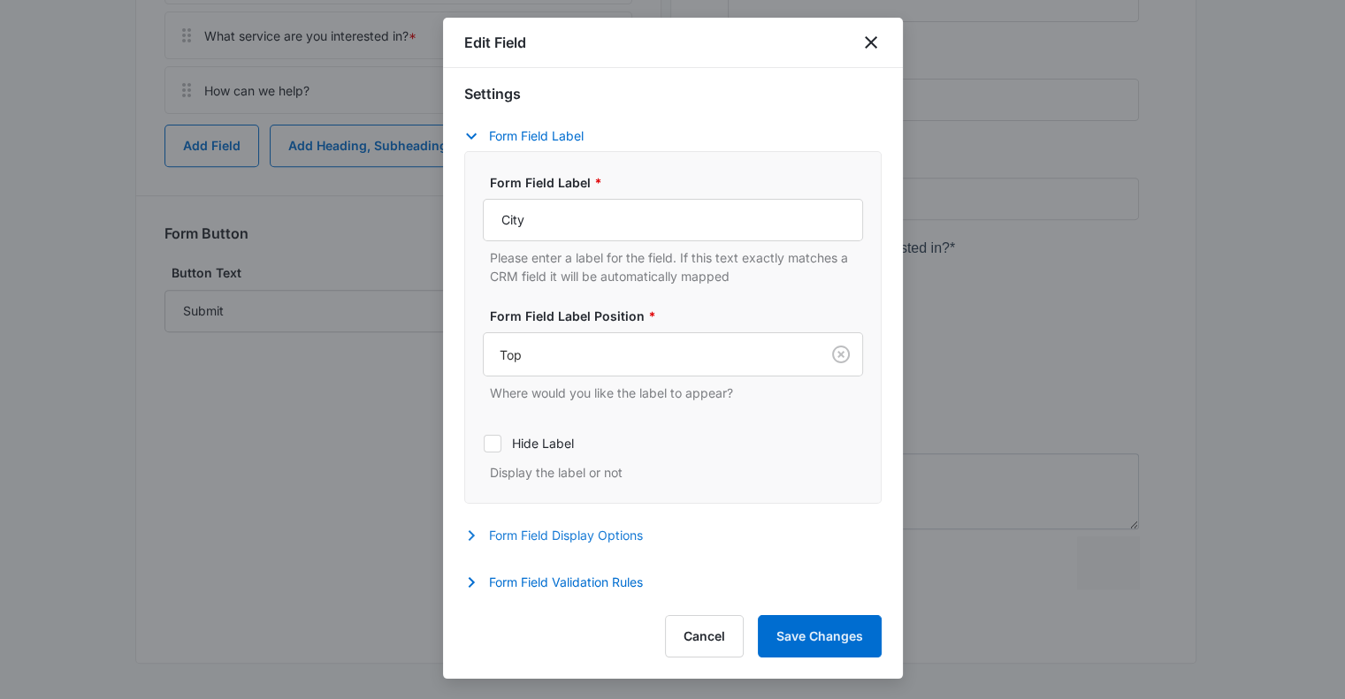
click at [461, 537] on icon "button" at bounding box center [471, 535] width 21 height 21
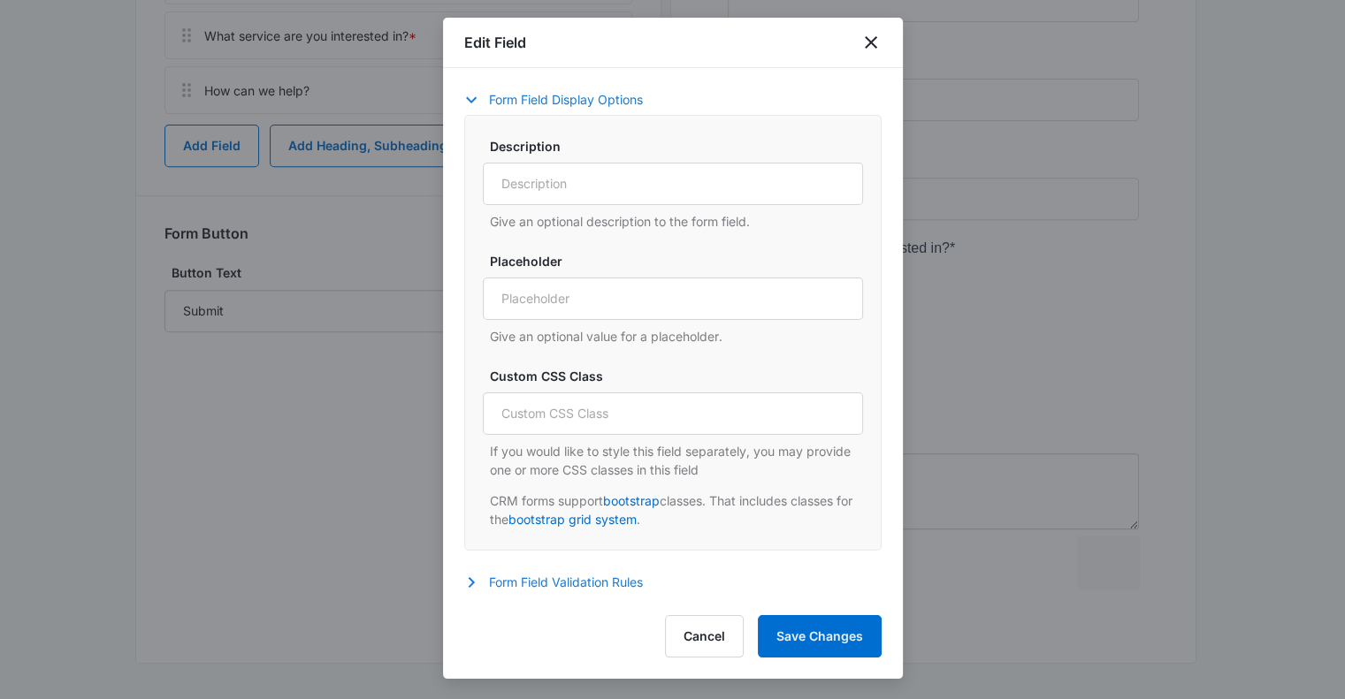
click at [480, 583] on icon "button" at bounding box center [471, 582] width 21 height 21
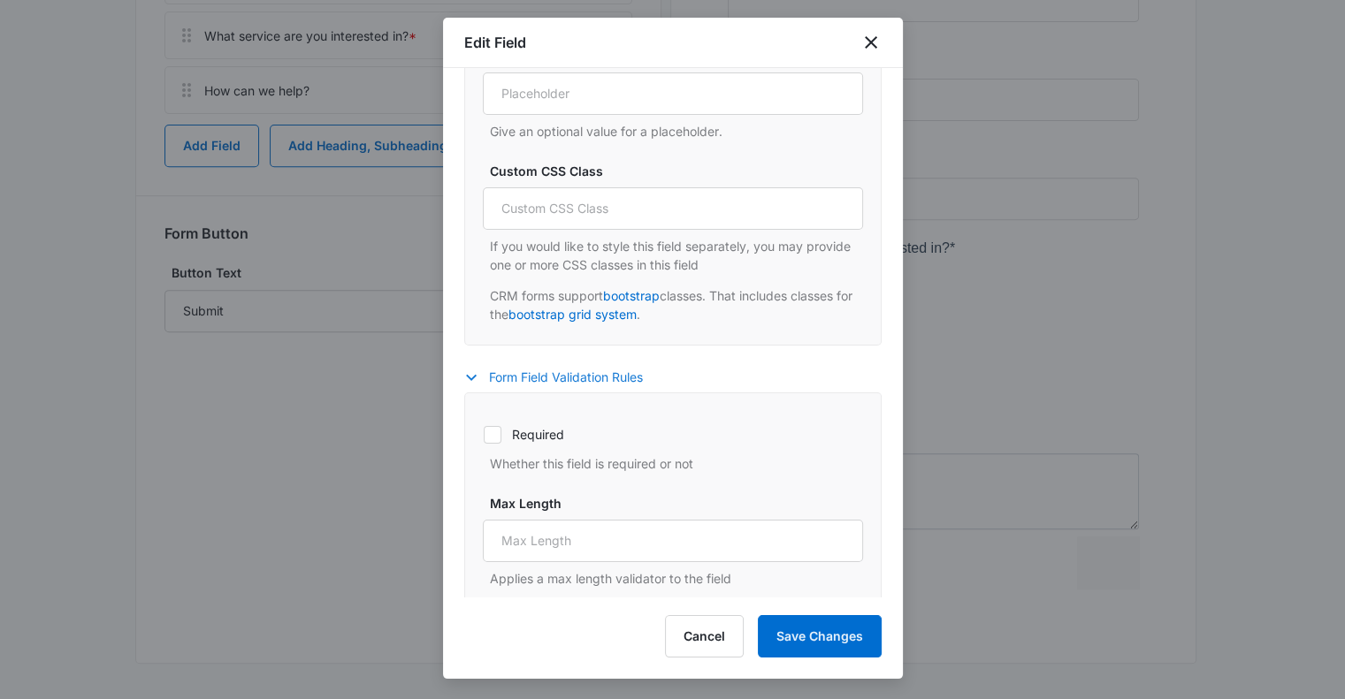
scroll to position [1008, 0]
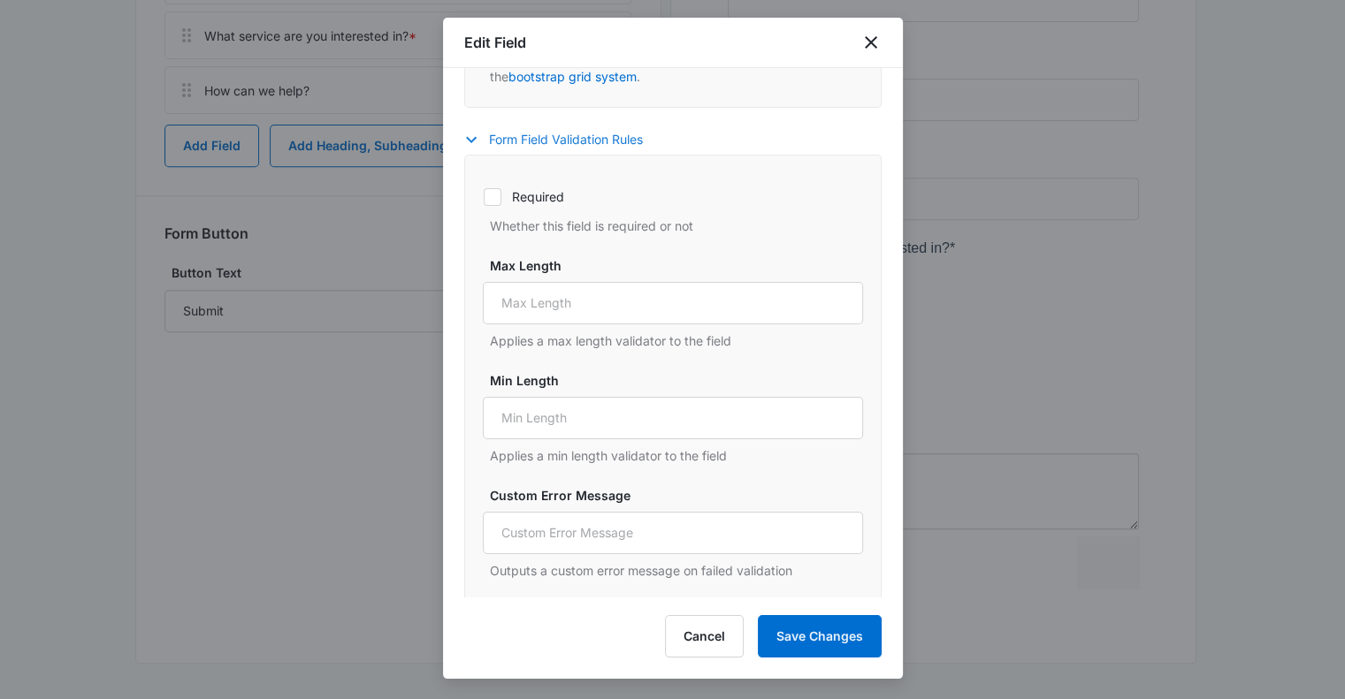
click at [492, 199] on icon at bounding box center [493, 197] width 16 height 16
click at [484, 197] on input "Required" at bounding box center [483, 196] width 1 height 1
checkbox input "true"
click at [826, 639] on button "Save Changes" at bounding box center [820, 636] width 124 height 42
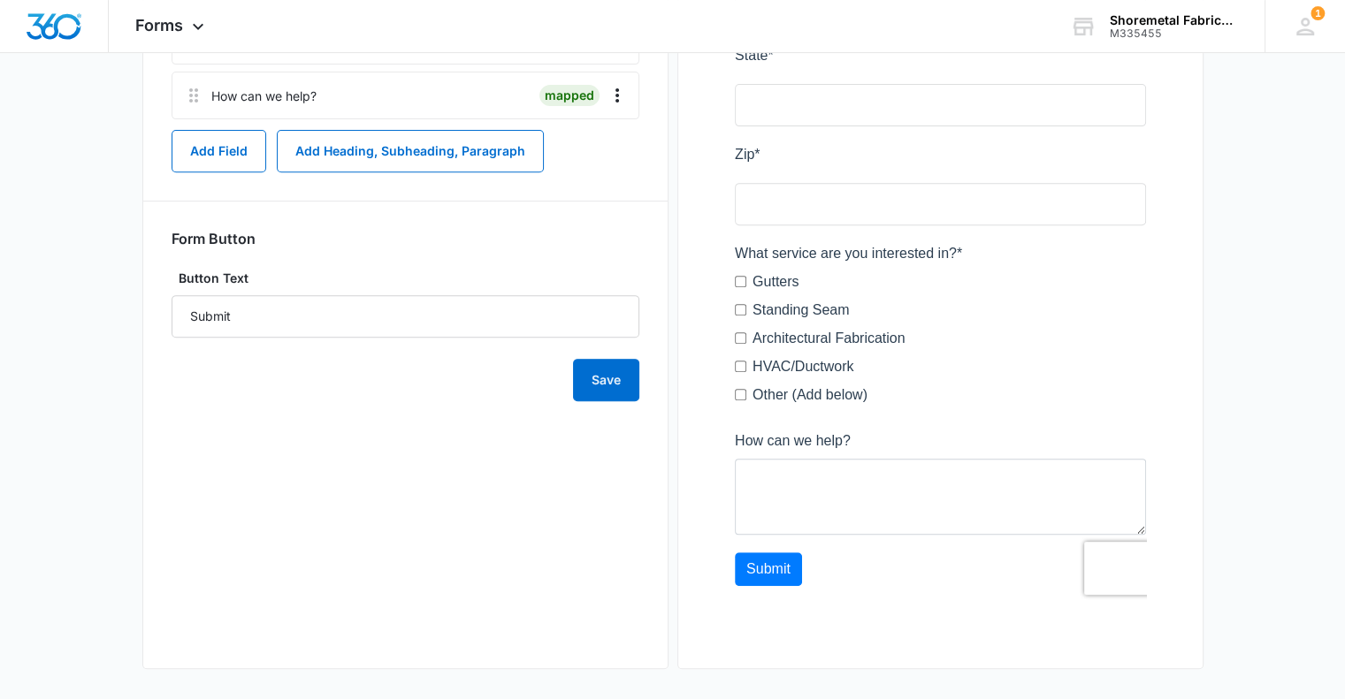
scroll to position [681, 0]
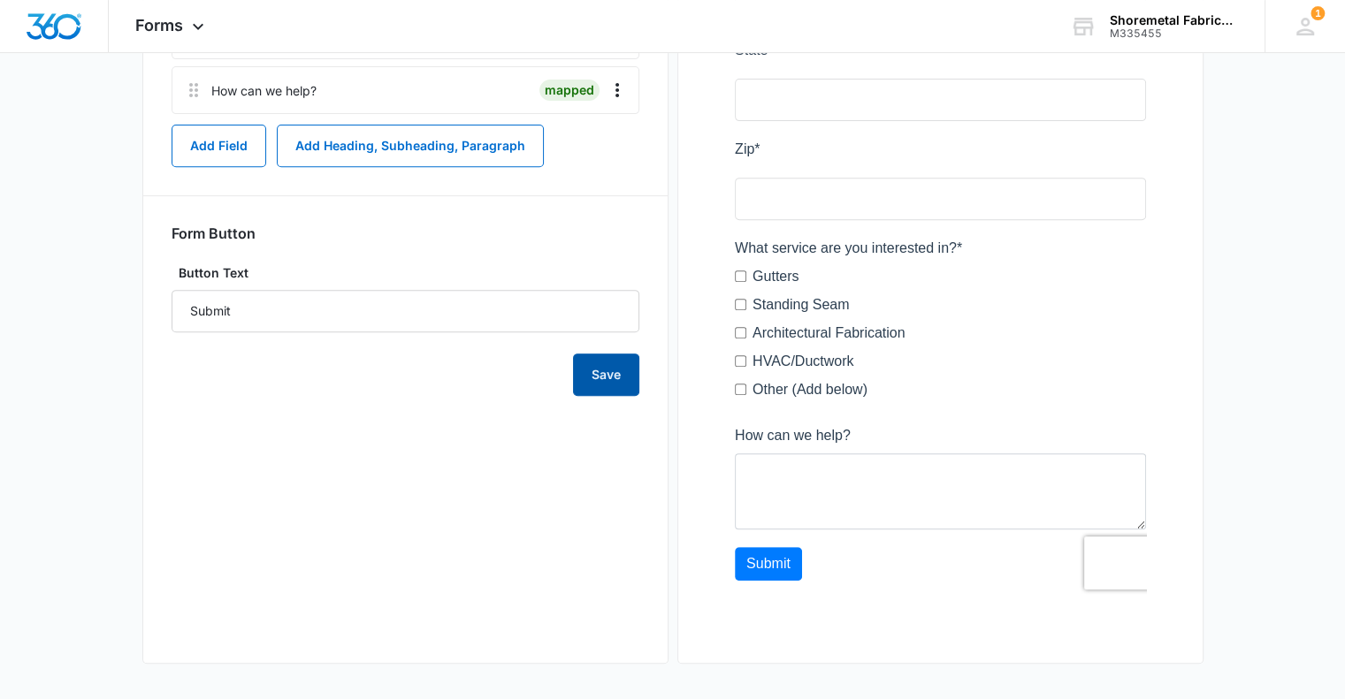
click at [598, 386] on button "Save" at bounding box center [606, 375] width 66 height 42
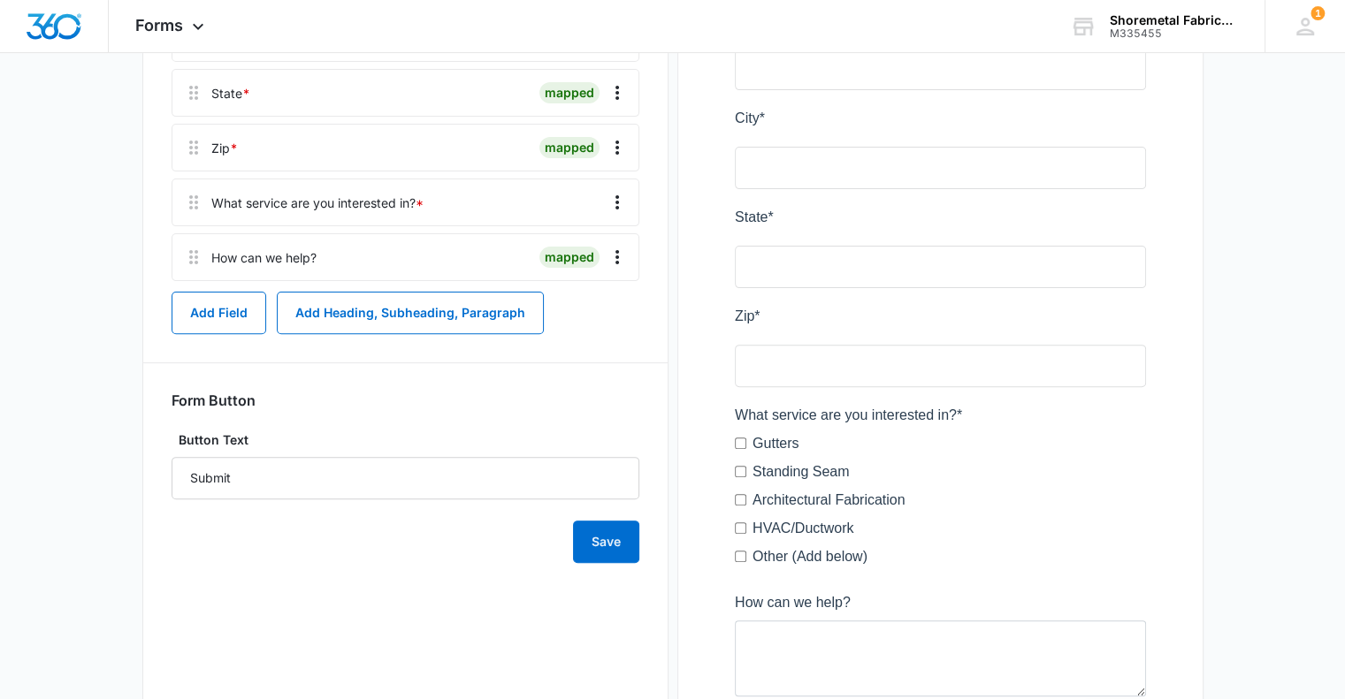
scroll to position [0, 0]
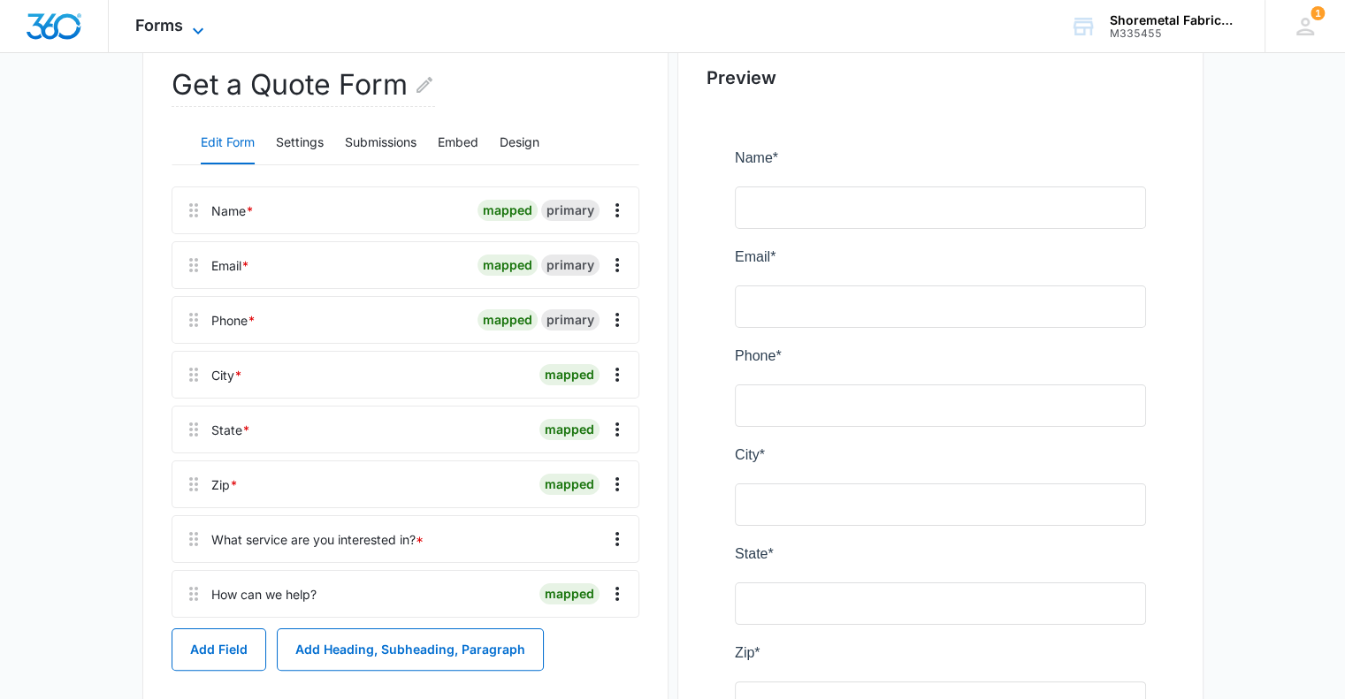
click at [179, 19] on span "Forms" at bounding box center [159, 25] width 48 height 19
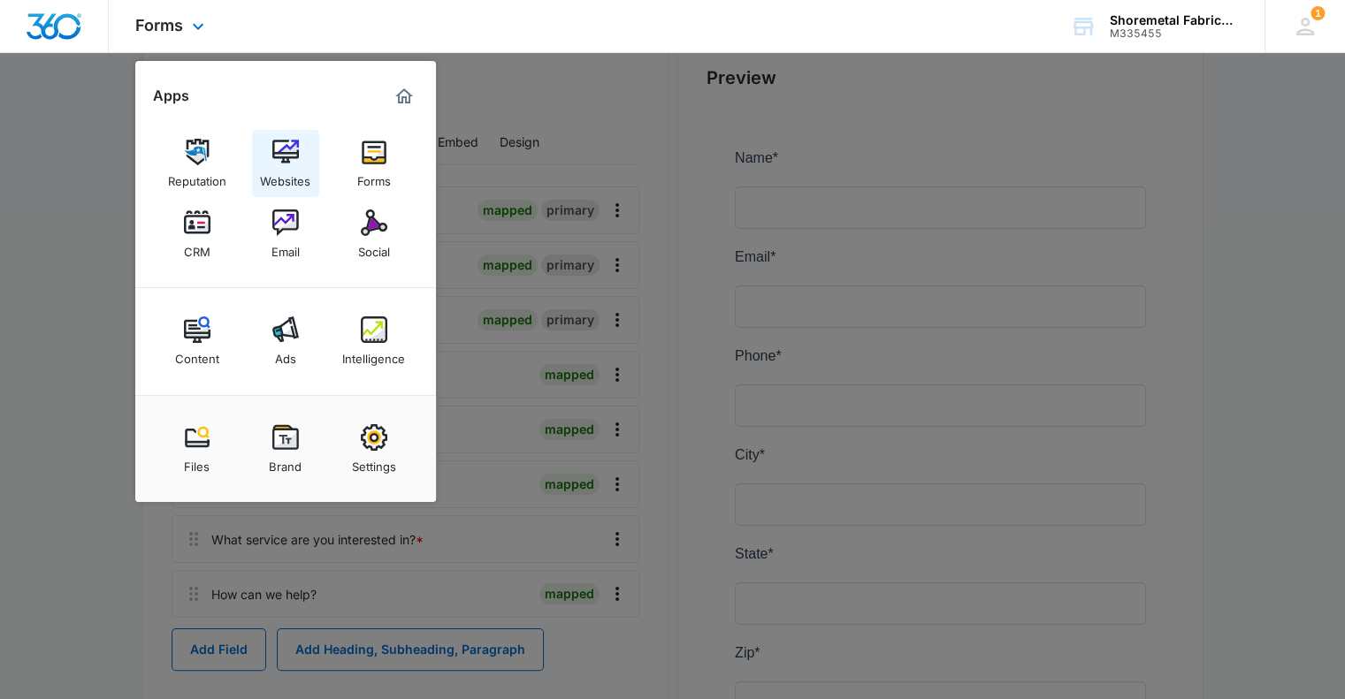
click at [274, 156] on img at bounding box center [285, 152] width 27 height 27
